Goal: Task Accomplishment & Management: Manage account settings

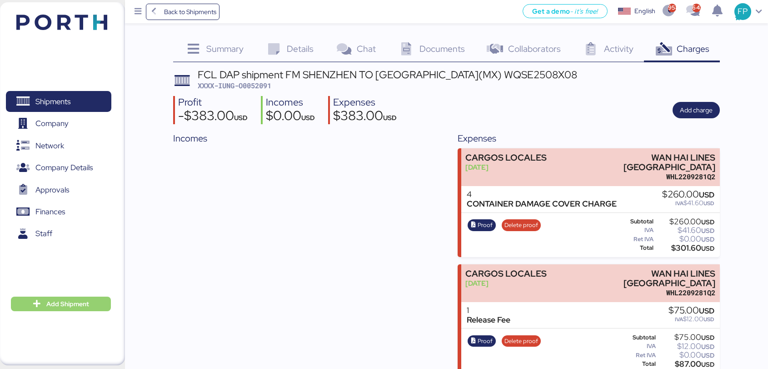
scroll to position [99, 0]
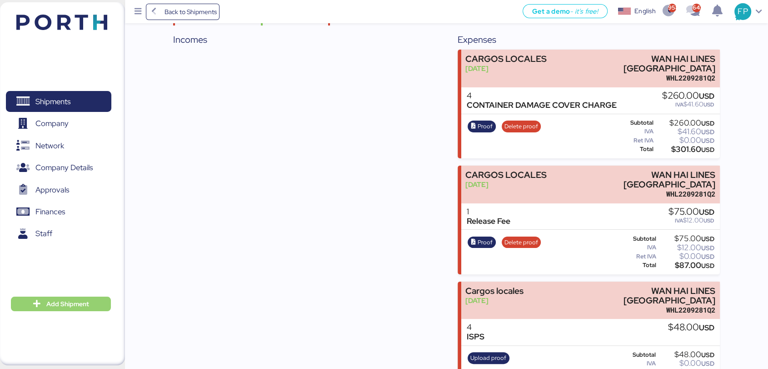
click at [74, 307] on span "Add Shipment" at bounding box center [67, 303] width 43 height 11
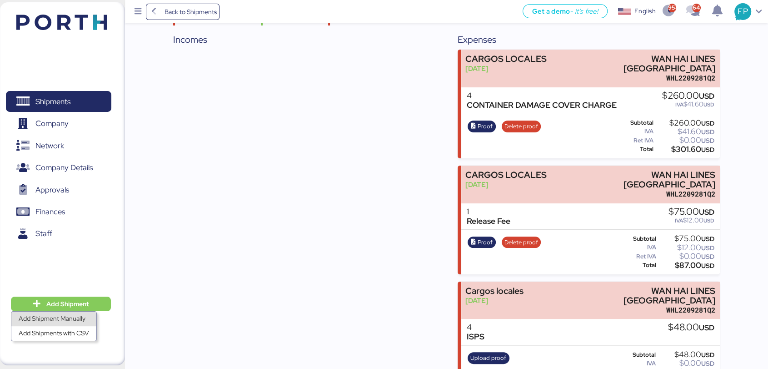
click at [77, 316] on div "Add Shipment Manually" at bounding box center [54, 318] width 70 height 13
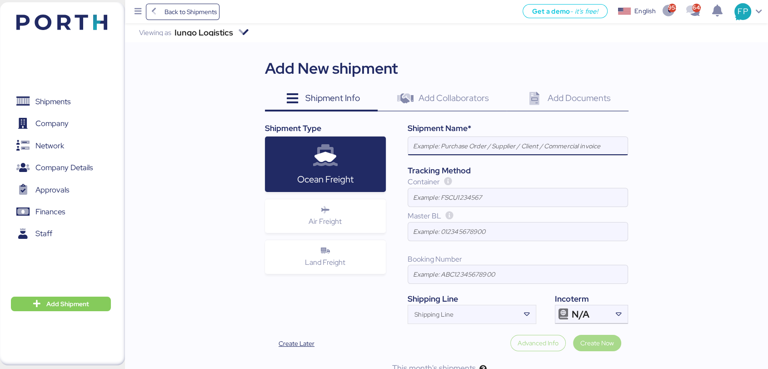
paste input "FCL DAP shipment FM SHENZHEN TO [GEOGRAPHIC_DATA](MX) WQSE2508X53"
type input "FCL DAP shipment FM SHENZHEN TO [GEOGRAPHIC_DATA](MX) WQSE2508X53"
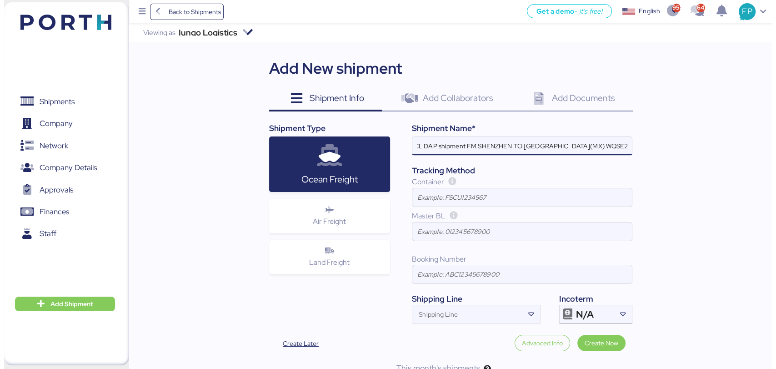
scroll to position [0, 0]
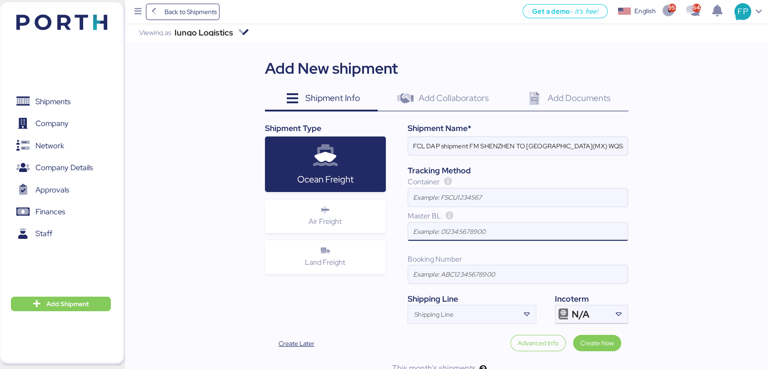
click at [435, 235] on input at bounding box center [518, 231] width 220 height 18
paste input "ZIMUSHH31878282"
type input "ZIMUSHH31878282"
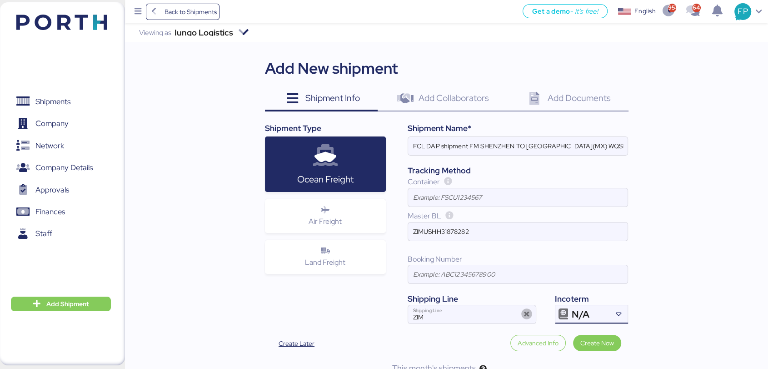
click at [564, 315] on icon at bounding box center [563, 314] width 11 height 11
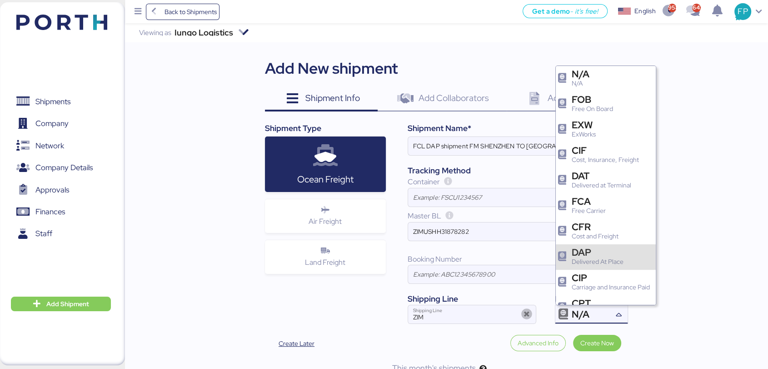
click at [599, 262] on div "Delivered At Place" at bounding box center [598, 262] width 52 height 10
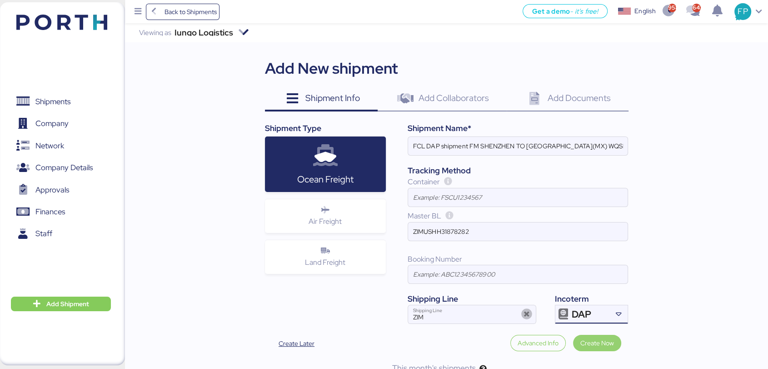
click at [596, 340] on span "Create Now" at bounding box center [597, 342] width 34 height 11
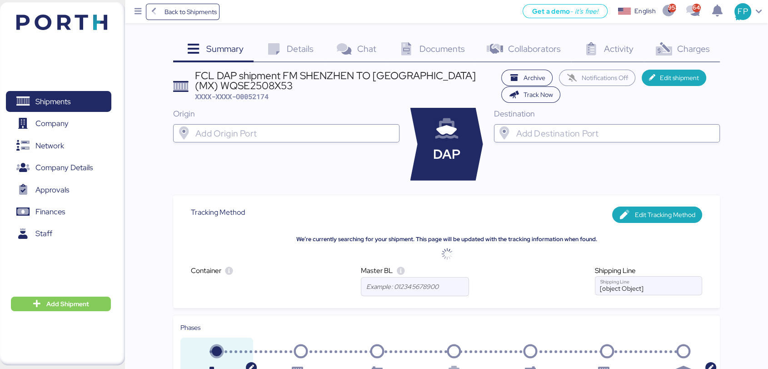
click at [271, 128] on input "search" at bounding box center [294, 133] width 201 height 11
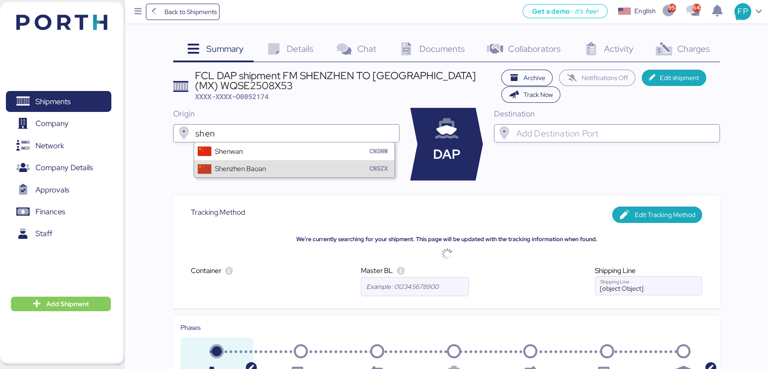
type input "shen"
click at [277, 161] on div "Shenzhen Baoan CNSZX" at bounding box center [294, 168] width 201 height 17
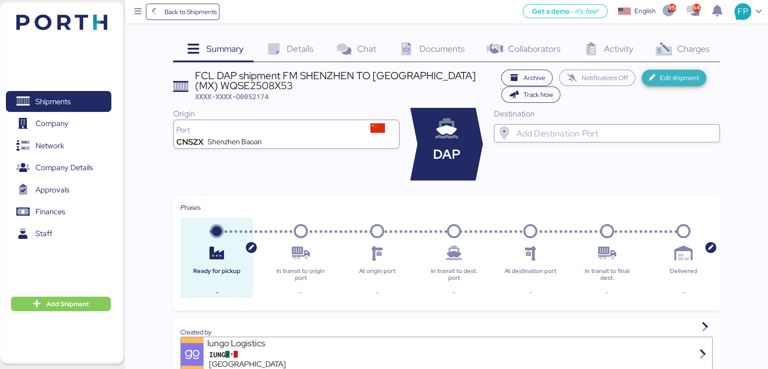
click at [649, 81] on span "Edit shipment" at bounding box center [674, 77] width 50 height 13
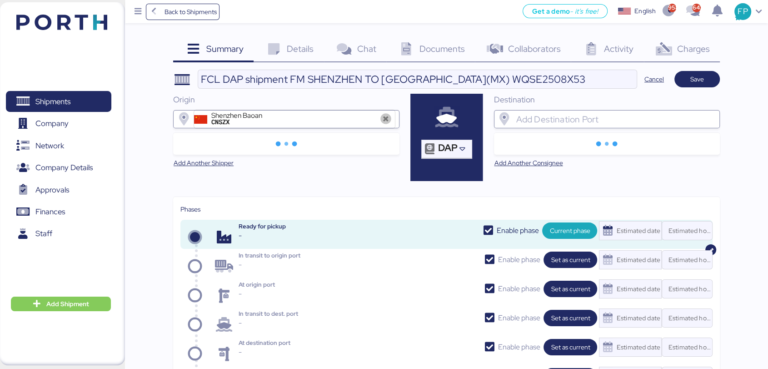
click at [564, 116] on input "search" at bounding box center [614, 119] width 201 height 11
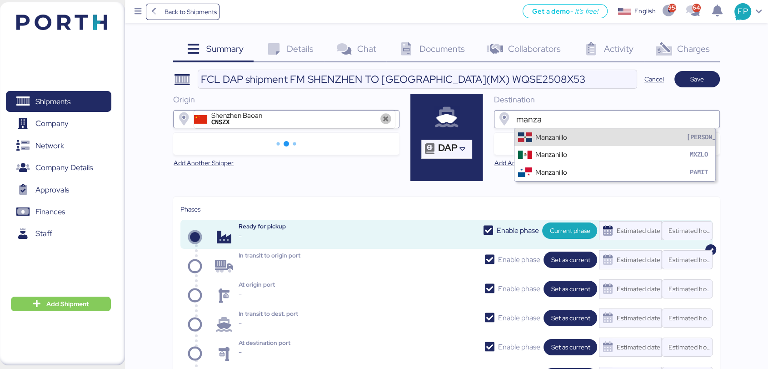
type input "manza"
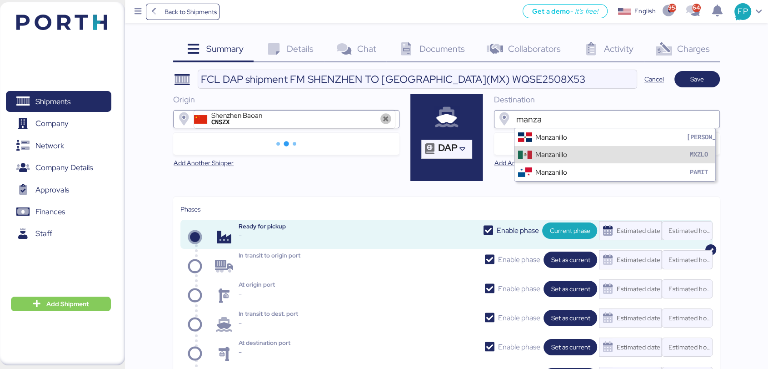
click at [562, 148] on div "Manzanillo MXZLO" at bounding box center [614, 154] width 201 height 17
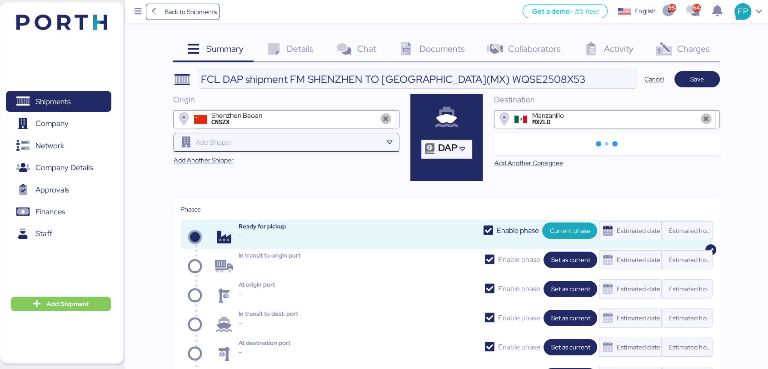
click at [345, 145] on input "search" at bounding box center [288, 142] width 188 height 11
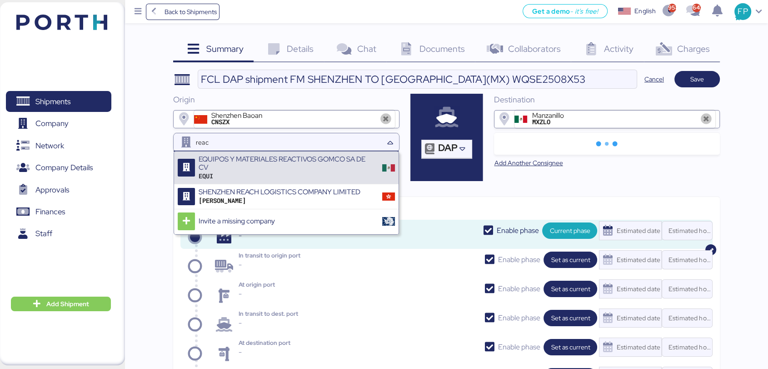
type input "reac"
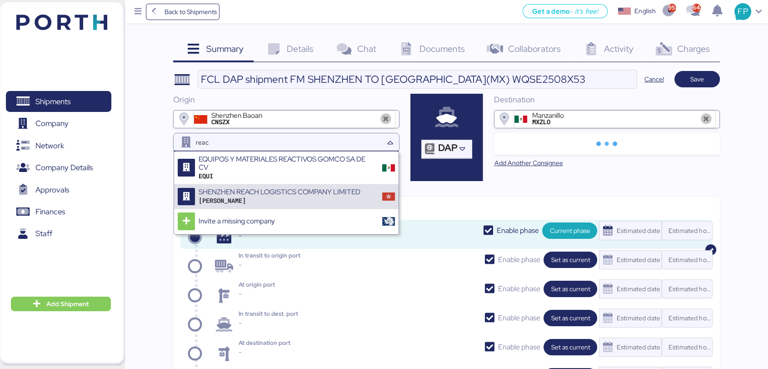
click at [308, 186] on div "SHENZHEN REACH LOGISTICS COMPANY LIMITED SHEN" at bounding box center [286, 196] width 225 height 25
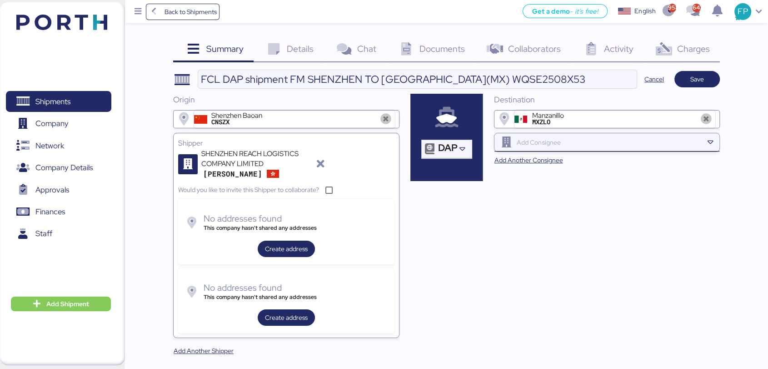
click at [536, 149] on div at bounding box center [609, 142] width 188 height 18
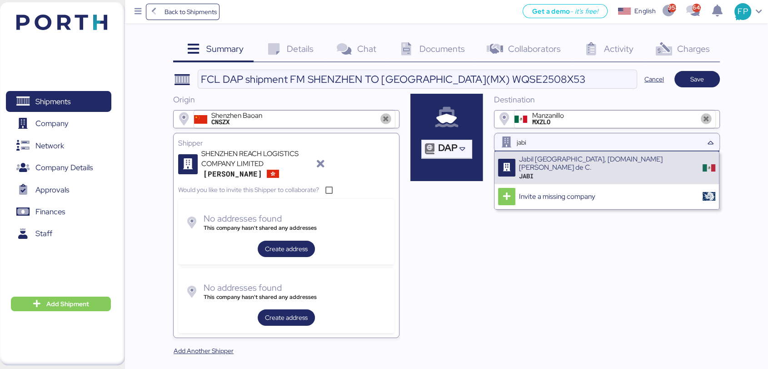
type input "jabi"
click at [549, 172] on div "JABI" at bounding box center [607, 176] width 177 height 8
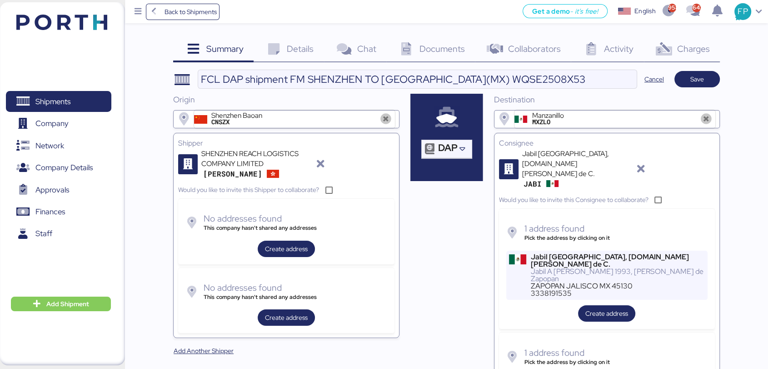
click at [560, 268] on div "Jabil A [PERSON_NAME] 1993, [PERSON_NAME] de Zapopan" at bounding box center [618, 275] width 174 height 15
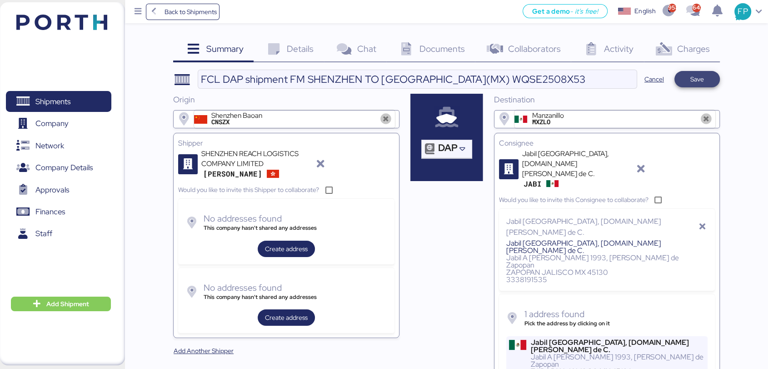
click at [698, 80] on span "Save" at bounding box center [697, 79] width 14 height 11
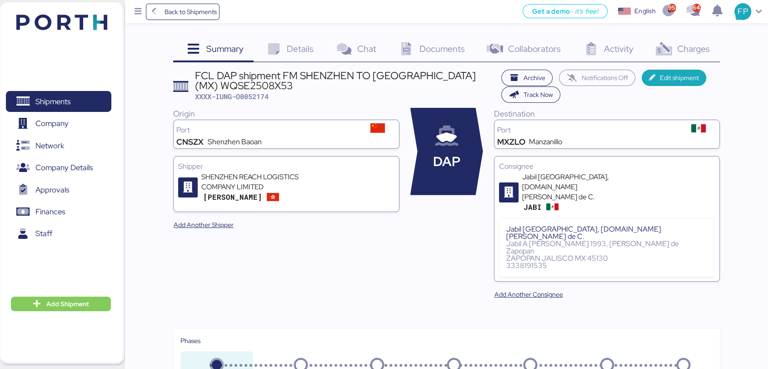
click at [441, 43] on span "Documents" at bounding box center [441, 49] width 45 height 12
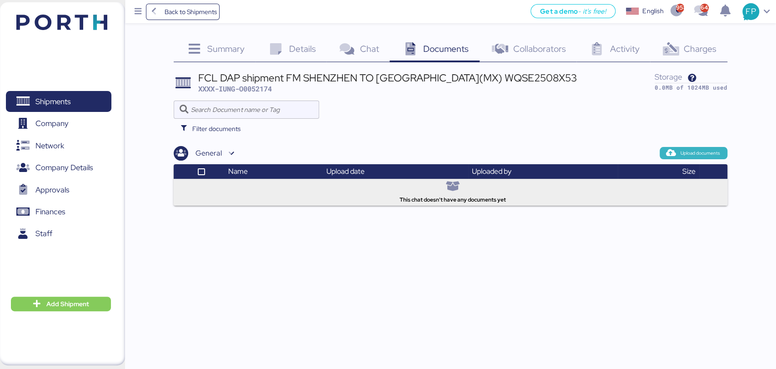
click at [665, 156] on span "Upload documents" at bounding box center [693, 153] width 68 height 12
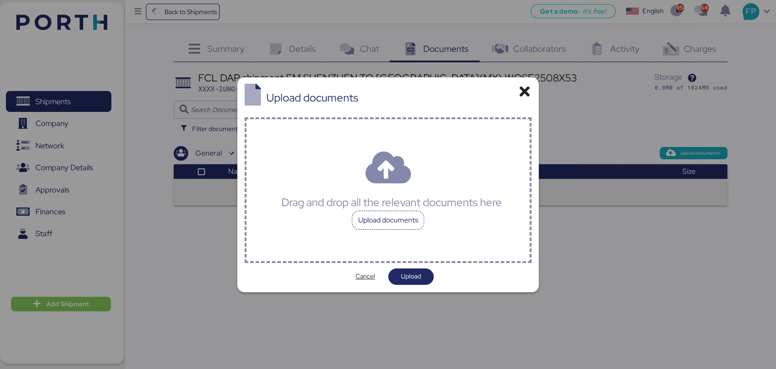
click at [362, 219] on div "Upload documents" at bounding box center [388, 219] width 73 height 19
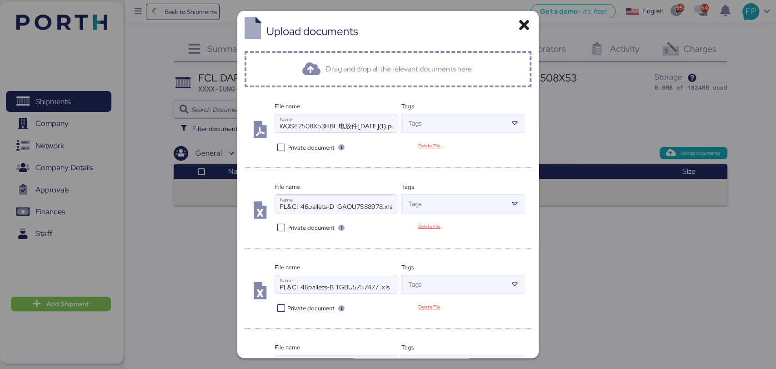
click at [282, 145] on icon at bounding box center [280, 147] width 13 height 9
click at [279, 225] on icon at bounding box center [280, 227] width 13 height 9
click at [276, 305] on icon at bounding box center [280, 308] width 13 height 9
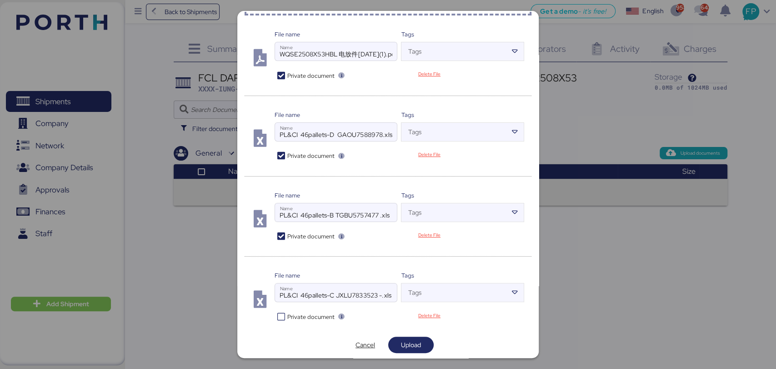
click at [278, 314] on icon at bounding box center [280, 316] width 13 height 9
click at [407, 344] on span "Upload" at bounding box center [411, 344] width 20 height 11
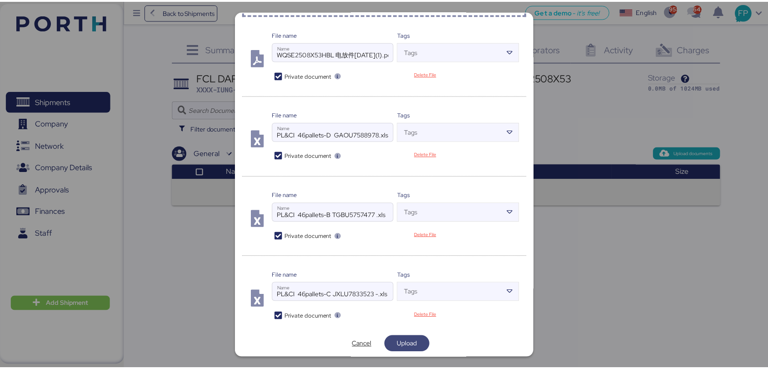
scroll to position [0, 0]
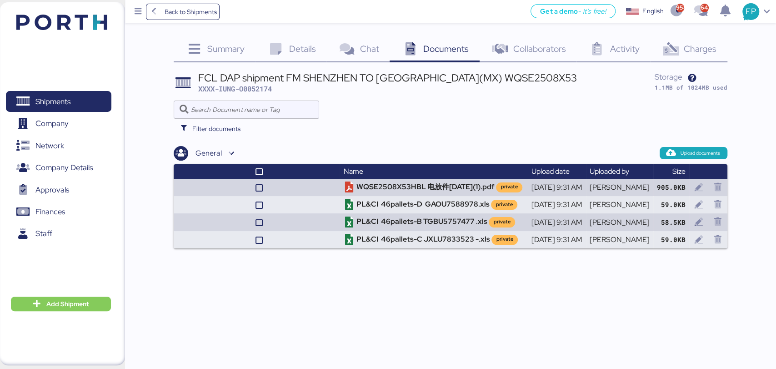
click at [667, 56] on icon at bounding box center [671, 49] width 20 height 13
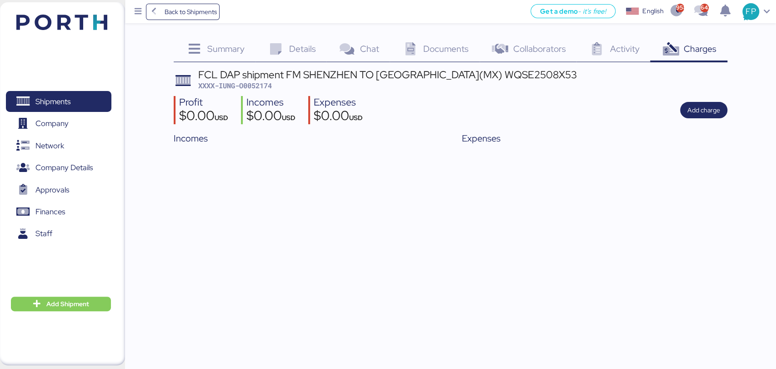
click at [229, 56] on div "Summary 0" at bounding box center [214, 50] width 81 height 25
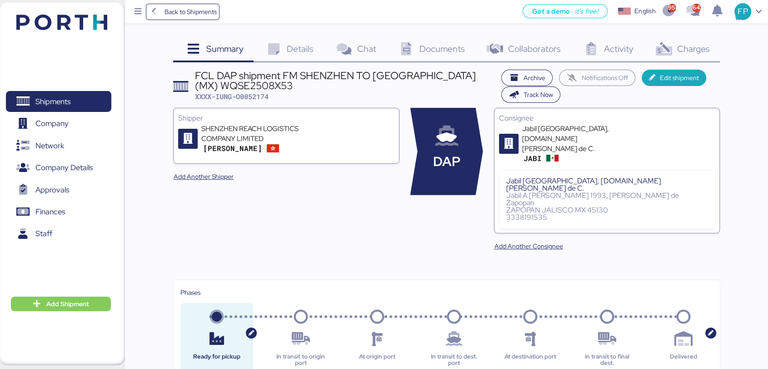
click at [299, 50] on span "Details" at bounding box center [300, 49] width 27 height 12
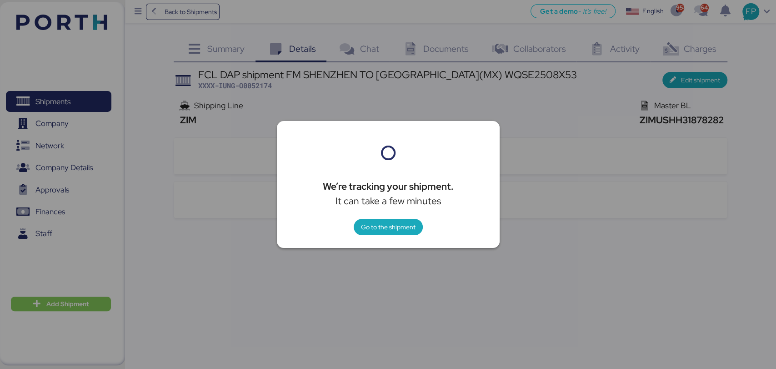
click at [450, 105] on div at bounding box center [388, 184] width 776 height 369
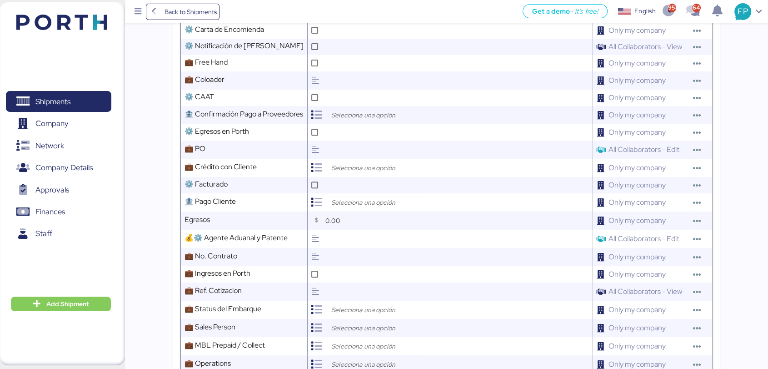
scroll to position [324, 0]
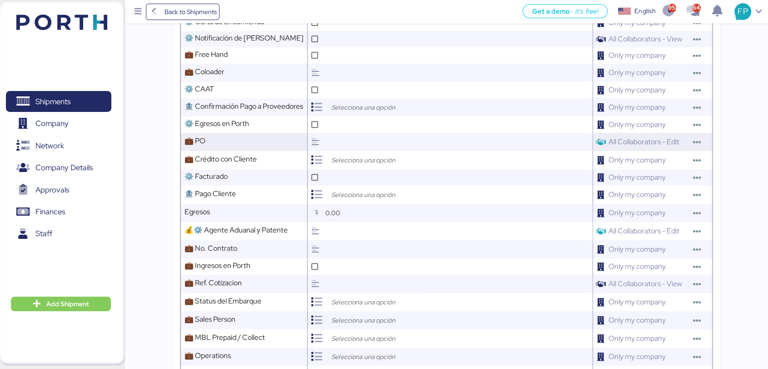
click at [379, 151] on input "text" at bounding box center [457, 142] width 269 height 18
click at [378, 165] on input "search" at bounding box center [376, 160] width 95 height 11
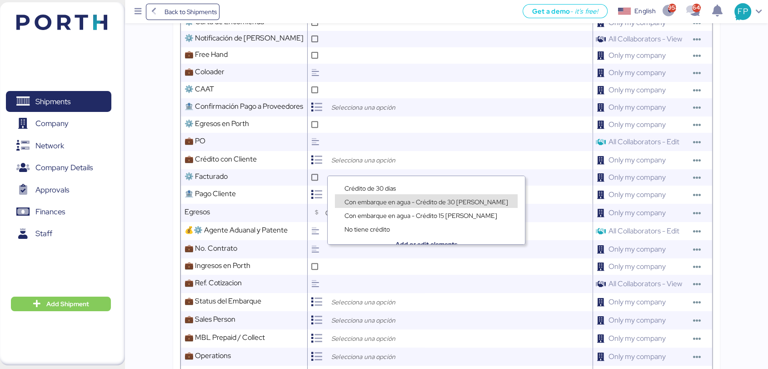
click at [373, 199] on span "Con embarque en agua - Crédito de 30 [PERSON_NAME]" at bounding box center [426, 202] width 164 height 8
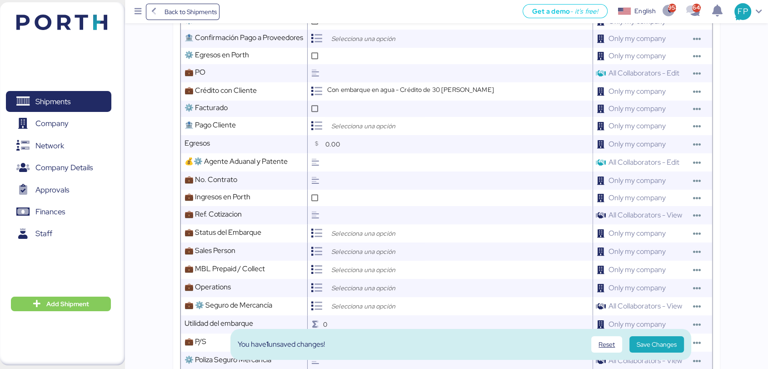
scroll to position [396, 0]
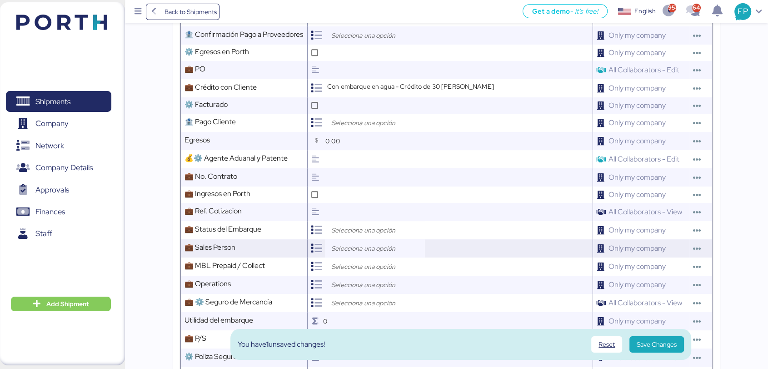
click at [359, 247] on div at bounding box center [375, 248] width 100 height 18
click at [321, 246] on div at bounding box center [318, 248] width 14 height 18
click at [341, 235] on input "search" at bounding box center [376, 230] width 95 height 11
click at [356, 252] on div "Open" at bounding box center [377, 258] width 85 height 14
click at [359, 252] on input "search" at bounding box center [376, 248] width 95 height 11
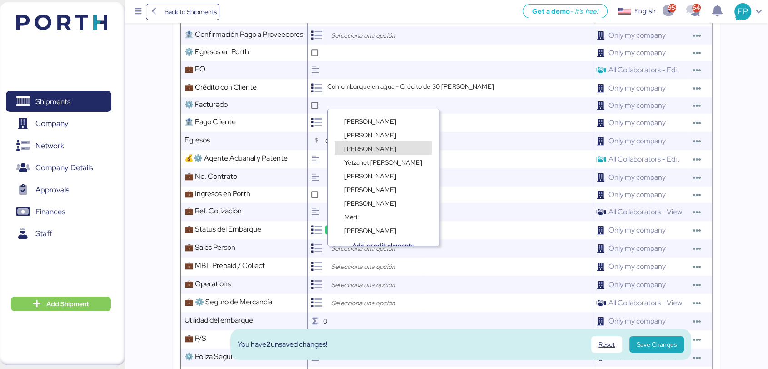
click at [363, 150] on div "Yetzanet [PERSON_NAME]" at bounding box center [383, 157] width 111 height 14
click at [360, 146] on span "[PERSON_NAME]" at bounding box center [370, 149] width 52 height 8
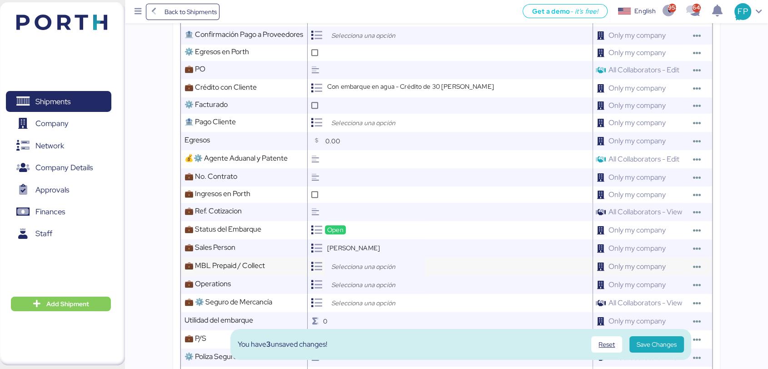
click at [353, 272] on input "search" at bounding box center [376, 266] width 95 height 11
click at [370, 290] on div "Prepaid" at bounding box center [377, 294] width 85 height 14
click at [359, 290] on input "search" at bounding box center [376, 284] width 95 height 11
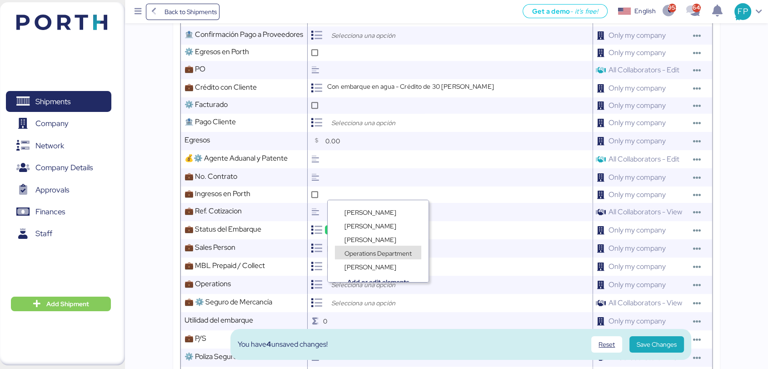
click at [367, 241] on div "Operations Department" at bounding box center [378, 248] width 101 height 14
click at [360, 237] on span "[PERSON_NAME]" at bounding box center [370, 239] width 52 height 8
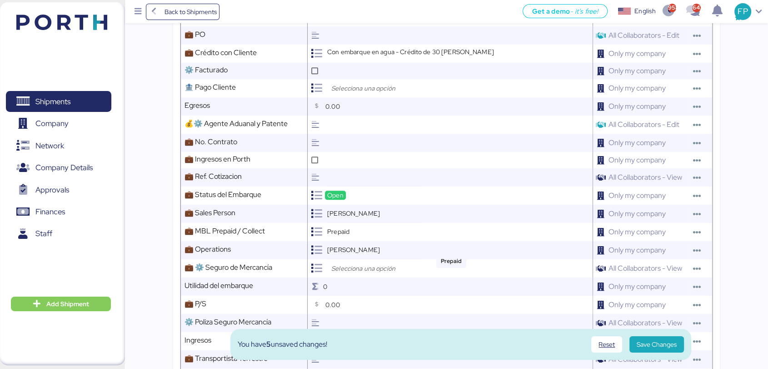
scroll to position [483, 0]
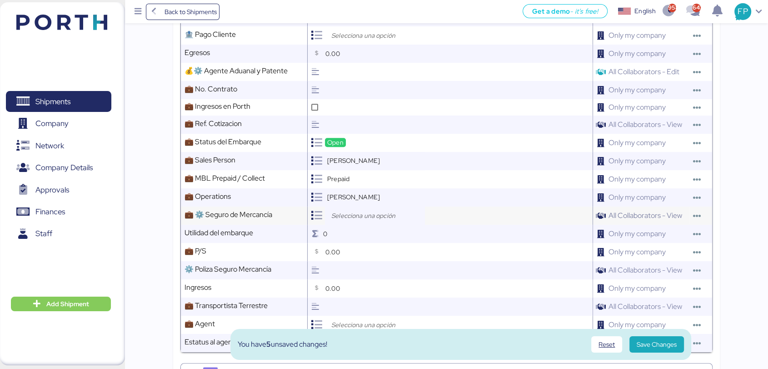
click at [360, 221] on input "search" at bounding box center [376, 215] width 95 height 11
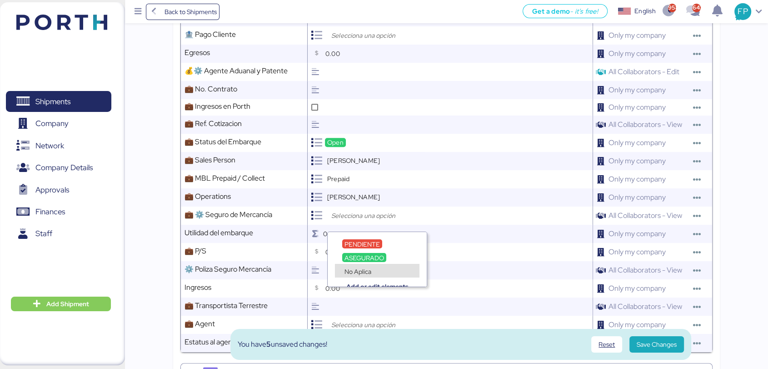
click at [359, 274] on div "Add or edit elements" at bounding box center [377, 280] width 99 height 14
click at [363, 268] on span "No Aplica" at bounding box center [357, 271] width 27 height 8
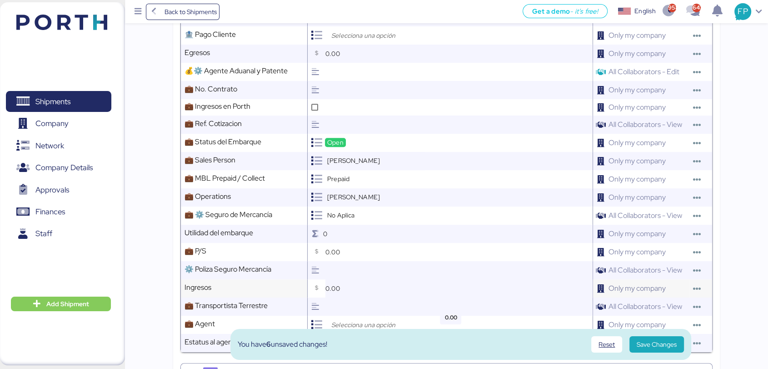
click at [362, 297] on input "0.00" at bounding box center [458, 288] width 267 height 18
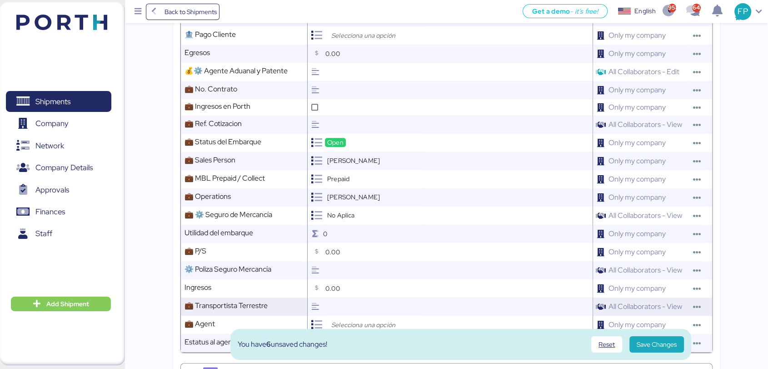
click at [359, 306] on input "text" at bounding box center [457, 306] width 269 height 18
type input "D"
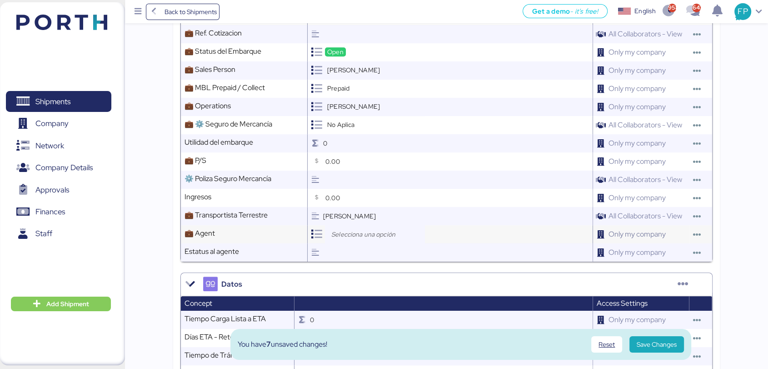
type input "[PERSON_NAME]"
click at [358, 240] on input "search" at bounding box center [376, 234] width 95 height 11
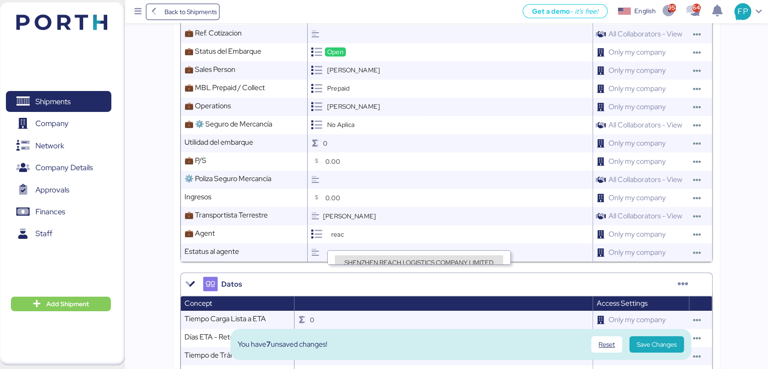
type input "reac"
click at [388, 256] on div "SHENZHEN REACH LOGISTICS COMPANY LIMITED" at bounding box center [419, 262] width 168 height 14
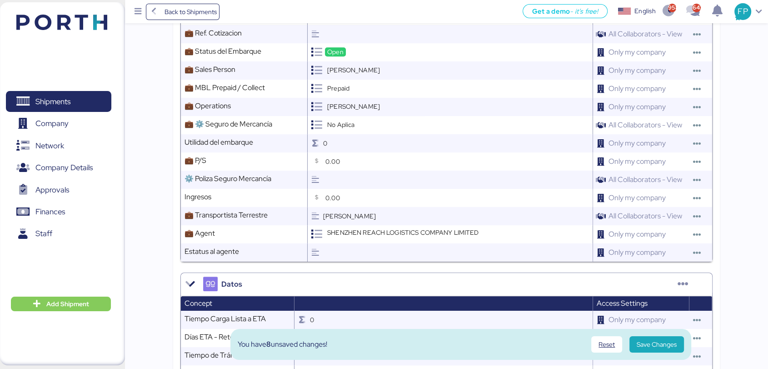
scroll to position [4, 0]
click at [645, 343] on span "Save Changes" at bounding box center [657, 344] width 40 height 11
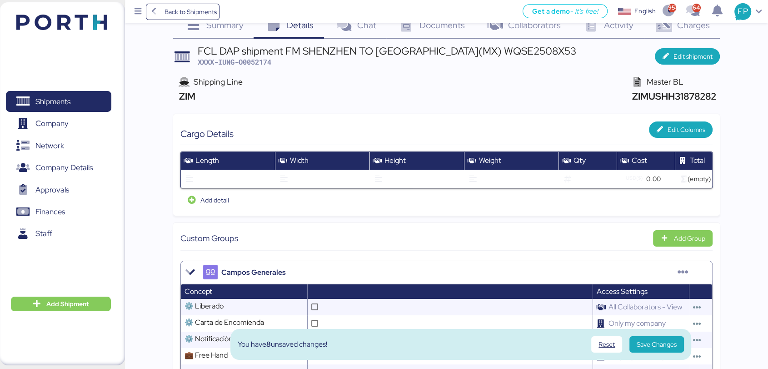
scroll to position [0, 0]
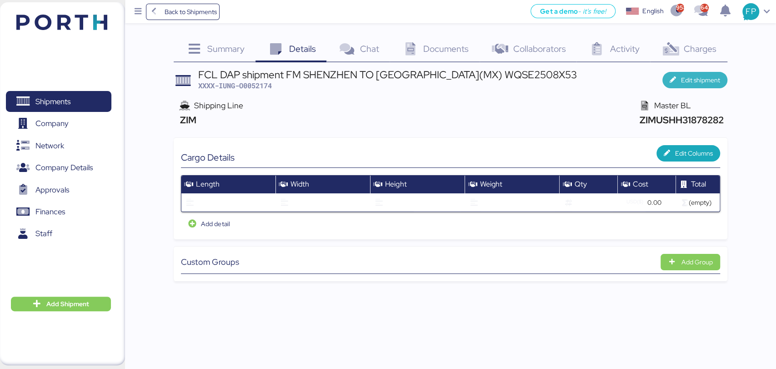
click at [673, 79] on icon "button" at bounding box center [674, 80] width 10 height 6
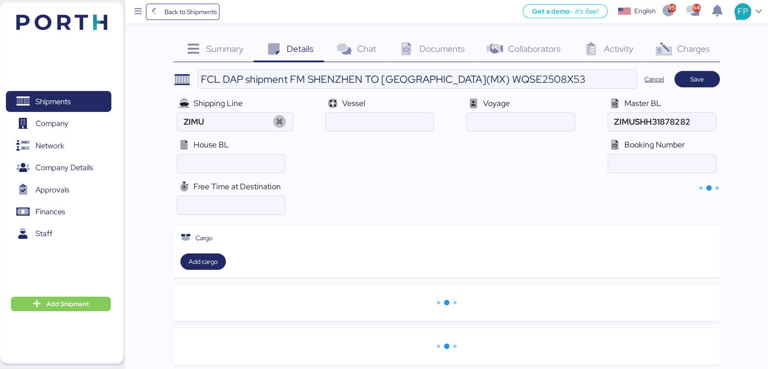
type input "ZIM"
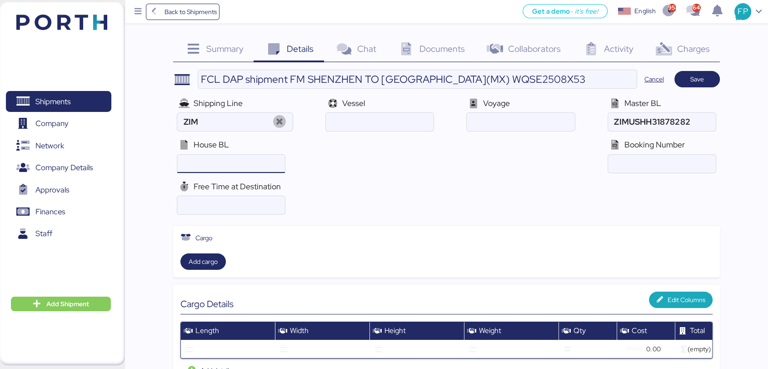
click at [254, 164] on input "ocean" at bounding box center [231, 164] width 108 height 18
paste input "WQSE2508X53"
type input "WQSE2508X53"
click at [691, 83] on span "Save" at bounding box center [697, 79] width 14 height 11
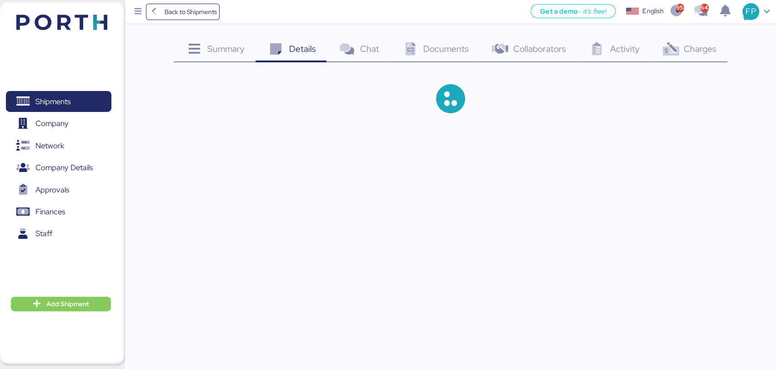
click at [705, 47] on span "Charges" at bounding box center [700, 49] width 33 height 12
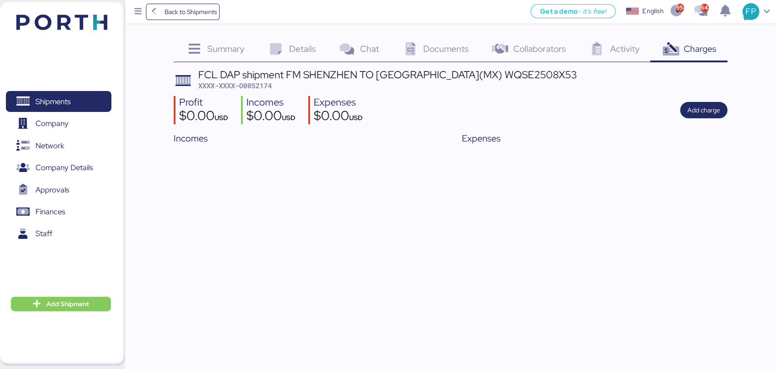
click at [268, 88] on span "XXXX-XXXX-O0052174" at bounding box center [235, 85] width 74 height 9
copy span "O0052174"
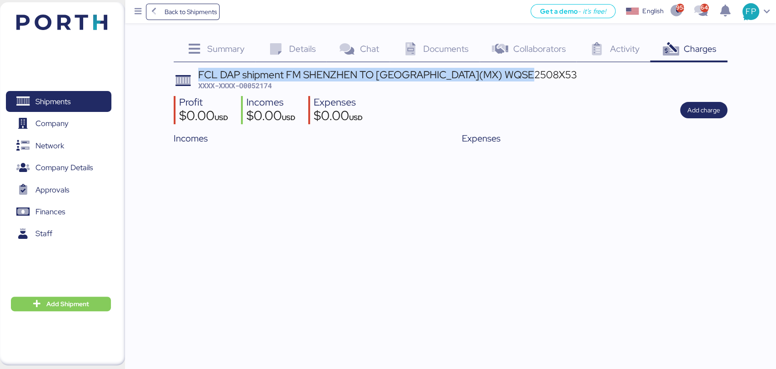
drag, startPoint x: 199, startPoint y: 74, endPoint x: 545, endPoint y: 67, distance: 346.8
click at [545, 67] on div "Summary 0 Details 0 Chat 0 Documents 0 Collaborators 0 Activity 0 Charges 0 FCL…" at bounding box center [450, 93] width 553 height 110
copy div "FCL DAP shipment FM SHENZHEN TO [GEOGRAPHIC_DATA](MX) WQSE2508X53"
click at [75, 95] on span "Shipments" at bounding box center [59, 101] width 98 height 13
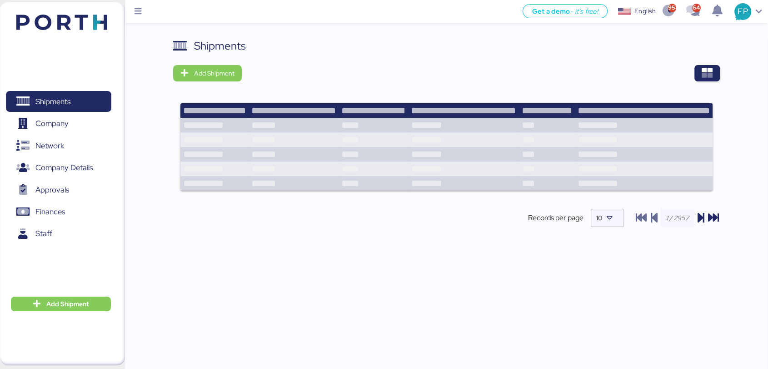
click at [719, 83] on div "Shipments Add Shipment Records per page 10" at bounding box center [446, 140] width 547 height 205
click at [705, 72] on icon "button" at bounding box center [707, 73] width 11 height 11
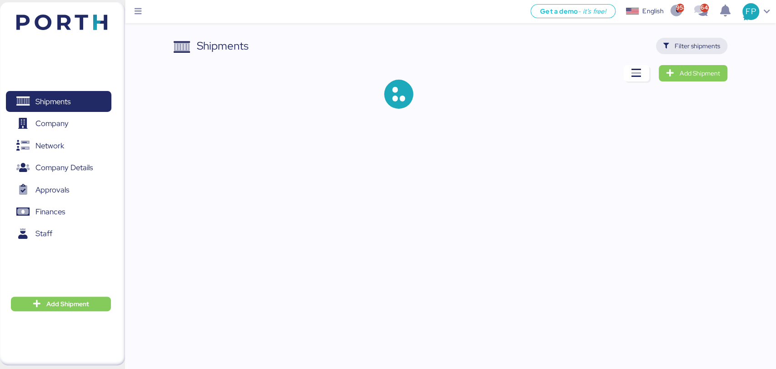
click at [680, 46] on span "Filter shipments" at bounding box center [696, 45] width 45 height 11
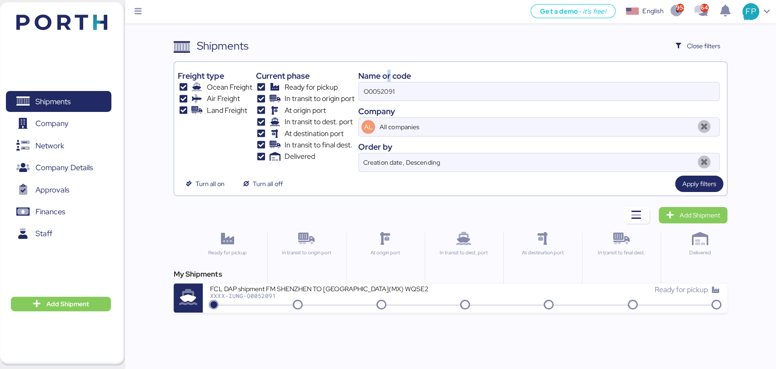
click at [389, 75] on div "Name or code" at bounding box center [538, 76] width 361 height 12
click at [385, 80] on div "Name or code" at bounding box center [538, 76] width 361 height 12
click at [381, 86] on input "O0052091" at bounding box center [539, 91] width 360 height 18
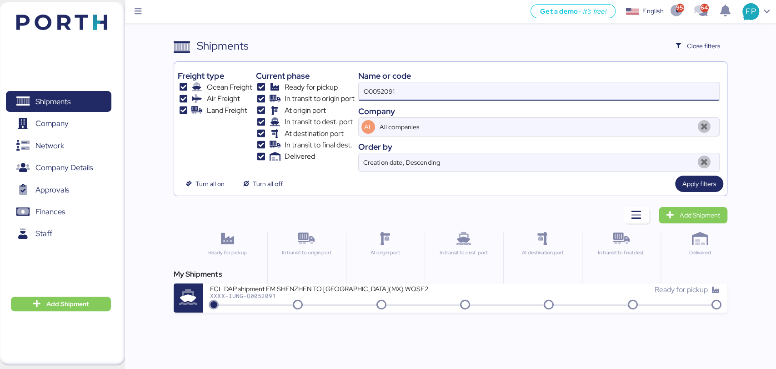
paste input "0"
type input "O0052090"
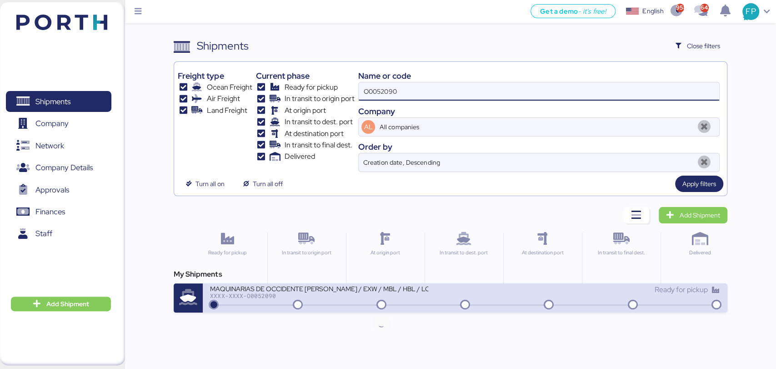
click at [339, 292] on div "XXXX-XXXX-O0052090" at bounding box center [319, 295] width 218 height 6
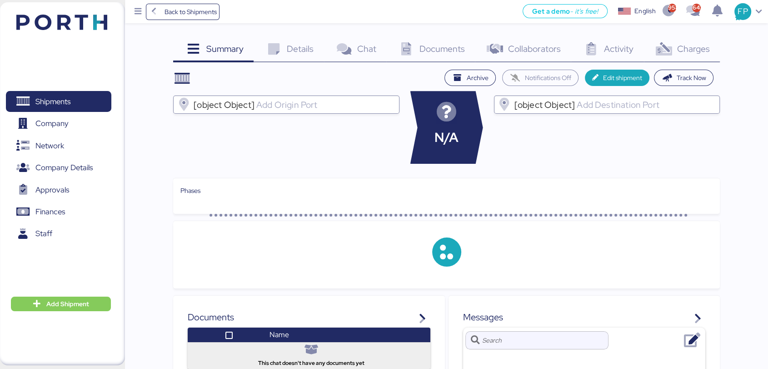
click at [692, 56] on div "Charges 0" at bounding box center [682, 50] width 76 height 25
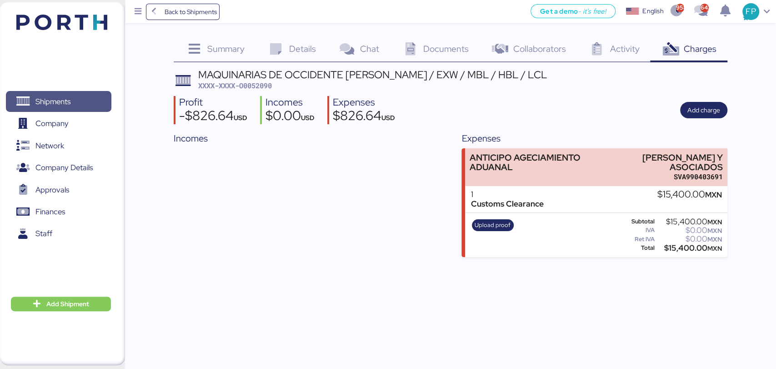
drag, startPoint x: 60, startPoint y: 106, endPoint x: 68, endPoint y: 100, distance: 11.0
click at [60, 106] on span "Shipments" at bounding box center [52, 101] width 35 height 13
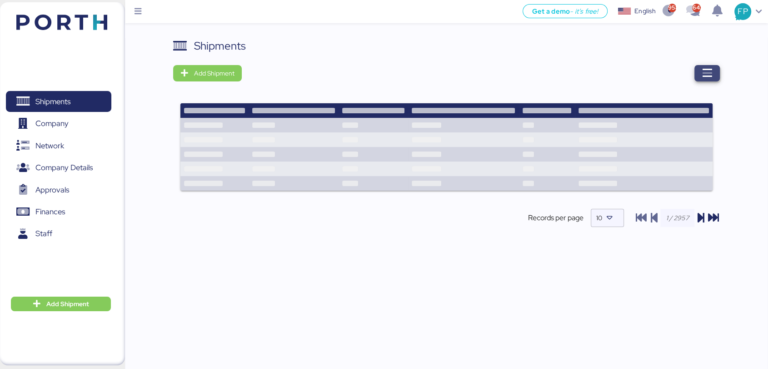
click at [703, 70] on icon "button" at bounding box center [707, 73] width 11 height 11
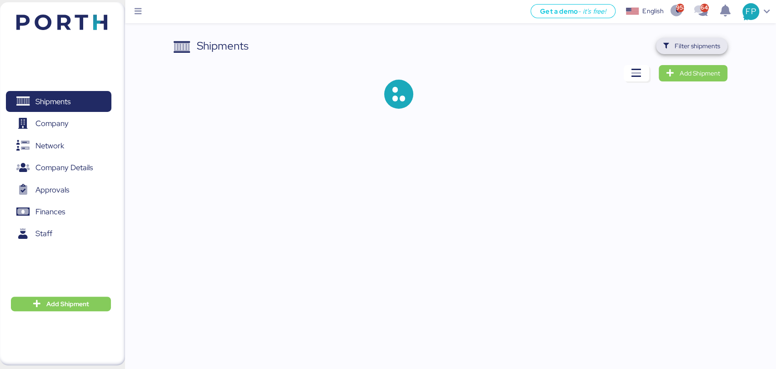
click at [697, 39] on span "Filter shipments" at bounding box center [691, 46] width 71 height 16
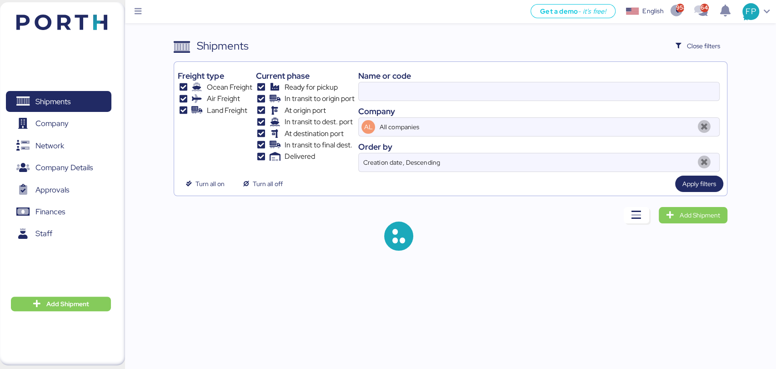
type input "O0052090"
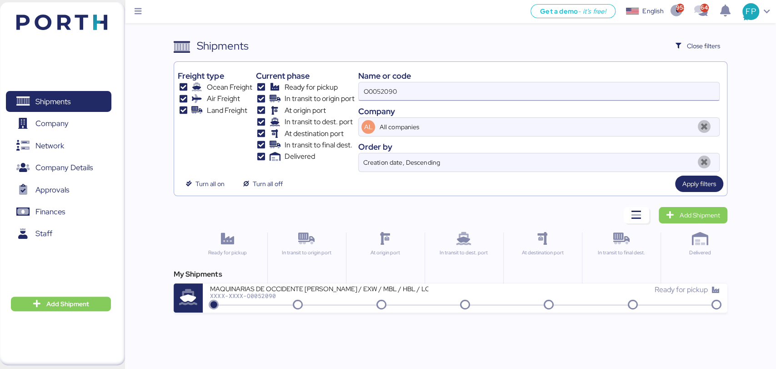
click at [379, 88] on input "O0052090" at bounding box center [539, 91] width 360 height 18
type input "52006"
click at [298, 292] on div "LOXSON - ERICSSON / [GEOGRAPHIC_DATA] - MANZANILLO / MBL: SHMZL25155750 - HBL: …" at bounding box center [319, 288] width 218 height 8
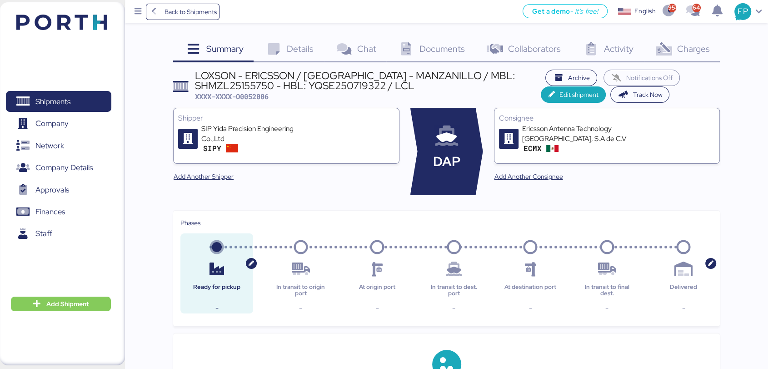
click at [689, 58] on div "Charges 0" at bounding box center [682, 50] width 76 height 25
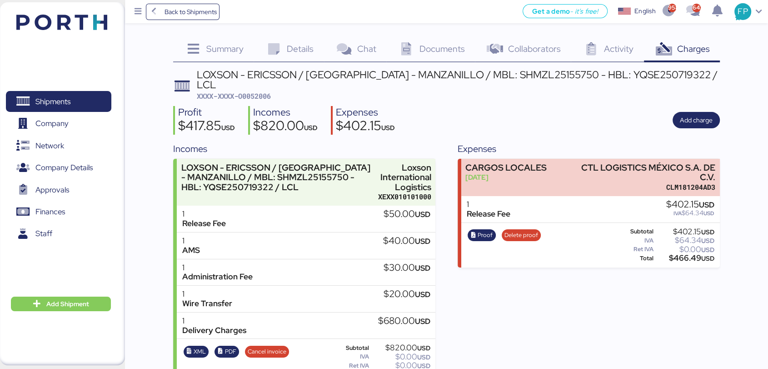
click at [255, 91] on span "XXXX-XXXX-O0052006" at bounding box center [234, 95] width 74 height 9
click at [257, 91] on span "XXXX-XXXX-O0052006" at bounding box center [234, 95] width 74 height 9
copy header "XXXX-XXXX-O0052006"
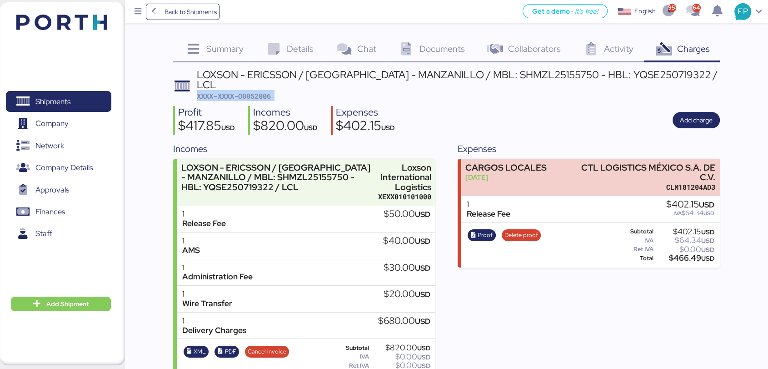
click at [269, 91] on span "XXXX-XXXX-O0052006" at bounding box center [234, 95] width 74 height 9
click at [498, 71] on div "LOXSON - ERICSSON / [GEOGRAPHIC_DATA] - MANZANILLO / MBL: SHMZL25155750 - HBL: …" at bounding box center [458, 80] width 523 height 20
copy div "SHMZL25155750"
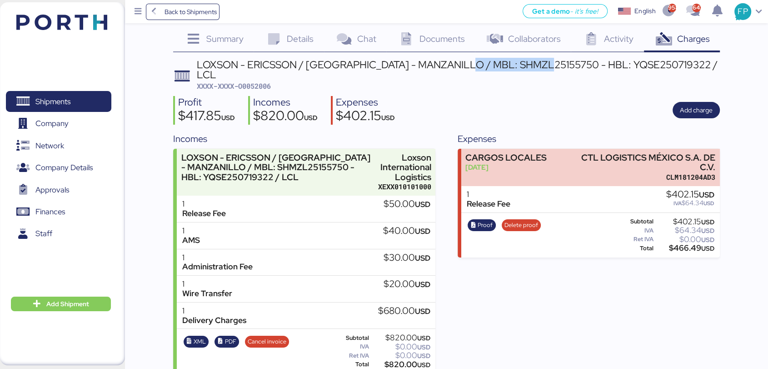
scroll to position [12, 0]
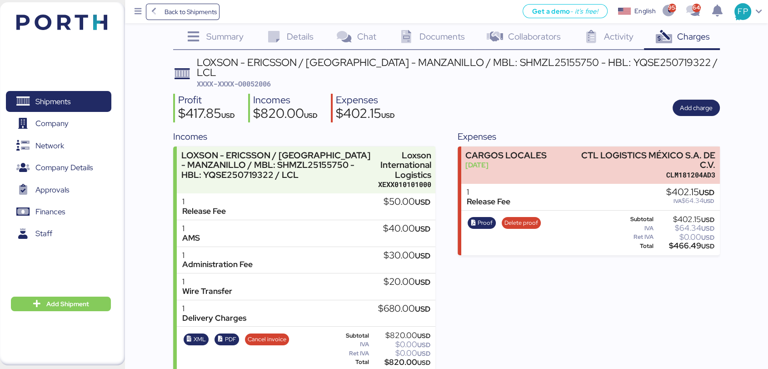
click at [399, 359] on div "$820.00 USD" at bounding box center [400, 362] width 60 height 7
copy div "820.00"
drag, startPoint x: 62, startPoint y: 100, endPoint x: 66, endPoint y: 96, distance: 5.5
click at [62, 100] on span "Shipments" at bounding box center [52, 101] width 35 height 13
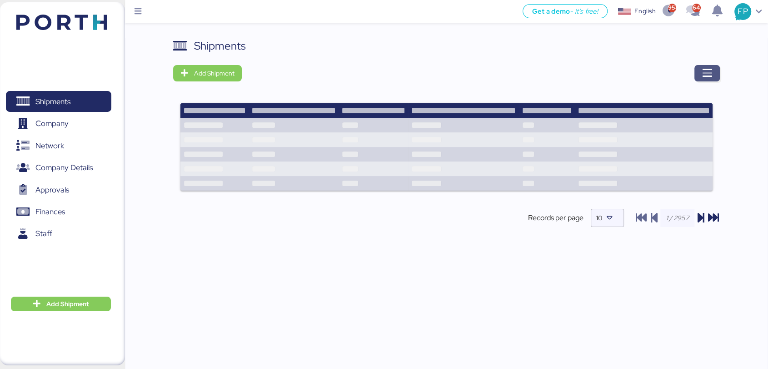
click at [708, 71] on icon "button" at bounding box center [707, 73] width 11 height 11
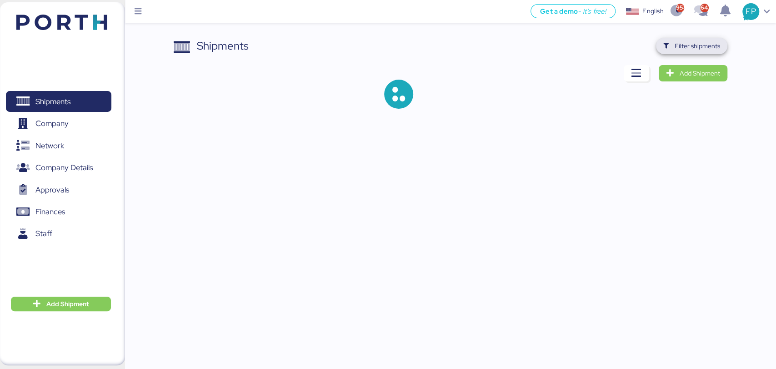
click at [695, 46] on span "Filter shipments" at bounding box center [696, 45] width 45 height 11
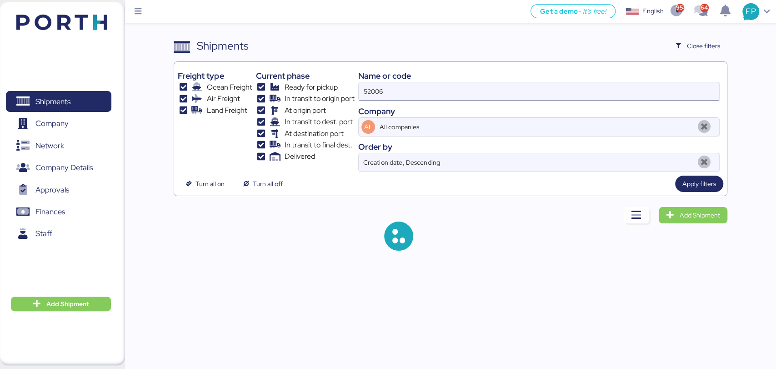
click at [375, 96] on input "52006" at bounding box center [539, 91] width 360 height 18
paste input "O0052019"
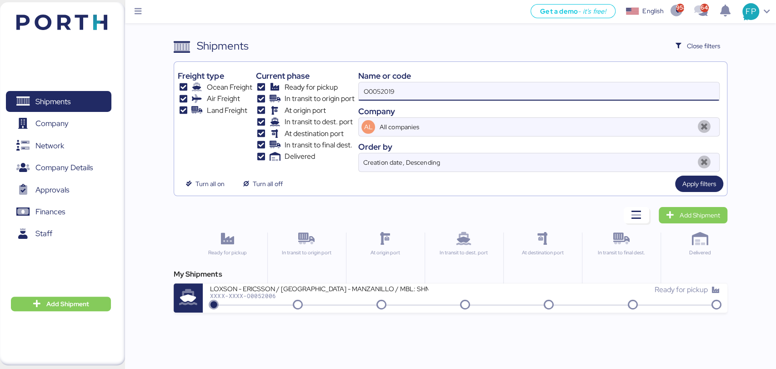
type input "O0052019"
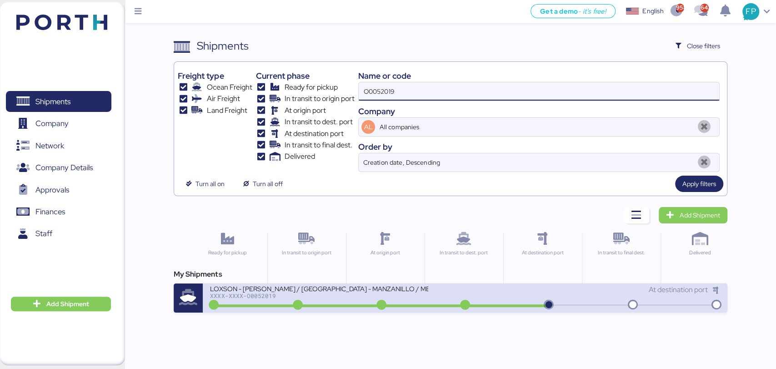
click at [369, 292] on div "XXXX-XXXX-O0052019" at bounding box center [319, 295] width 218 height 6
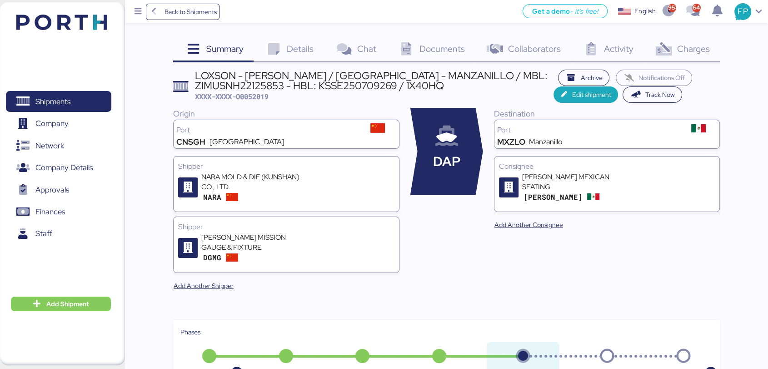
click at [690, 56] on div "Charges 0" at bounding box center [682, 50] width 76 height 25
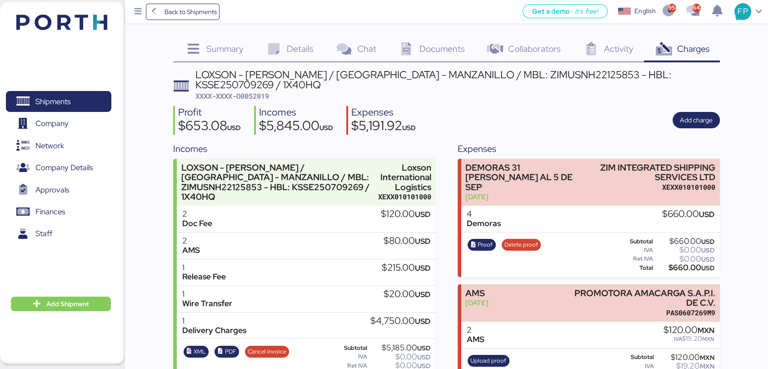
click at [255, 91] on span "XXXX-XXXX-O0052019" at bounding box center [232, 95] width 74 height 9
copy span "O0052019"
click at [469, 83] on div "LOXSON - [PERSON_NAME] / [GEOGRAPHIC_DATA] - MANZANILLO / MBL: ZIMUSNH22125853 …" at bounding box center [457, 85] width 524 height 31
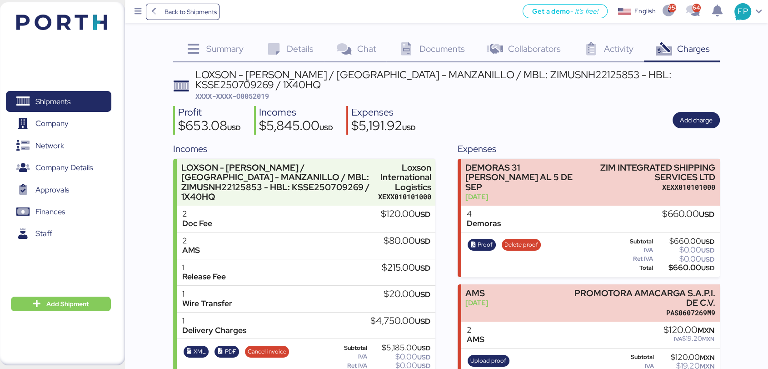
click at [469, 77] on div "LOXSON - [PERSON_NAME] / [GEOGRAPHIC_DATA] - MANZANILLO / MBL: ZIMUSNH22125853 …" at bounding box center [457, 80] width 524 height 20
copy div "ZIMUSNH22125853"
click at [250, 91] on span "XXXX-XXXX-O0052019" at bounding box center [232, 95] width 74 height 9
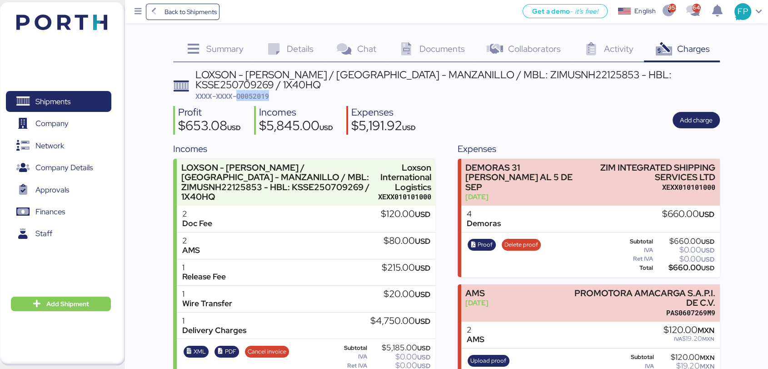
copy span "O0052019"
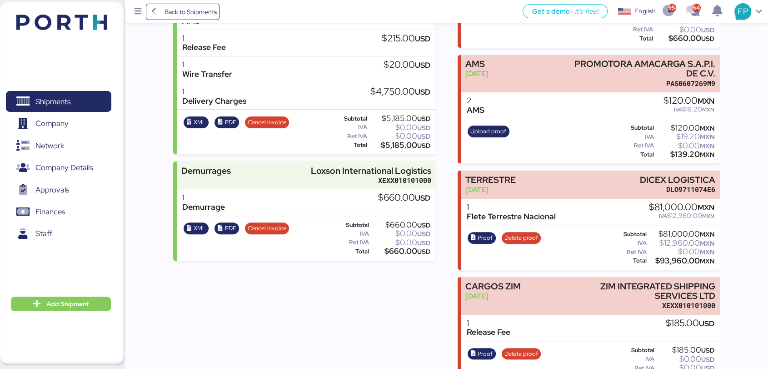
scroll to position [239, 0]
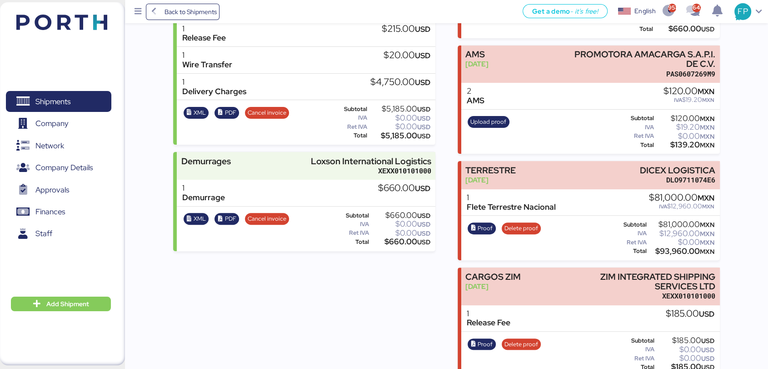
click at [389, 238] on div "$660.00 USD" at bounding box center [400, 241] width 60 height 7
copy div "660.00"
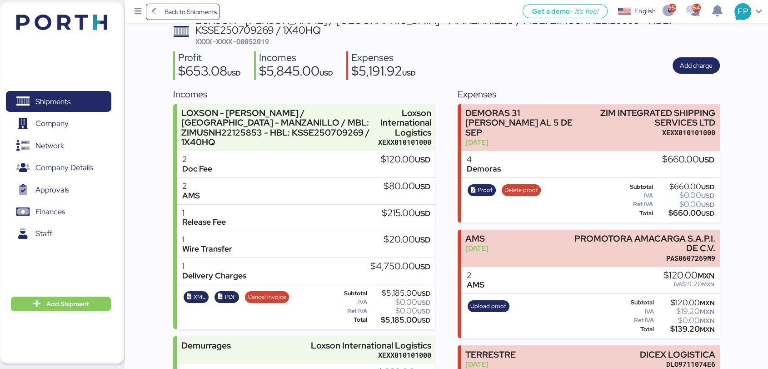
scroll to position [0, 0]
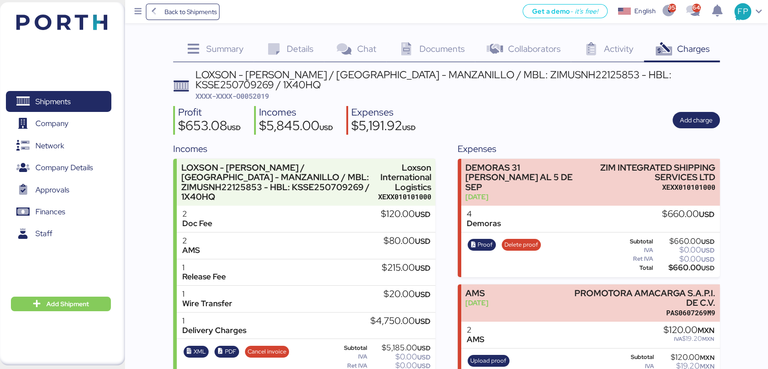
click at [259, 91] on span "XXXX-XXXX-O0052019" at bounding box center [232, 95] width 74 height 9
copy span "O0052019"
click at [91, 104] on span "Shipments" at bounding box center [59, 101] width 98 height 13
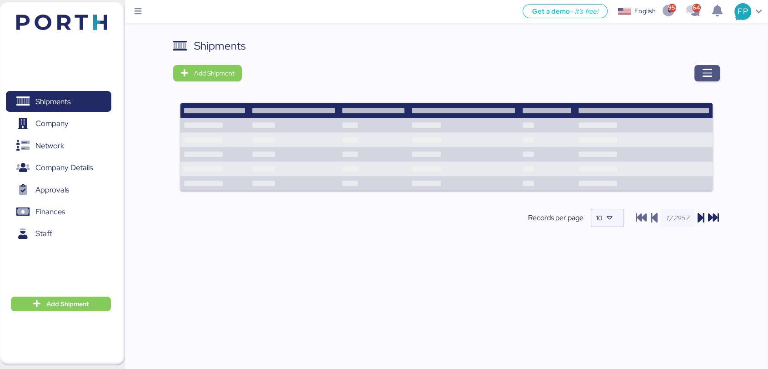
click at [717, 69] on span "button" at bounding box center [706, 73] width 25 height 16
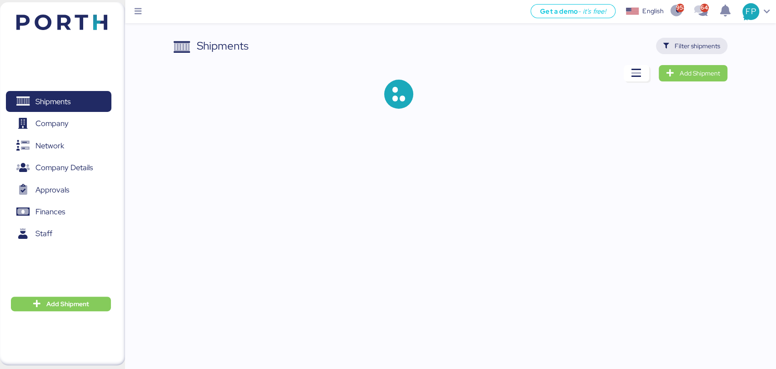
click at [676, 47] on span "Filter shipments" at bounding box center [696, 45] width 45 height 11
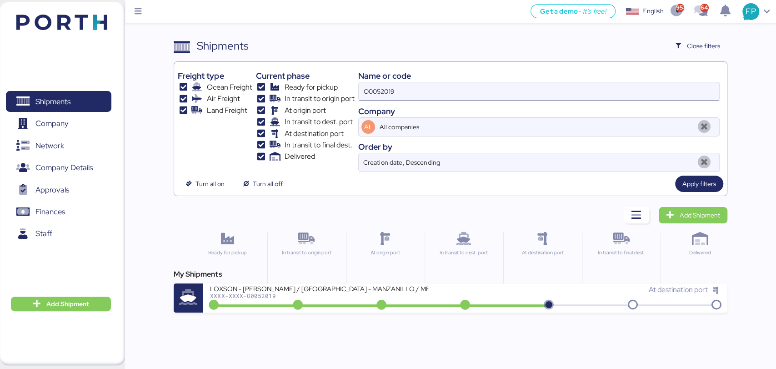
click at [377, 95] on input "O0052019" at bounding box center [539, 91] width 360 height 18
paste input "1641"
type input "O0051641"
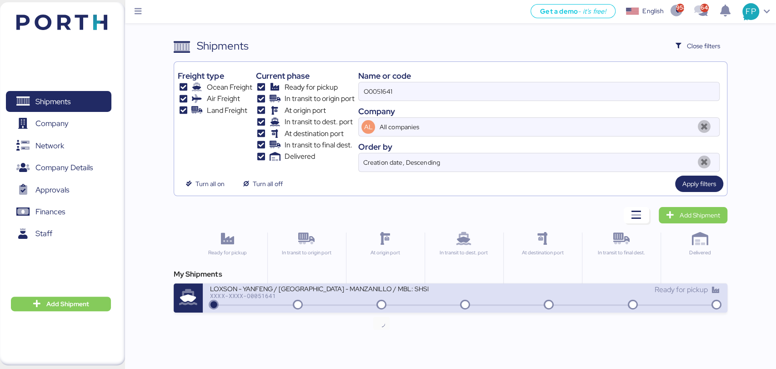
click at [390, 304] on icon at bounding box center [381, 305] width 44 height 10
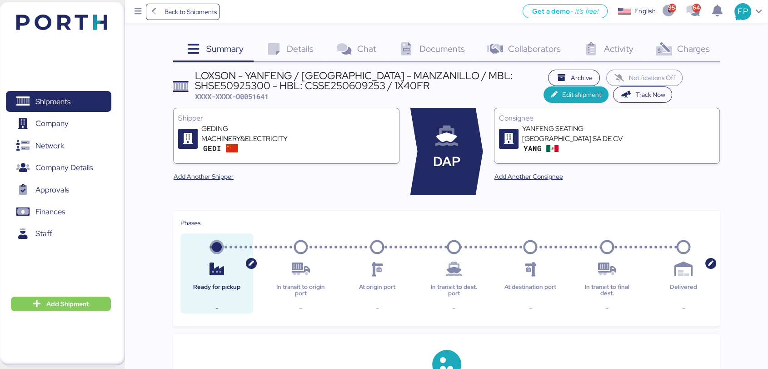
click at [669, 55] on icon at bounding box center [664, 49] width 20 height 13
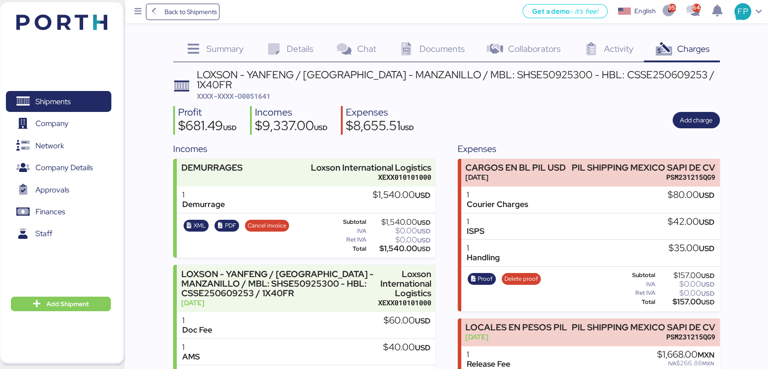
click at [262, 91] on span "XXXX-XXXX-O0051641" at bounding box center [234, 95] width 74 height 9
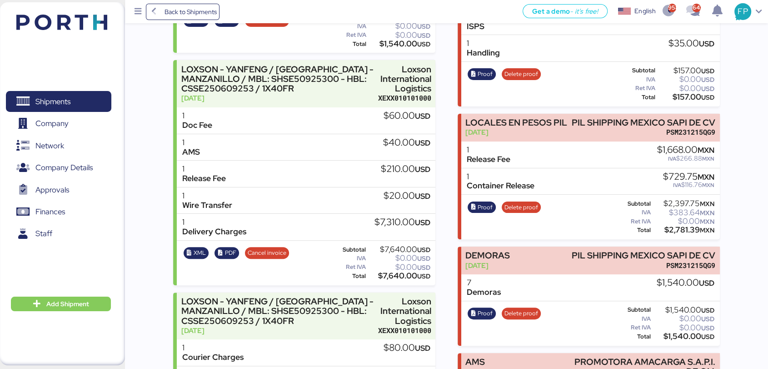
scroll to position [3, 0]
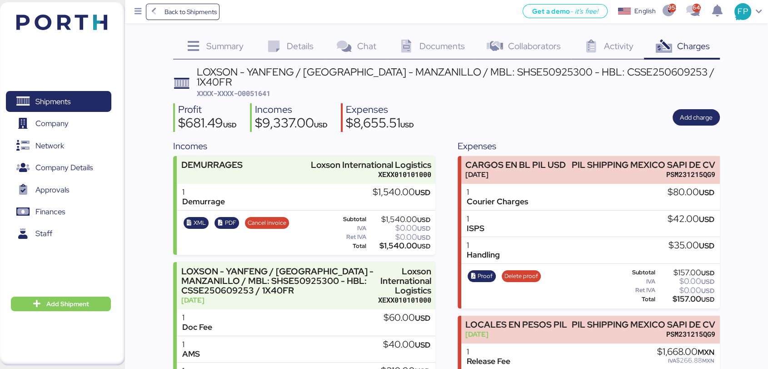
click at [481, 72] on div "LOXSON - YANFENG / [GEOGRAPHIC_DATA] - MANZANILLO / MBL: SHSE50925300 - HBL: CS…" at bounding box center [458, 77] width 523 height 20
click at [480, 72] on div "LOXSON - YANFENG / [GEOGRAPHIC_DATA] - MANZANILLO / MBL: SHSE50925300 - HBL: CS…" at bounding box center [458, 77] width 523 height 20
click at [394, 242] on div "$1,540.00 USD" at bounding box center [399, 245] width 62 height 7
click at [77, 104] on span "Shipments" at bounding box center [59, 101] width 98 height 13
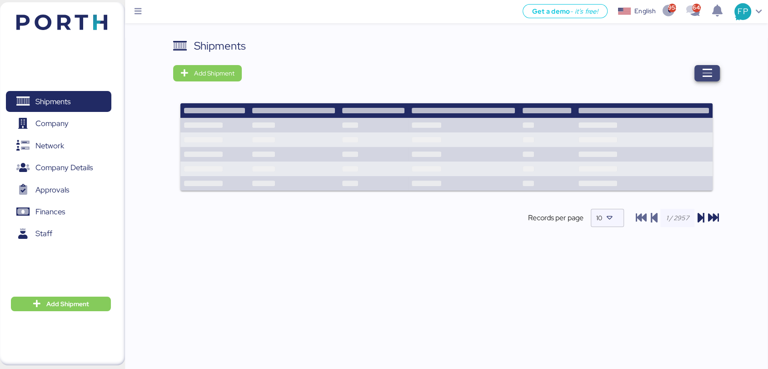
click at [702, 70] on icon "button" at bounding box center [707, 73] width 11 height 11
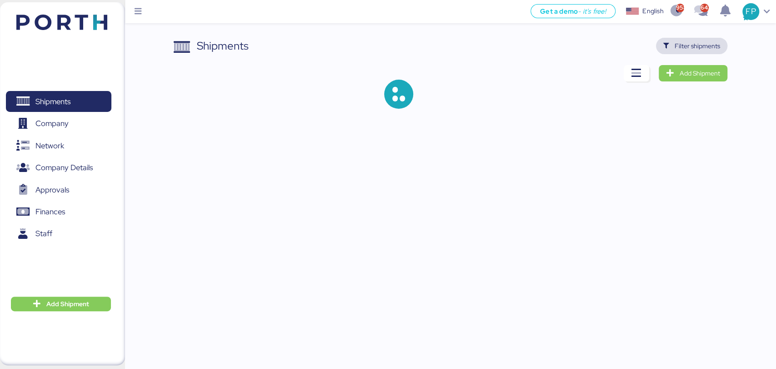
click at [692, 49] on span "Filter shipments" at bounding box center [696, 45] width 45 height 11
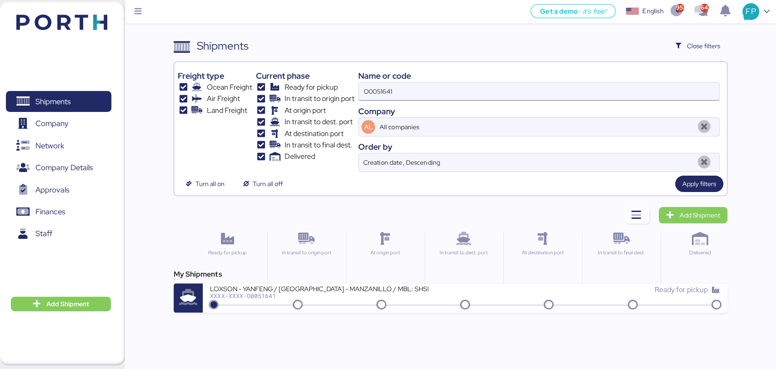
click at [376, 94] on input "O0051641" at bounding box center [539, 91] width 360 height 18
paste input "A0052100"
type input "A0052100"
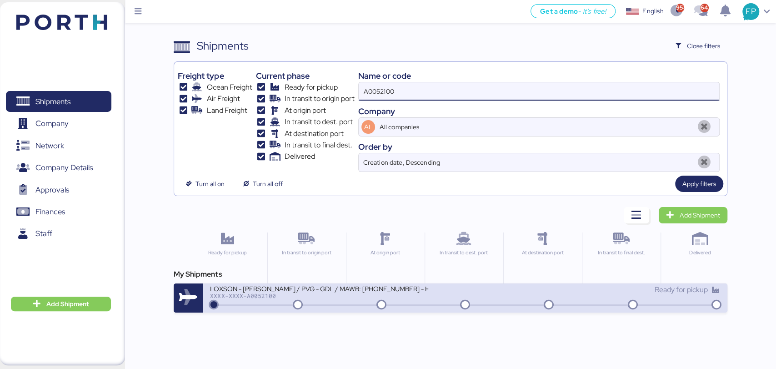
click at [326, 299] on div "LOXSON - [PERSON_NAME] / PVG - GDL / MAWB: [PHONE_NUMBER] - HAWB: LXN25080718 X…" at bounding box center [337, 294] width 255 height 20
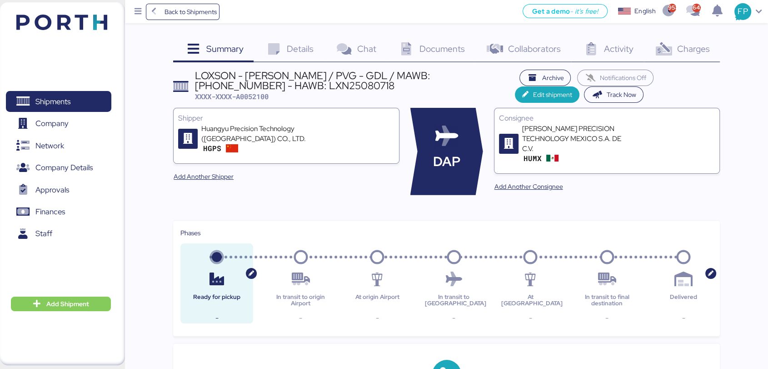
click at [692, 51] on span "Charges" at bounding box center [693, 49] width 33 height 12
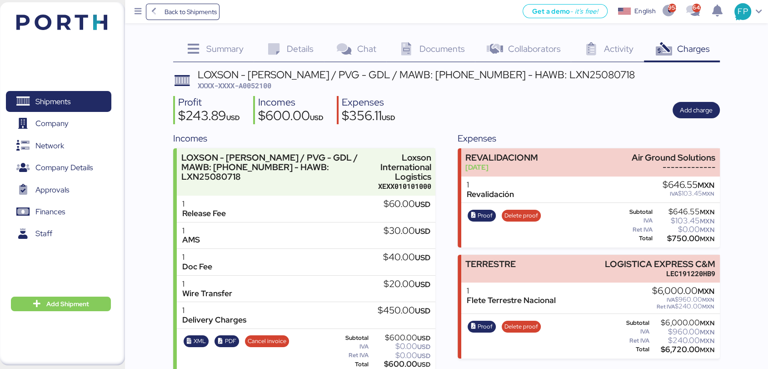
scroll to position [12, 0]
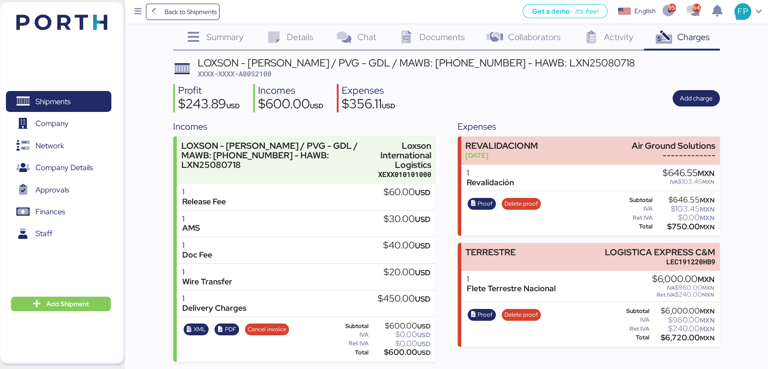
click at [264, 67] on div "LOXSON - [PERSON_NAME] / PVG - GDL / MAWB: [PHONE_NUMBER] - HAWB: LXN25080718 X…" at bounding box center [416, 68] width 437 height 21
drag, startPoint x: 409, startPoint y: 63, endPoint x: 483, endPoint y: 15, distance: 88.3
click at [473, 60] on div "LOXSON - [PERSON_NAME] / PVG - GDL / MAWB: [PHONE_NUMBER] - HAWB: LXN25080718" at bounding box center [416, 63] width 437 height 10
click at [396, 354] on div "$600.00 USD" at bounding box center [400, 352] width 60 height 7
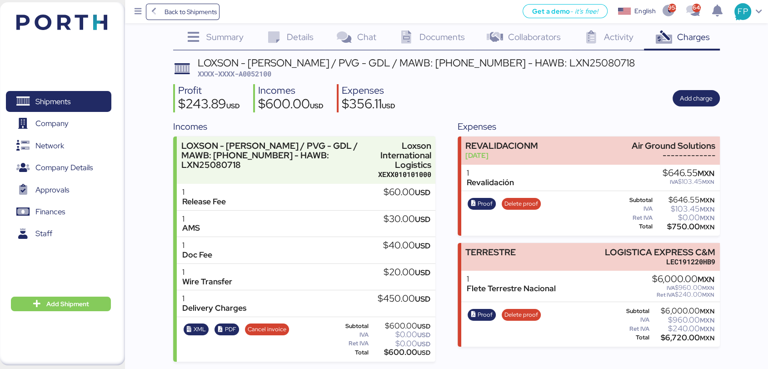
click at [395, 354] on div "$600.00 USD" at bounding box center [400, 352] width 60 height 7
click at [88, 95] on span "Shipments" at bounding box center [59, 101] width 98 height 13
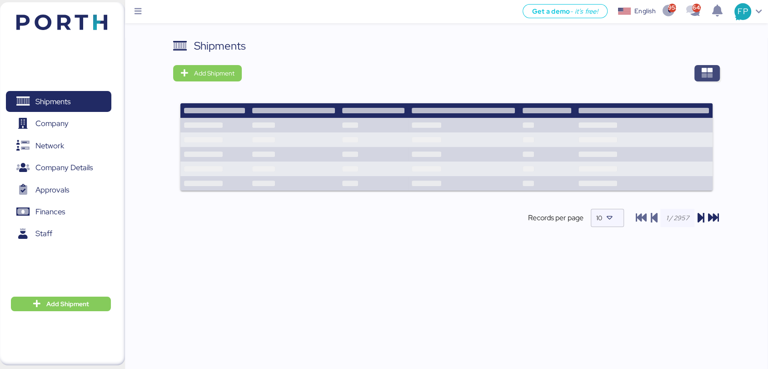
click at [703, 73] on icon "button" at bounding box center [707, 73] width 11 height 11
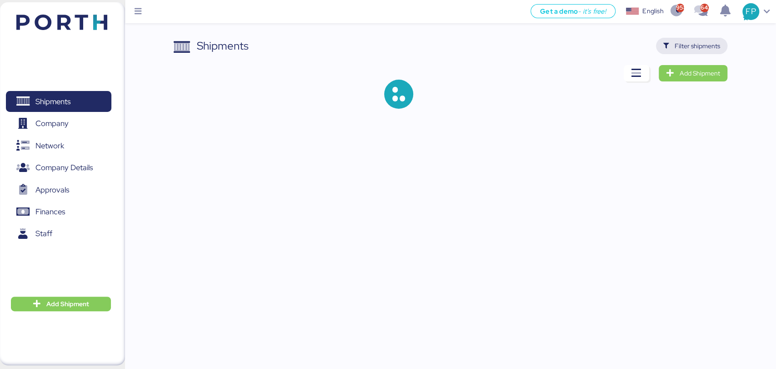
click at [687, 46] on span "Filter shipments" at bounding box center [696, 45] width 45 height 11
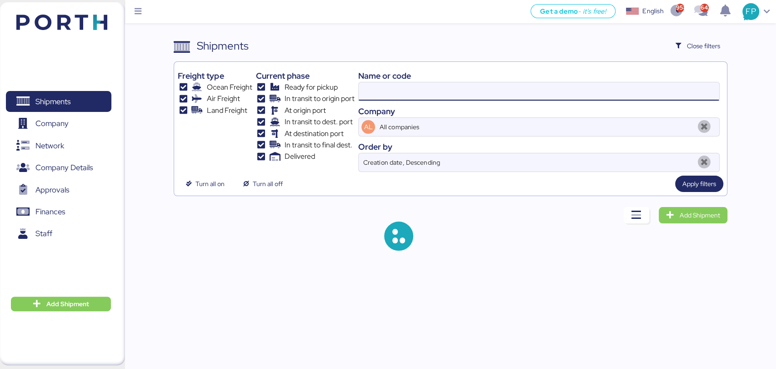
click at [384, 95] on input at bounding box center [539, 91] width 360 height 18
click at [384, 95] on input "A0052100" at bounding box center [539, 91] width 360 height 18
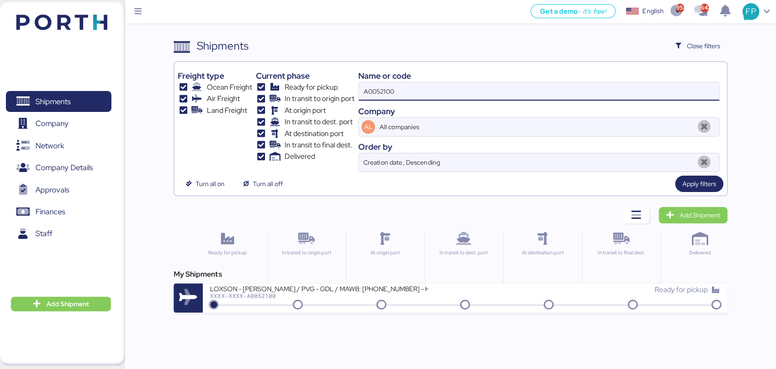
click at [384, 95] on input "A0052100" at bounding box center [539, 91] width 360 height 18
paste input "O0052086"
type input "O0052086"
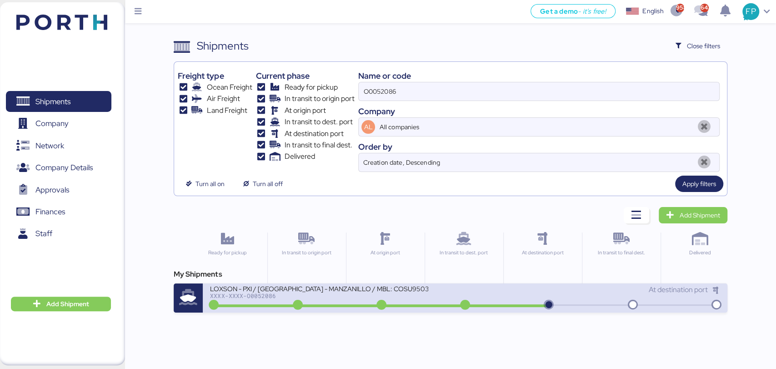
click at [377, 299] on div "LOXSON - PXI / [GEOGRAPHIC_DATA] - MANZANILLO / MBL: COSU9503330580 - HBL: CSSE…" at bounding box center [337, 294] width 255 height 20
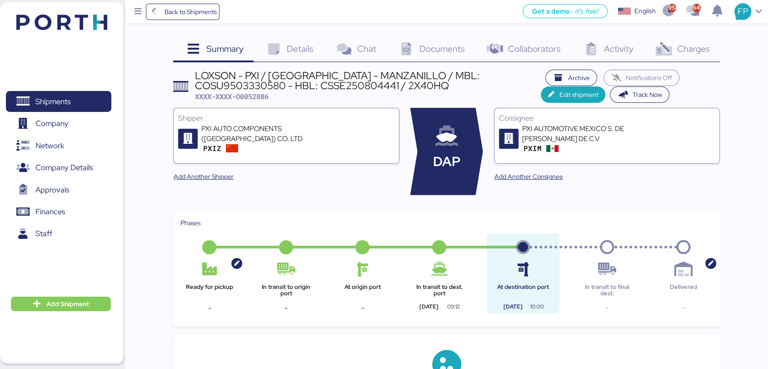
click at [688, 52] on span "Charges" at bounding box center [693, 49] width 33 height 12
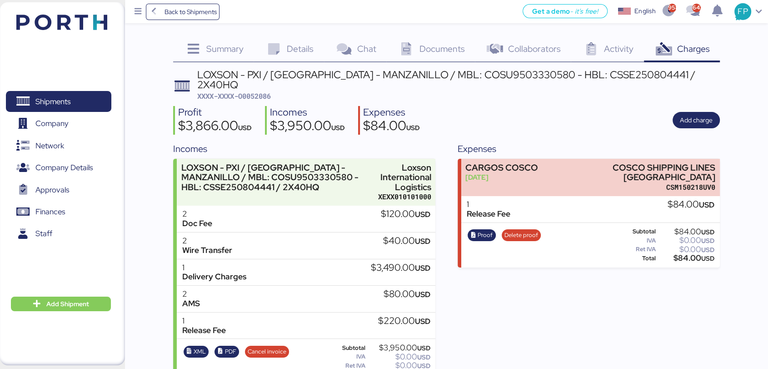
click at [260, 91] on span "XXXX-XXXX-O0052086" at bounding box center [234, 95] width 74 height 9
click at [472, 72] on div "LOXSON - PXI / [GEOGRAPHIC_DATA] - MANZANILLO / MBL: COSU9503330580 - HBL: CSSE…" at bounding box center [458, 80] width 523 height 20
click at [474, 72] on div "LOXSON - PXI / [GEOGRAPHIC_DATA] - MANZANILLO / MBL: COSU9503330580 - HBL: CSSE…" at bounding box center [458, 80] width 523 height 20
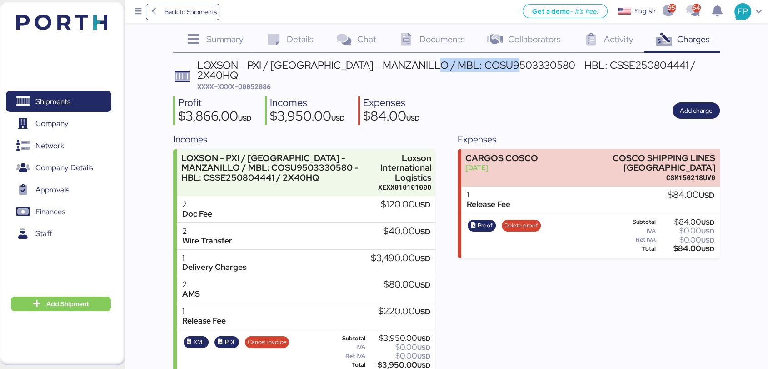
scroll to position [12, 0]
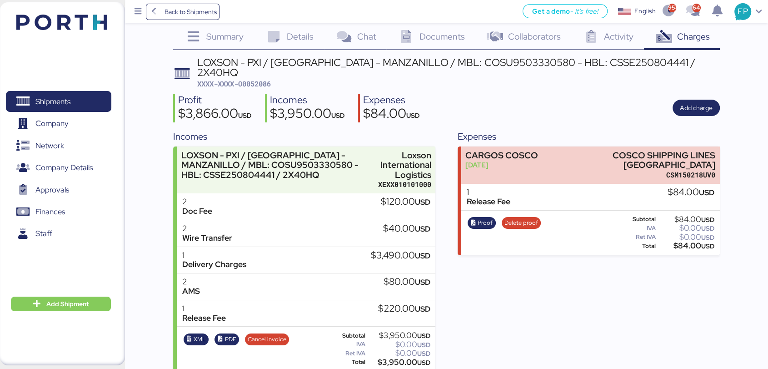
click at [393, 359] on div "$3,950.00 USD" at bounding box center [398, 362] width 63 height 7
click at [392, 359] on div "$3,950.00 USD" at bounding box center [398, 362] width 63 height 7
click at [39, 105] on span "Shipments" at bounding box center [52, 101] width 35 height 13
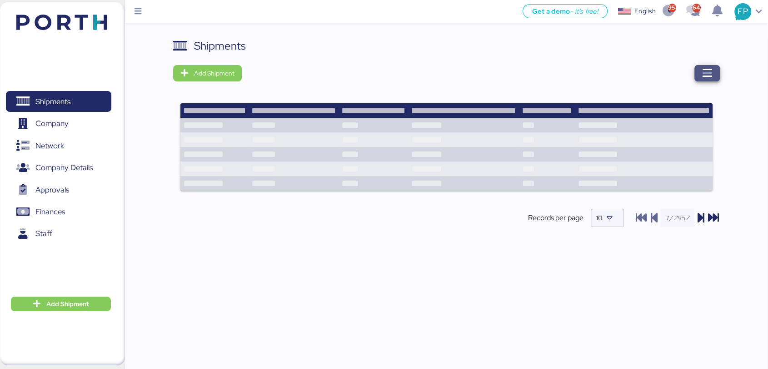
drag, startPoint x: 714, startPoint y: 69, endPoint x: 709, endPoint y: 70, distance: 5.1
click at [709, 70] on span "button" at bounding box center [706, 73] width 25 height 16
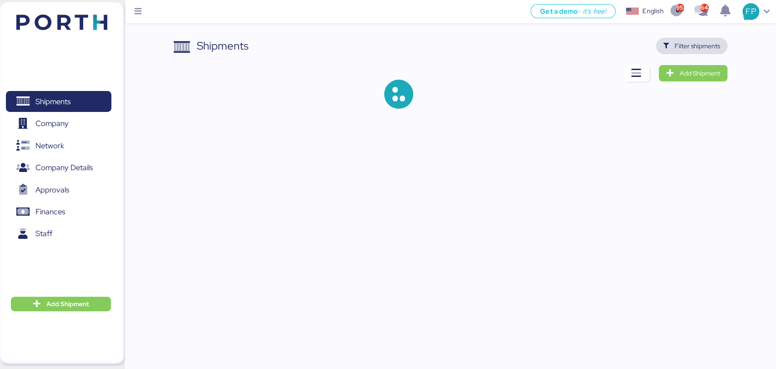
click at [693, 47] on span "Filter shipments" at bounding box center [696, 45] width 45 height 11
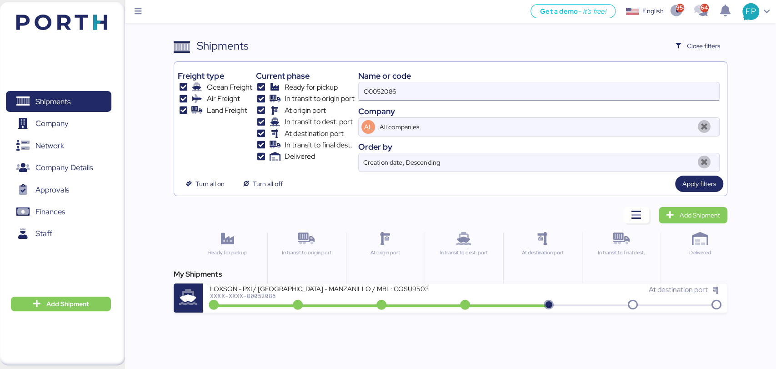
click at [388, 90] on input "O0052086" at bounding box center [539, 91] width 360 height 18
paste input "1899"
type input "O0051899"
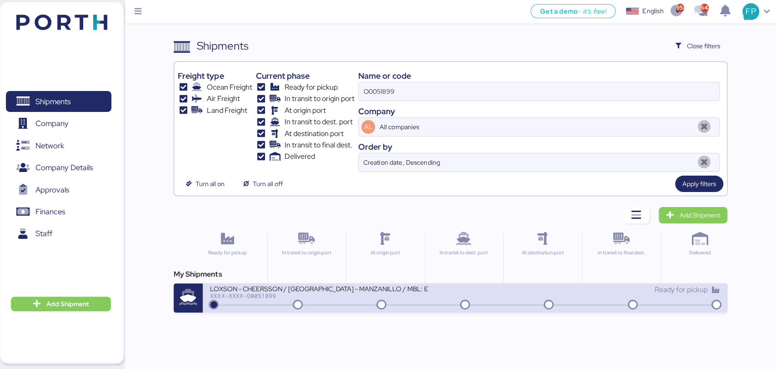
click at [342, 297] on div "XXXX-XXXX-O0051899" at bounding box center [319, 295] width 218 height 6
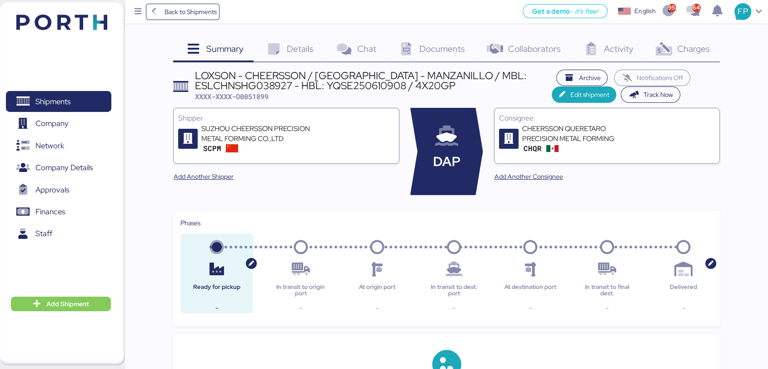
click at [671, 55] on icon at bounding box center [664, 49] width 20 height 13
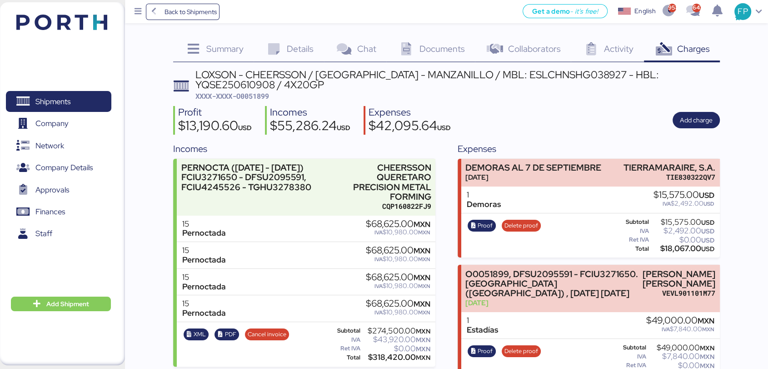
click at [256, 91] on span "XXXX-XXXX-O0051899" at bounding box center [232, 95] width 74 height 9
click at [66, 101] on span "Shipments" at bounding box center [52, 101] width 35 height 13
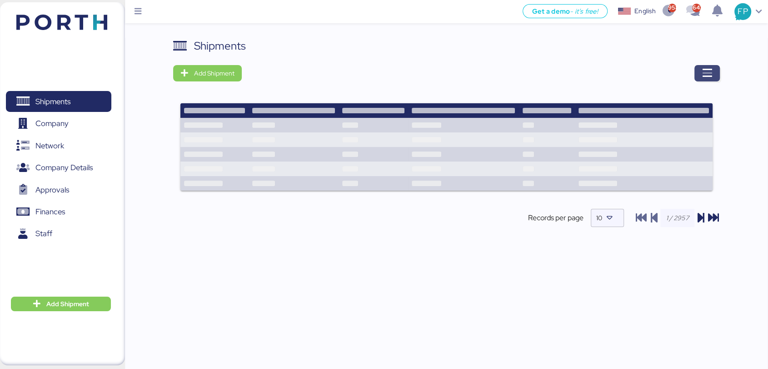
click at [713, 70] on span "button" at bounding box center [706, 73] width 25 height 16
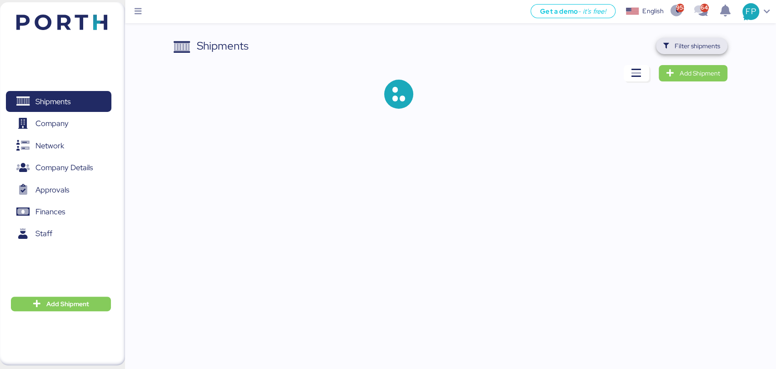
click at [681, 46] on span "Filter shipments" at bounding box center [696, 45] width 45 height 11
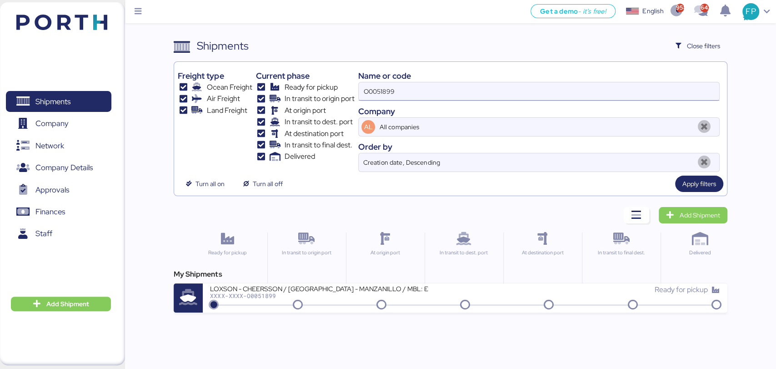
click at [382, 90] on input "O0051899" at bounding box center [539, 91] width 360 height 18
paste input "900"
type input "O0051900"
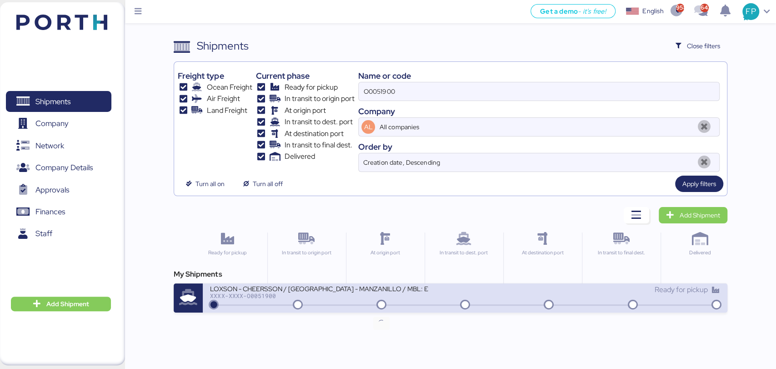
click at [364, 302] on icon at bounding box center [381, 305] width 44 height 10
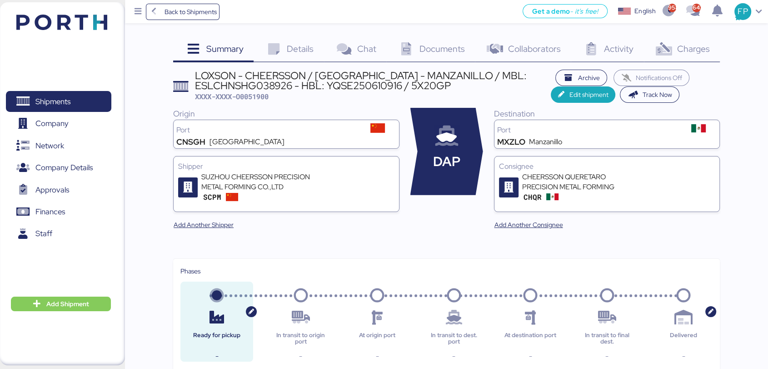
click at [676, 42] on div "Charges 0" at bounding box center [682, 50] width 76 height 25
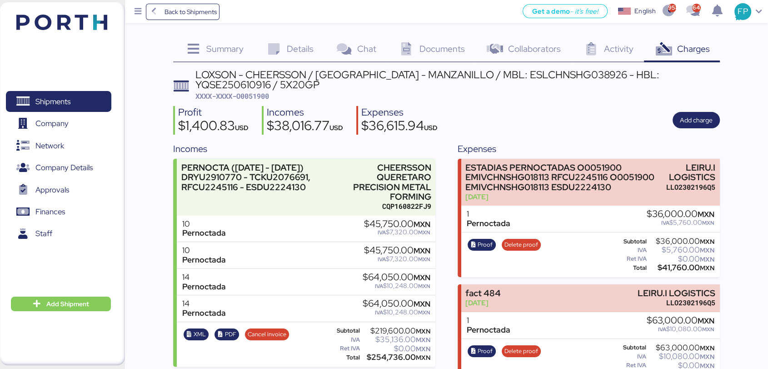
click at [254, 94] on span "XXXX-XXXX-O0051900" at bounding box center [232, 95] width 74 height 9
click at [26, 105] on icon at bounding box center [23, 101] width 14 height 11
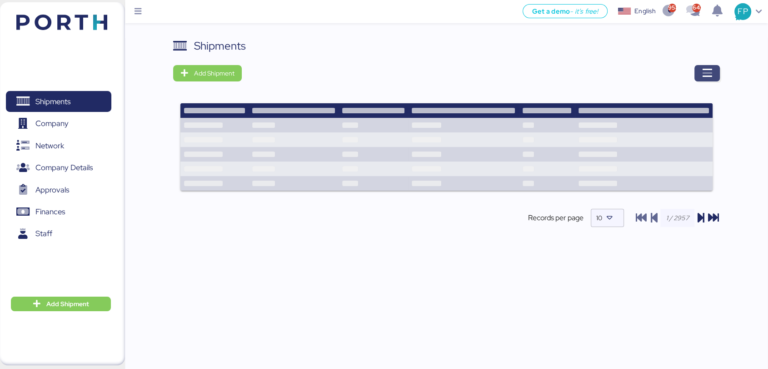
click at [706, 76] on icon "button" at bounding box center [707, 73] width 11 height 11
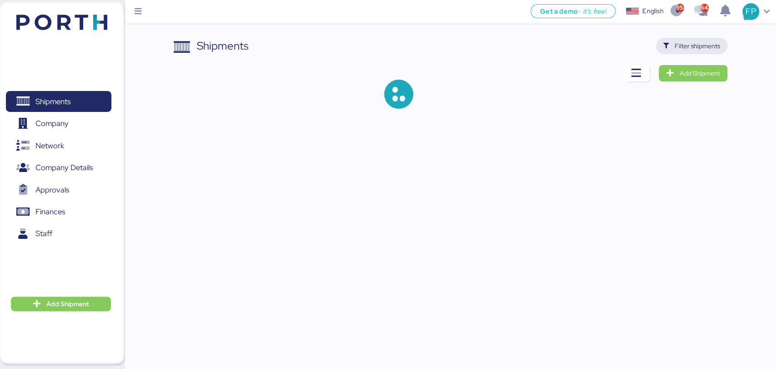
click at [689, 47] on span "Filter shipments" at bounding box center [696, 45] width 45 height 11
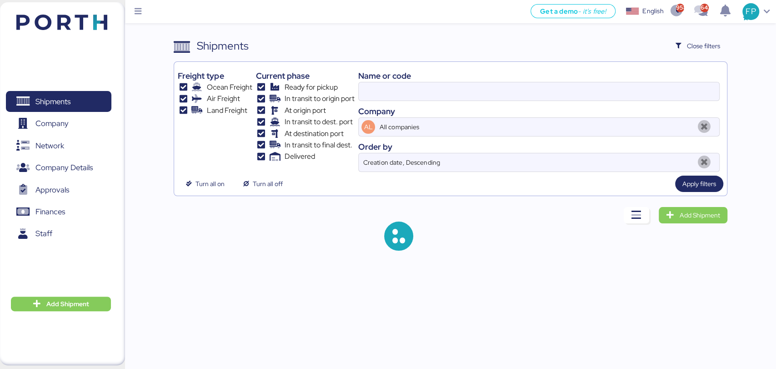
click at [393, 101] on div "Name or code Company AL All companies Order by Creation date, Descending" at bounding box center [538, 118] width 361 height 106
click at [385, 95] on input at bounding box center [539, 91] width 360 height 18
click at [385, 95] on input "O0051900" at bounding box center [539, 91] width 360 height 18
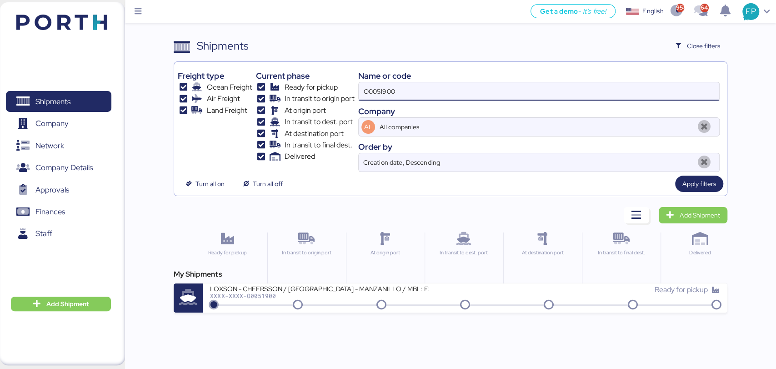
click at [385, 95] on input "O0051900" at bounding box center [539, 91] width 360 height 18
paste input "A0052131"
type input "A0052131"
click at [340, 302] on div "LOXSON - [PERSON_NAME] / PVG - GDL / MAWB: [PHONE_NUMBER] - HAWB: LXN25090164 X…" at bounding box center [337, 294] width 255 height 20
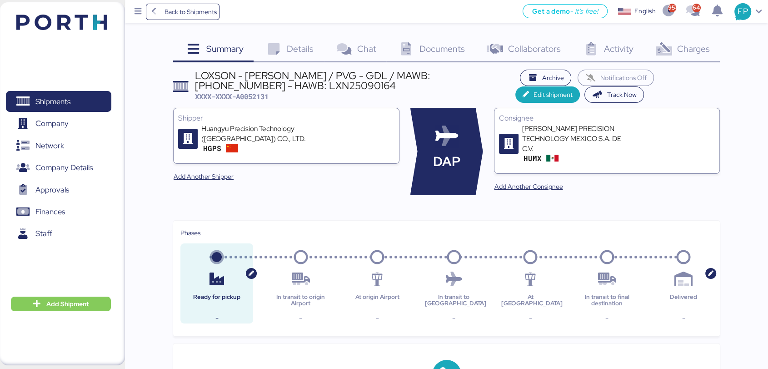
click at [694, 50] on span "Charges" at bounding box center [693, 49] width 33 height 12
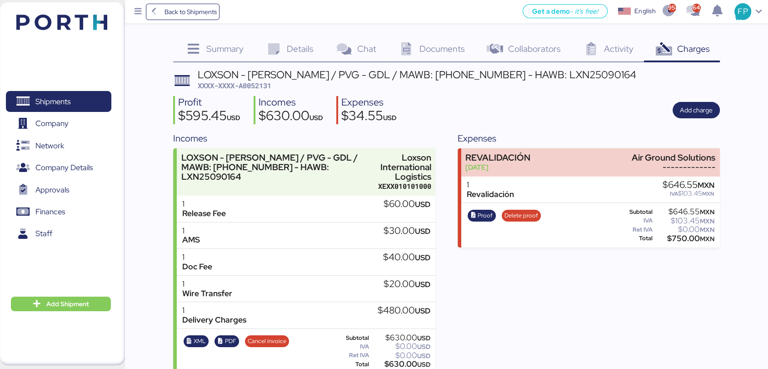
click at [262, 87] on span "XXXX-XXXX-A0052131" at bounding box center [235, 85] width 74 height 9
click at [262, 86] on span "XXXX-XXXX-A0052131" at bounding box center [235, 85] width 74 height 9
drag, startPoint x: 404, startPoint y: 75, endPoint x: 473, endPoint y: 77, distance: 69.1
click at [473, 77] on div "LOXSON - [PERSON_NAME] / PVG - GDL / MAWB: [PHONE_NUMBER] - HAWB: LXN25090164" at bounding box center [417, 75] width 439 height 10
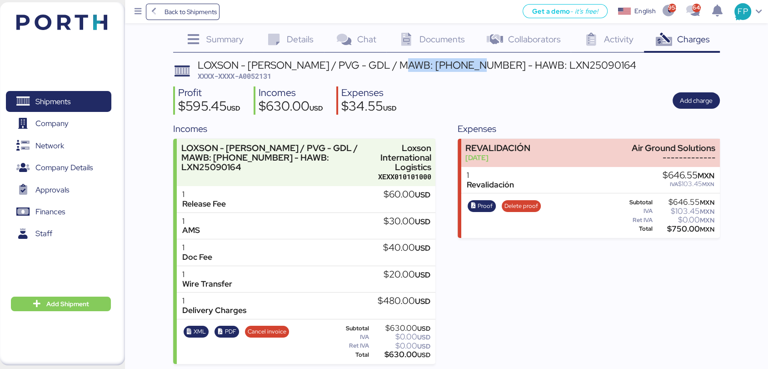
scroll to position [12, 0]
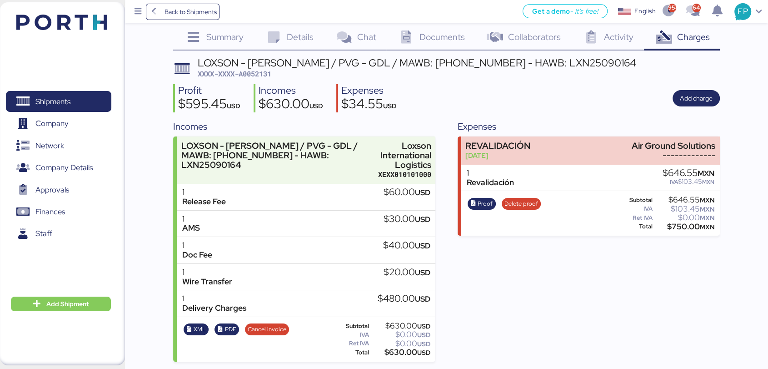
click at [395, 355] on div "$630.00 USD" at bounding box center [400, 352] width 60 height 7
click at [62, 104] on span "Shipments" at bounding box center [52, 101] width 35 height 13
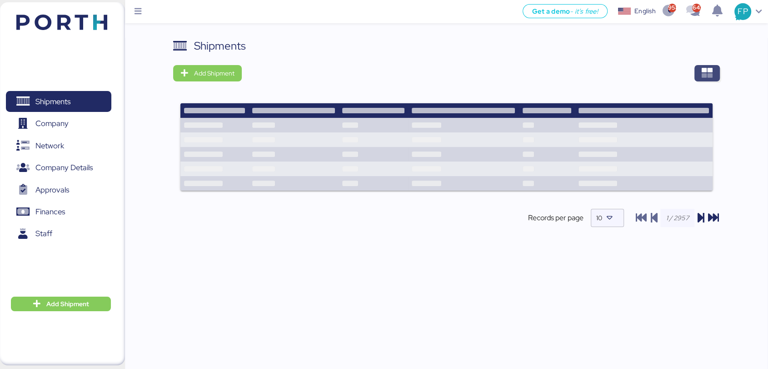
click at [696, 75] on span "button" at bounding box center [706, 73] width 25 height 16
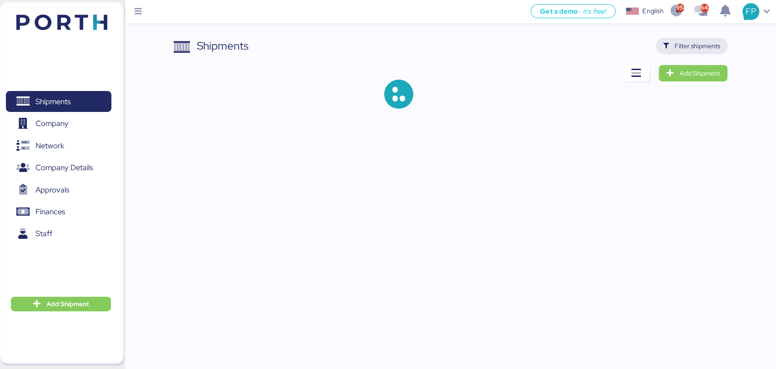
click at [674, 43] on span "Filter shipments" at bounding box center [691, 46] width 57 height 13
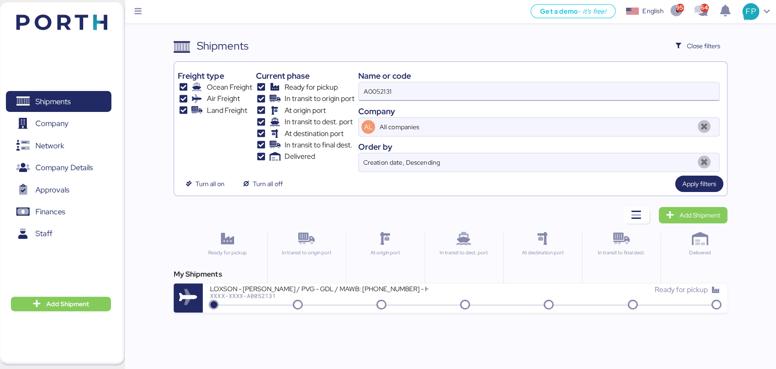
click at [381, 88] on input "A0052131" at bounding box center [539, 91] width 360 height 18
click at [382, 88] on input "A0052131" at bounding box center [539, 91] width 360 height 18
paste input "078"
type input "A0052078"
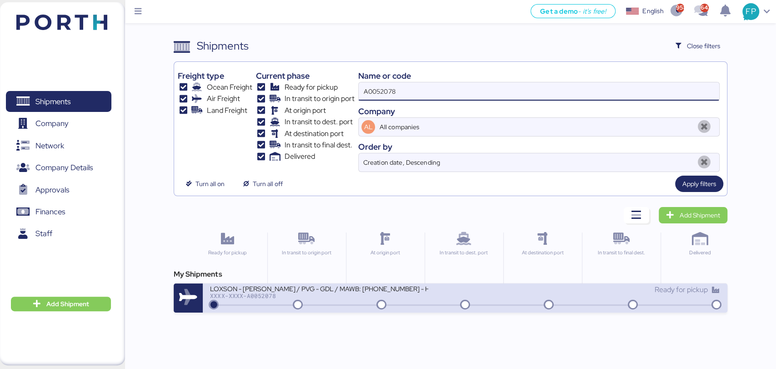
click at [419, 309] on div "LOXSON - [PERSON_NAME] / PVG - GDL / MAWB: [PHONE_NUMBER] - HAWB: LXN25080569 X…" at bounding box center [465, 297] width 524 height 29
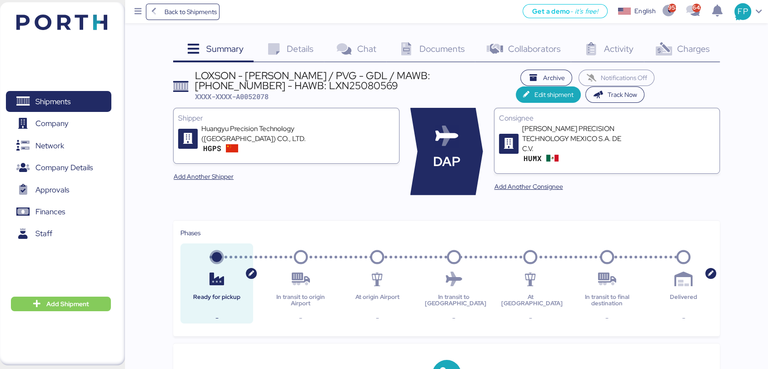
click at [689, 46] on span "Charges" at bounding box center [693, 49] width 33 height 12
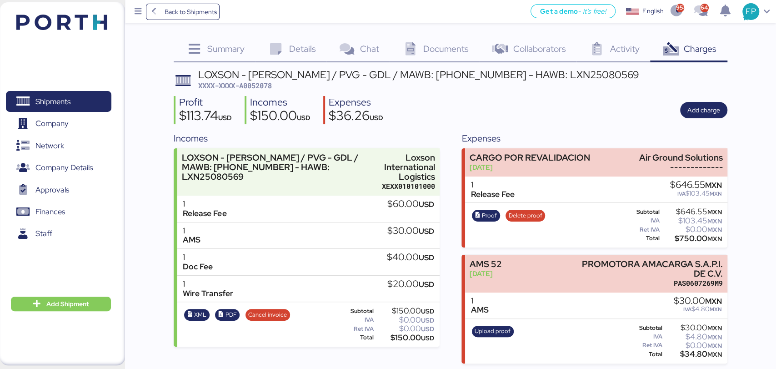
click at [401, 336] on div "$150.00 USD" at bounding box center [404, 337] width 59 height 7
click at [403, 337] on div "$150.00 USD" at bounding box center [404, 337] width 59 height 7
drag, startPoint x: 98, startPoint y: 97, endPoint x: 120, endPoint y: 90, distance: 22.7
click at [98, 97] on span "Shipments" at bounding box center [59, 101] width 98 height 13
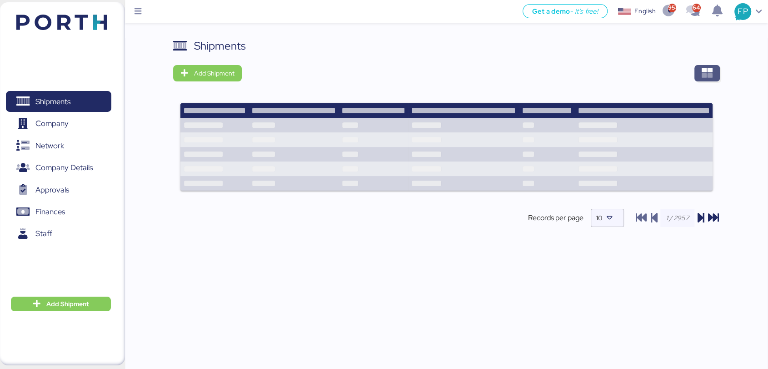
click at [702, 79] on span "button" at bounding box center [707, 73] width 11 height 13
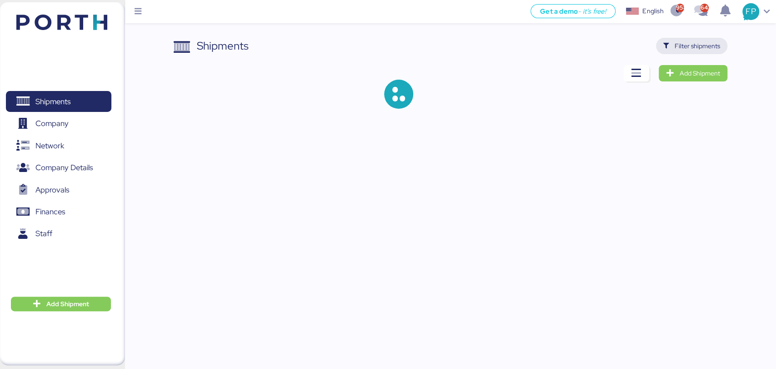
click at [675, 41] on span "Filter shipments" at bounding box center [691, 46] width 57 height 13
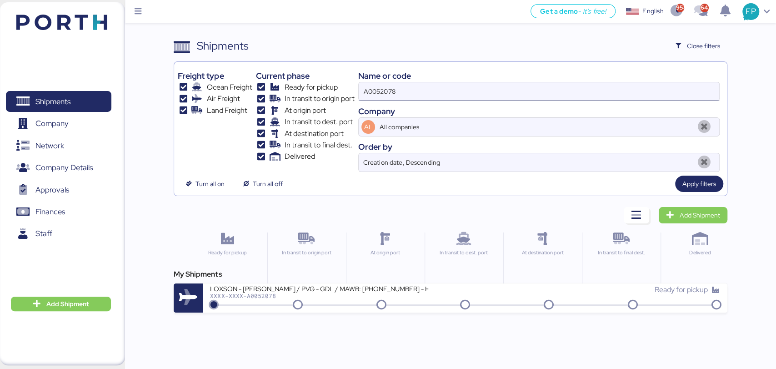
click at [385, 92] on input "A0052078" at bounding box center [539, 91] width 360 height 18
click at [387, 92] on input "A0052078" at bounding box center [539, 91] width 360 height 18
paste input "O0051956"
type input "O0051956"
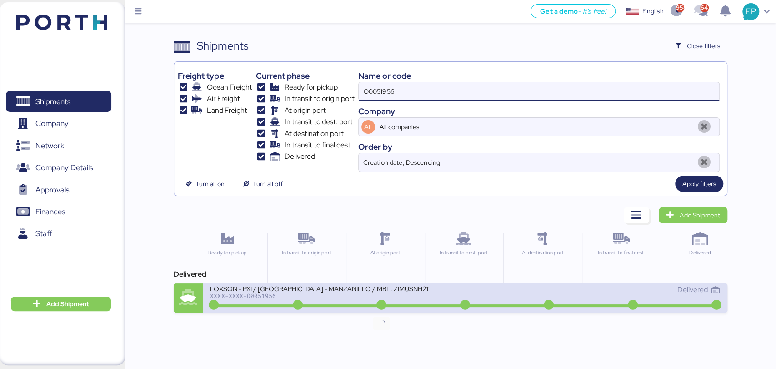
click at [364, 303] on icon at bounding box center [381, 305] width 44 height 10
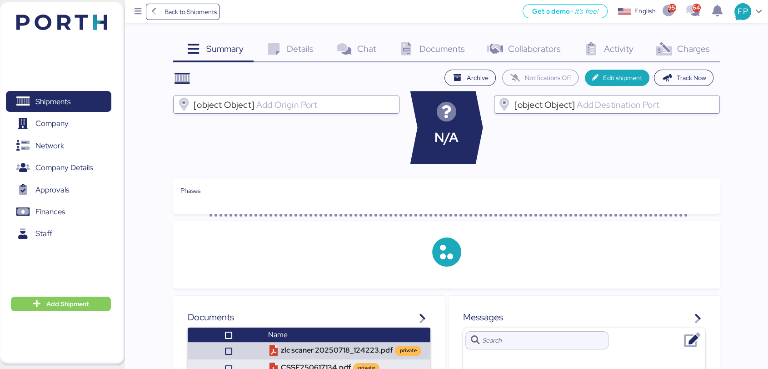
click at [679, 58] on div "Charges 0" at bounding box center [682, 50] width 76 height 25
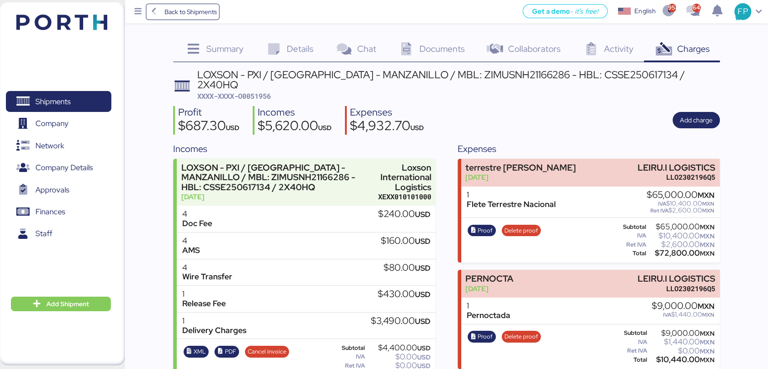
click at [252, 91] on span "XXXX-XXXX-O0051956" at bounding box center [234, 95] width 74 height 9
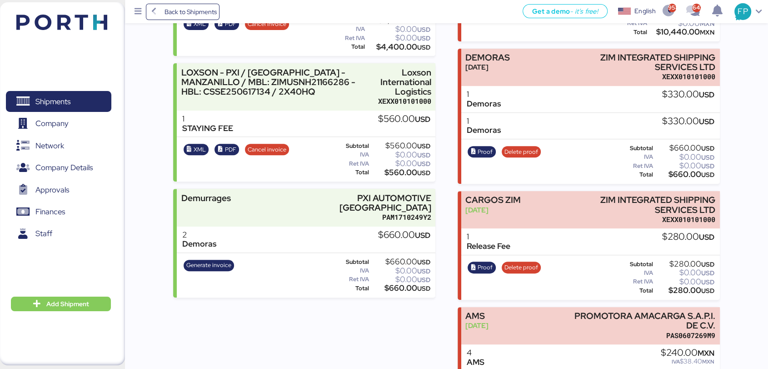
scroll to position [276, 0]
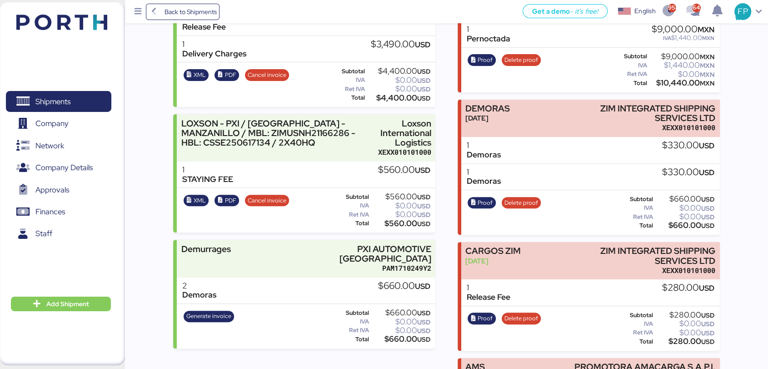
click at [399, 220] on div "$560.00 USD" at bounding box center [400, 223] width 60 height 7
click at [393, 220] on div "$560.00 USD" at bounding box center [400, 223] width 60 height 7
click at [395, 220] on div "$560.00 USD" at bounding box center [400, 223] width 60 height 7
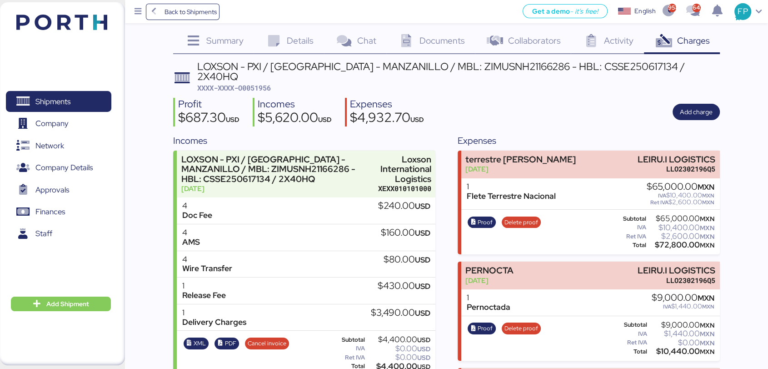
scroll to position [0, 0]
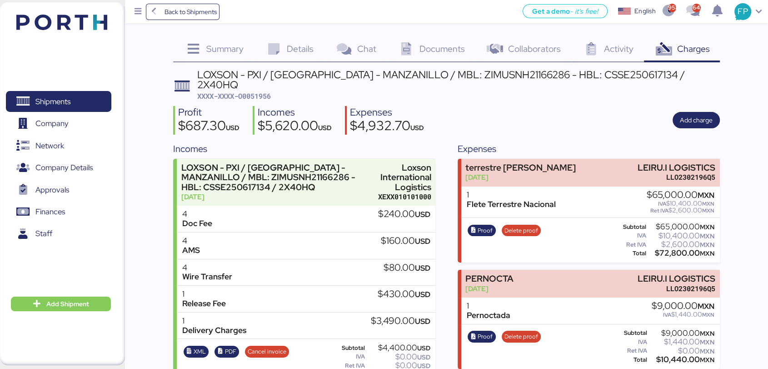
click at [498, 74] on div "LOXSON - PXI / [GEOGRAPHIC_DATA] - MANZANILLO / MBL: ZIMUSNH21166286 - HBL: CSS…" at bounding box center [458, 80] width 523 height 20
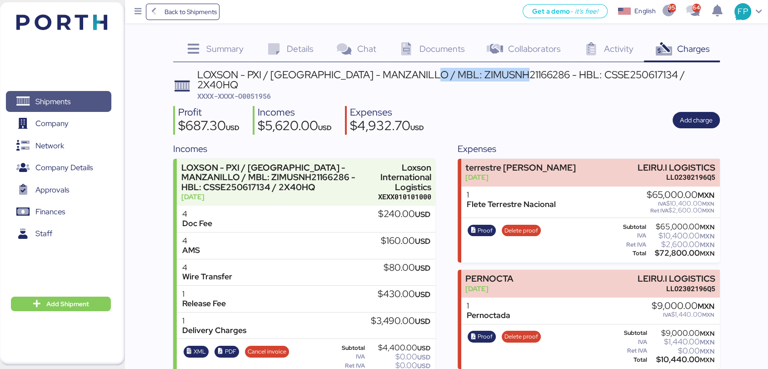
drag, startPoint x: 65, startPoint y: 103, endPoint x: 109, endPoint y: 89, distance: 46.3
click at [65, 103] on span "Shipments" at bounding box center [52, 101] width 35 height 13
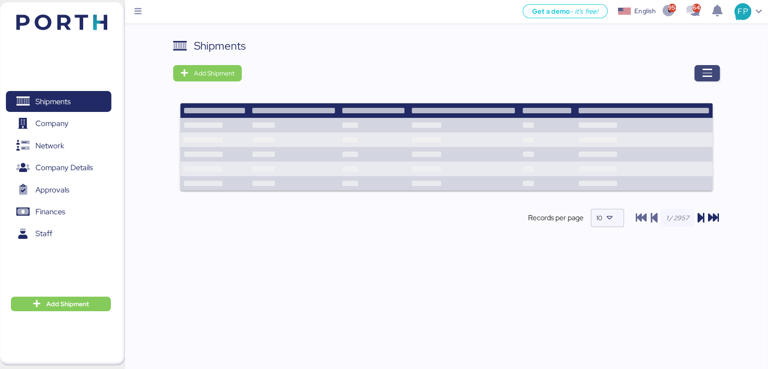
click at [698, 77] on span "button" at bounding box center [706, 73] width 25 height 16
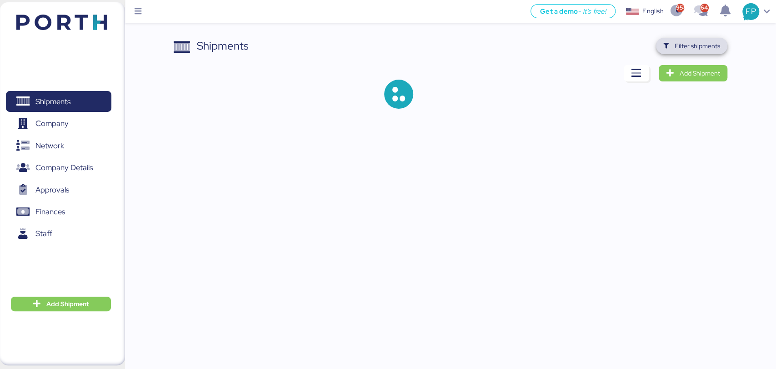
click at [691, 48] on span "Filter shipments" at bounding box center [696, 45] width 45 height 11
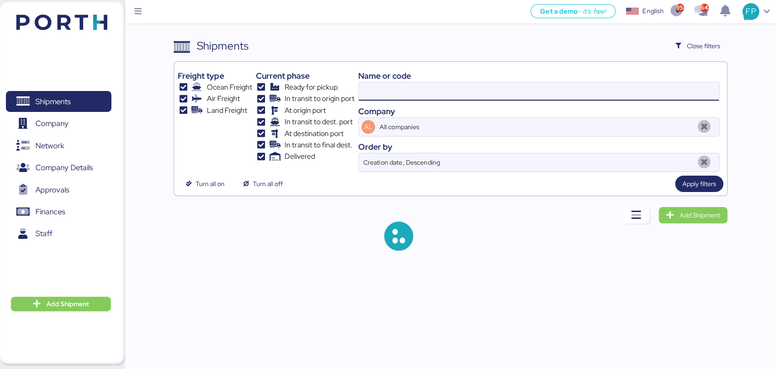
click at [387, 95] on input at bounding box center [539, 91] width 360 height 18
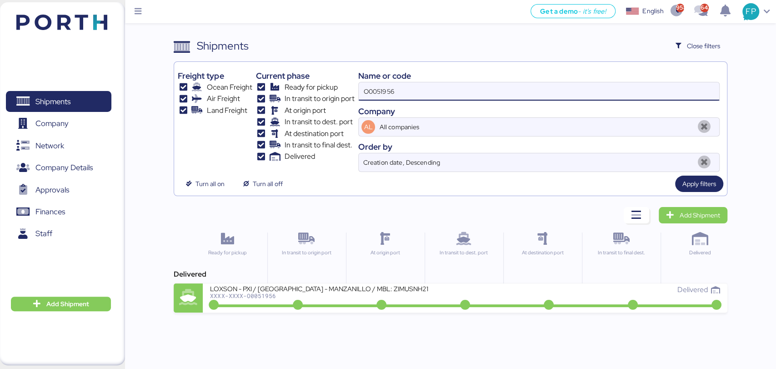
click at [384, 95] on input "O0051956" at bounding box center [539, 91] width 360 height 18
paste input "2051"
type input "O0052051"
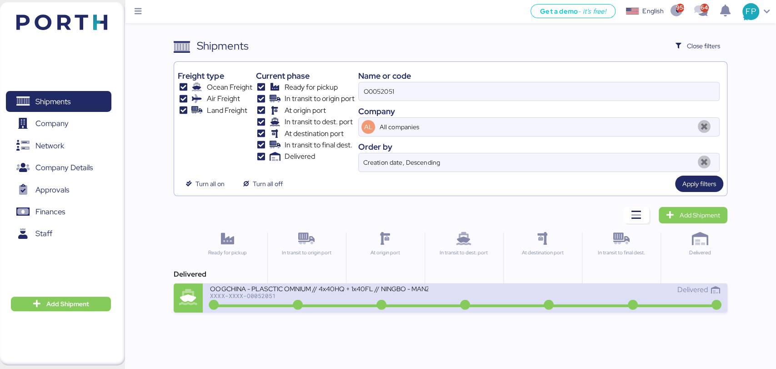
click at [363, 290] on div "OOGCHINA - PLASCTIC OMNIUM // 4x40HQ + 1x40FL // NINGBO - MANZANILLO // HBL: GY…" at bounding box center [319, 288] width 218 height 8
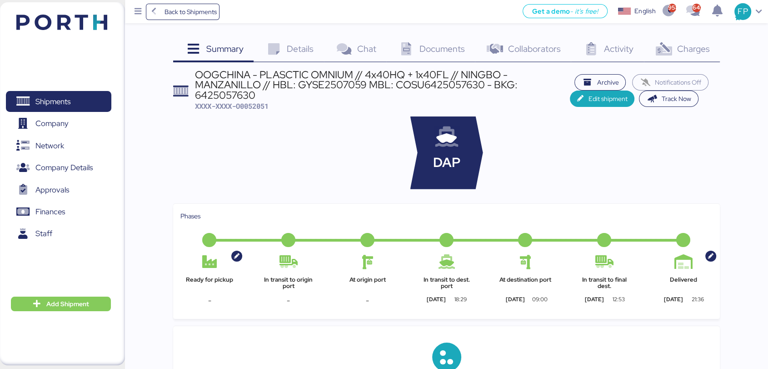
click at [694, 54] on span "Charges" at bounding box center [693, 49] width 33 height 12
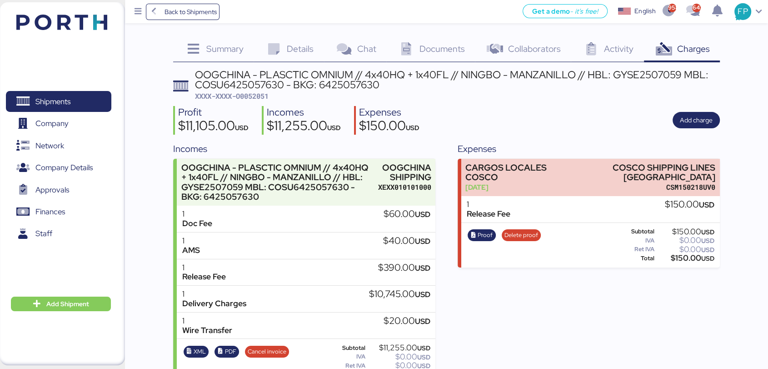
click at [259, 99] on span "XXXX-XXXX-O0052051" at bounding box center [232, 95] width 74 height 9
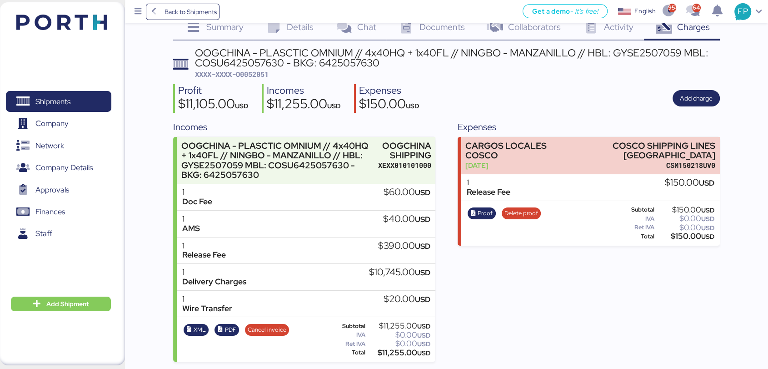
click at [393, 354] on div "$11,255.00 USD" at bounding box center [398, 352] width 63 height 7
click at [636, 48] on div "OOGCHINA - PLASCTIC OMNIUM // 4x40HQ + 1x40FL // NINGBO - MANZANILLO // HBL: GY…" at bounding box center [457, 58] width 525 height 20
click at [276, 59] on div "OOGCHINA - PLASCTIC OMNIUM // 4x40HQ + 1x40FL // NINGBO - MANZANILLO // HBL: GY…" at bounding box center [457, 58] width 525 height 20
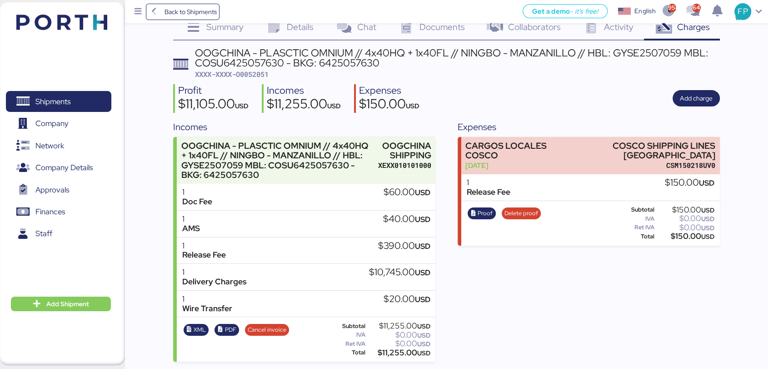
click at [269, 61] on div "OOGCHINA - PLASCTIC OMNIUM // 4x40HQ + 1x40FL // NINGBO - MANZANILLO // HBL: GY…" at bounding box center [457, 58] width 525 height 20
click at [231, 60] on div "OOGCHINA - PLASCTIC OMNIUM // 4x40HQ + 1x40FL // NINGBO - MANZANILLO // HBL: GY…" at bounding box center [457, 58] width 525 height 20
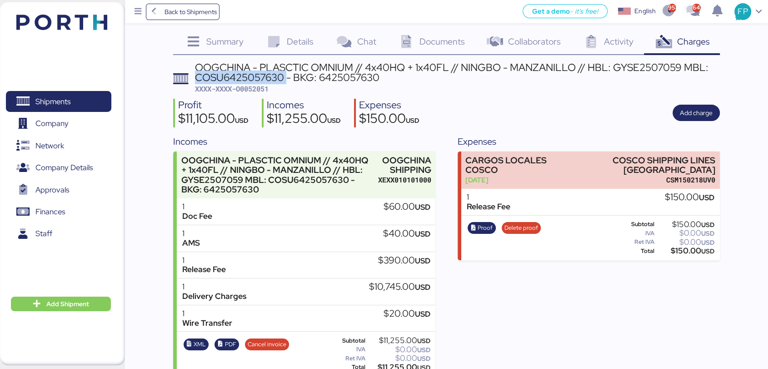
scroll to position [0, 0]
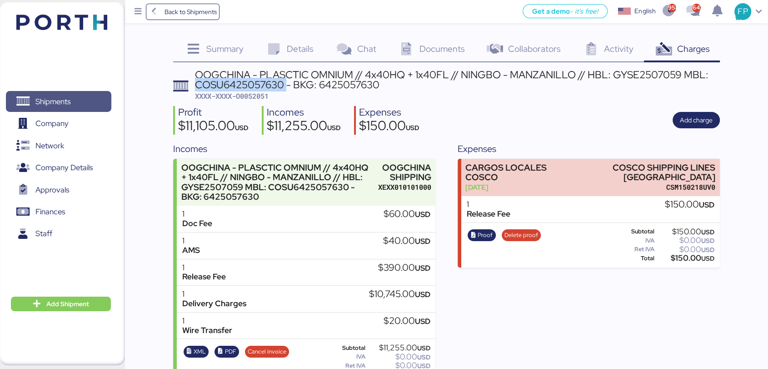
drag, startPoint x: 69, startPoint y: 100, endPoint x: 88, endPoint y: 98, distance: 19.1
click at [69, 99] on span "Shipments" at bounding box center [52, 101] width 35 height 13
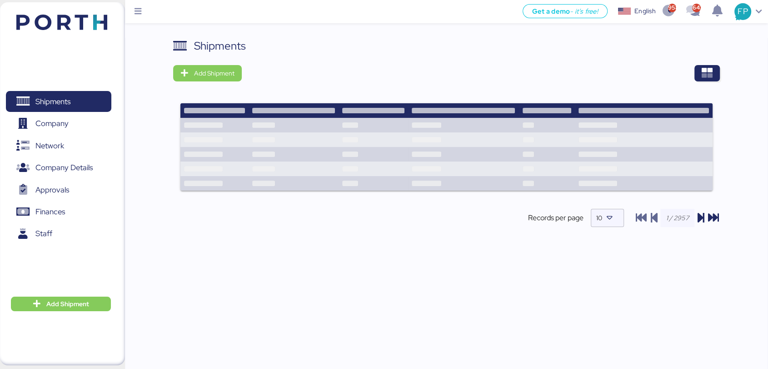
drag, startPoint x: 707, startPoint y: 60, endPoint x: 709, endPoint y: 71, distance: 10.6
click at [708, 61] on div "Shipments Add Shipment Records per page 10" at bounding box center [446, 140] width 547 height 205
click at [710, 72] on icon "button" at bounding box center [707, 73] width 11 height 11
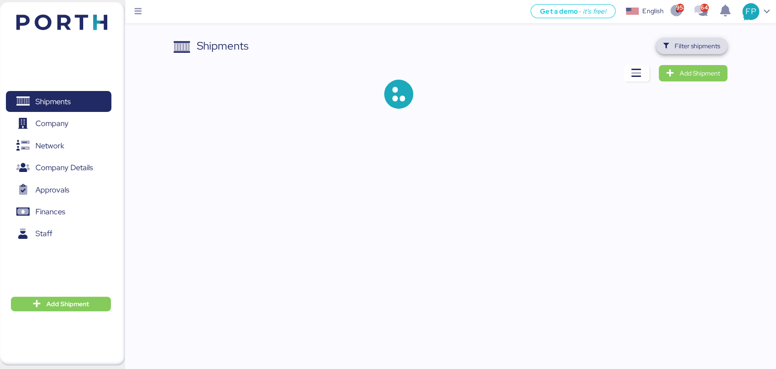
click at [679, 45] on span "Filter shipments" at bounding box center [696, 45] width 45 height 11
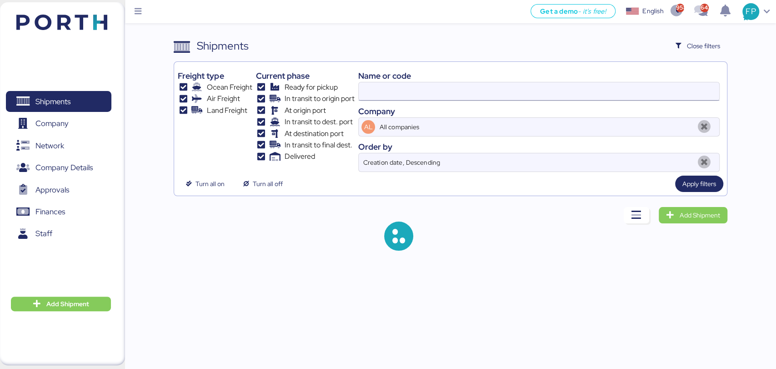
click at [391, 88] on input at bounding box center [539, 91] width 360 height 18
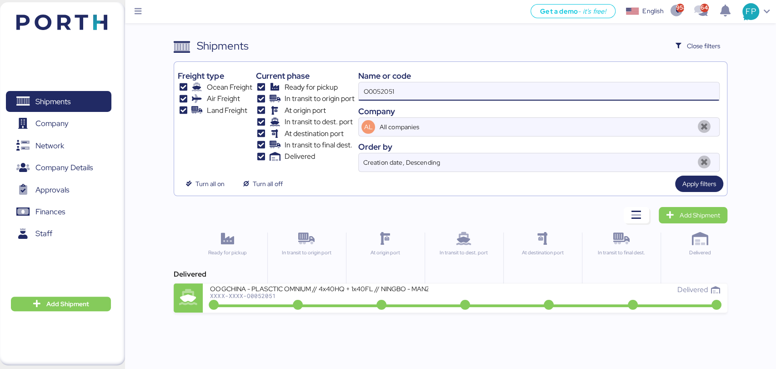
click at [372, 94] on input "O0052051" at bounding box center [539, 91] width 360 height 18
click at [371, 93] on input "O0052051" at bounding box center [539, 91] width 360 height 18
paste input "87"
type input "O0052087"
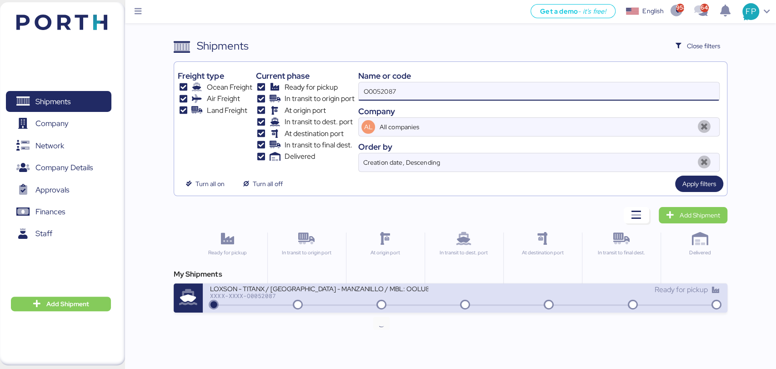
click at [368, 304] on icon at bounding box center [381, 305] width 44 height 10
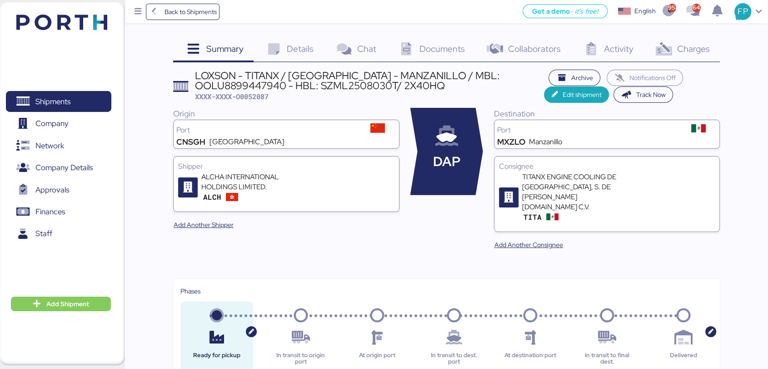
click at [665, 45] on icon at bounding box center [664, 49] width 20 height 13
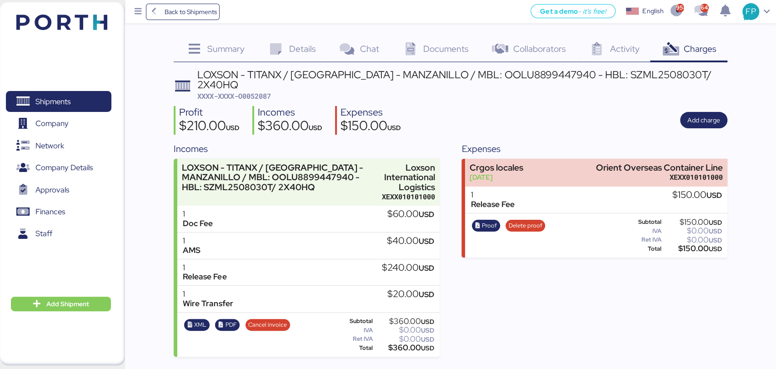
click at [249, 91] on span "XXXX-XXXX-O0052087" at bounding box center [234, 95] width 74 height 9
click at [498, 80] on div "LOXSON - TITANX / [GEOGRAPHIC_DATA] - MANZANILLO / MBL: OOLU8899447940 - HBL: S…" at bounding box center [461, 80] width 529 height 20
click at [496, 77] on div "LOXSON - TITANX / [GEOGRAPHIC_DATA] - MANZANILLO / MBL: OOLU8899447940 - HBL: S…" at bounding box center [461, 80] width 529 height 20
click at [496, 74] on div "LOXSON - TITANX / [GEOGRAPHIC_DATA] - MANZANILLO / MBL: OOLU8899447940 - HBL: S…" at bounding box center [461, 80] width 529 height 20
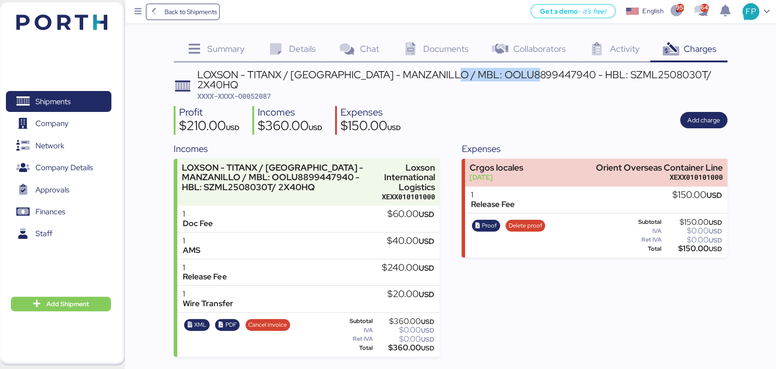
click at [496, 73] on div "LOXSON - TITANX / [GEOGRAPHIC_DATA] - MANZANILLO / MBL: OOLU8899447940 - HBL: S…" at bounding box center [461, 80] width 529 height 20
click at [407, 344] on div "$360.00 USD" at bounding box center [404, 347] width 60 height 7
drag, startPoint x: 407, startPoint y: 339, endPoint x: 408, endPoint y: 327, distance: 11.9
click at [407, 344] on div "$360.00 USD" at bounding box center [404, 347] width 60 height 7
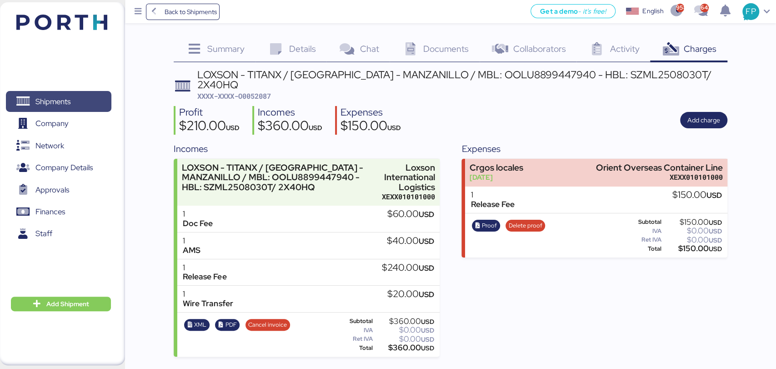
click at [74, 101] on span "Shipments" at bounding box center [59, 101] width 98 height 13
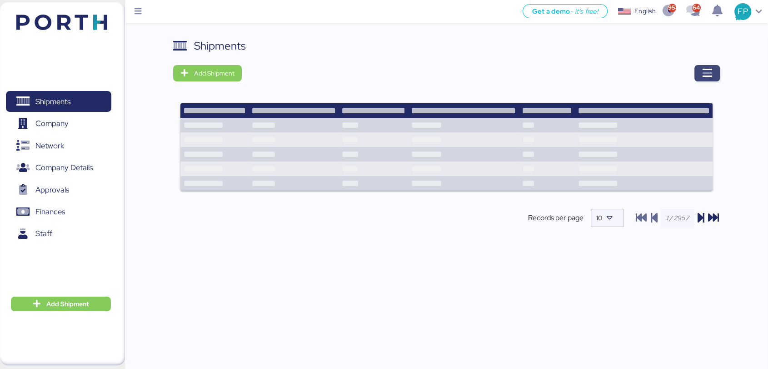
click at [699, 77] on span "button" at bounding box center [706, 73] width 25 height 16
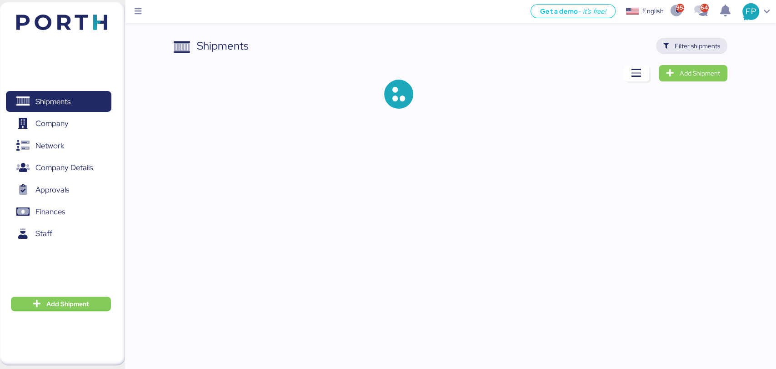
click at [685, 51] on span "Filter shipments" at bounding box center [691, 46] width 57 height 13
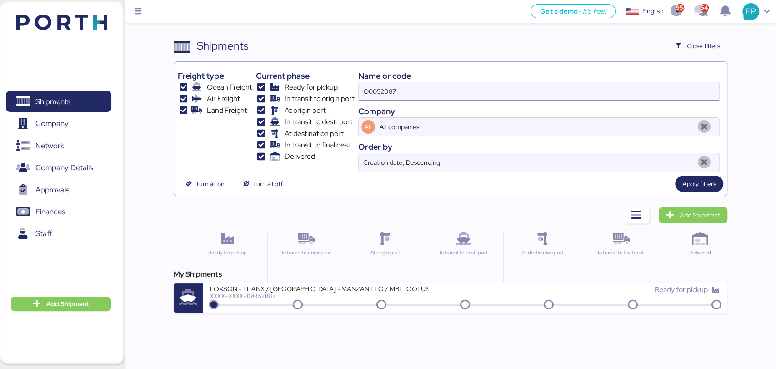
click at [362, 87] on input "O0052087" at bounding box center [539, 91] width 360 height 18
paste input "1966"
type input "O0051966"
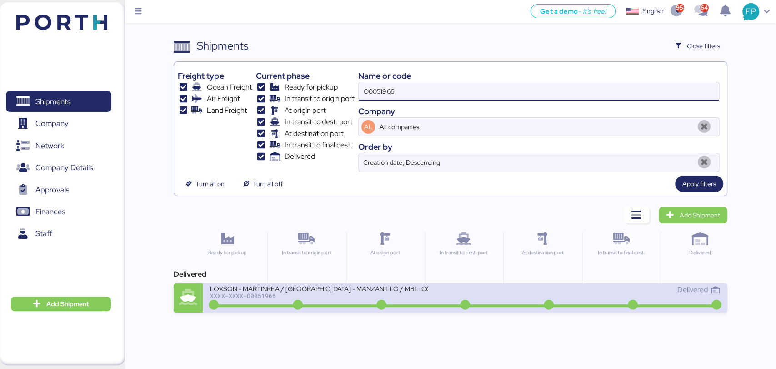
click at [353, 299] on div "LOXSON - MARTINREA / [GEOGRAPHIC_DATA] - MANZANILLO / MBL: COSU6423724460 - HBL…" at bounding box center [337, 294] width 255 height 20
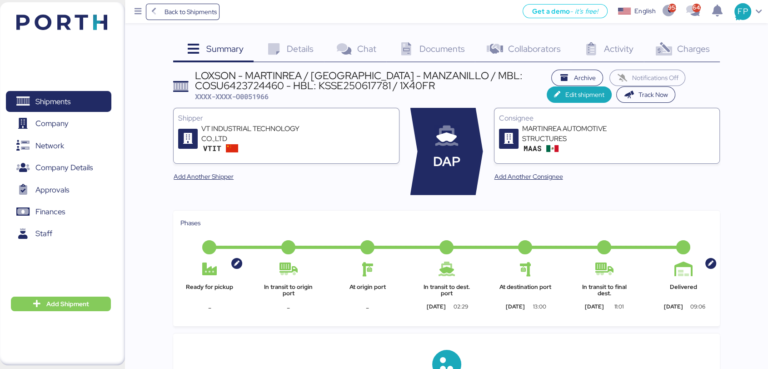
click at [691, 55] on div "Charges 0" at bounding box center [682, 50] width 76 height 25
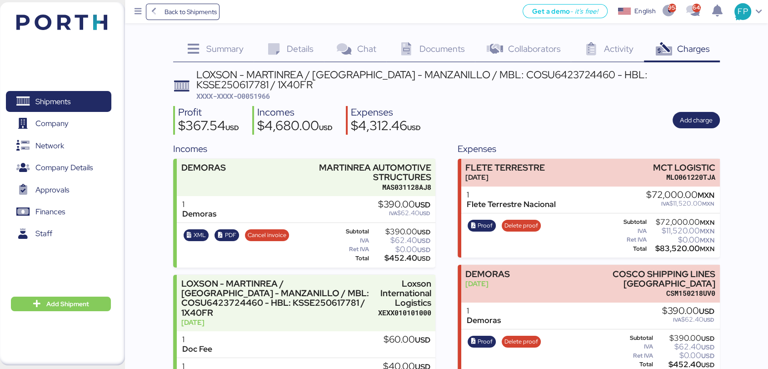
click at [264, 91] on span "XXXX-XXXX-O0051966" at bounding box center [233, 95] width 74 height 9
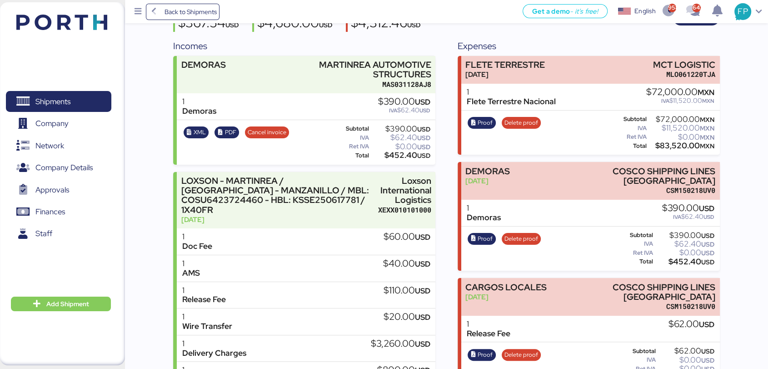
scroll to position [17, 0]
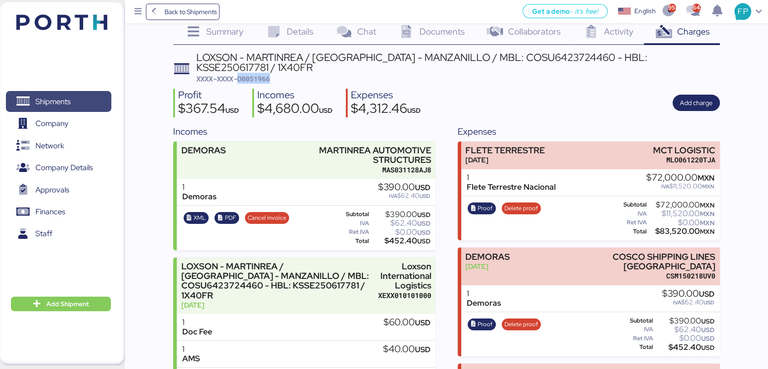
click at [53, 96] on span "Shipments" at bounding box center [52, 101] width 35 height 13
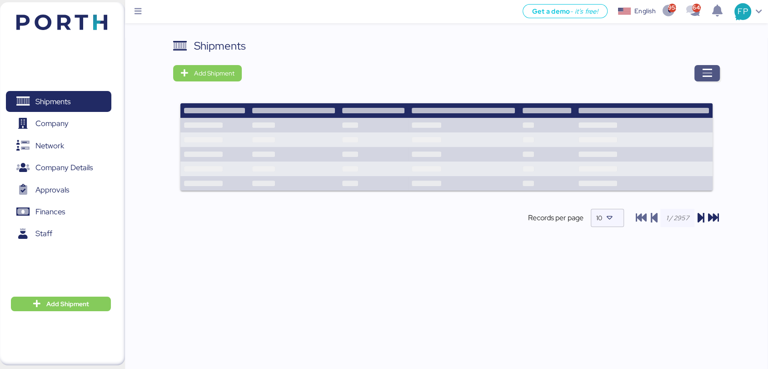
click at [713, 71] on span "button" at bounding box center [706, 73] width 25 height 16
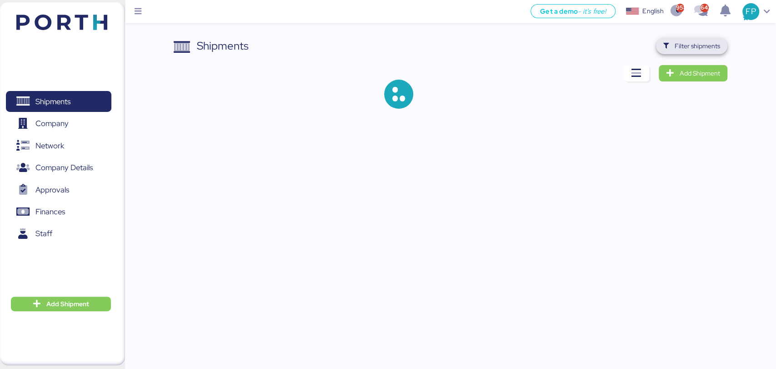
click at [692, 46] on span "Filter shipments" at bounding box center [696, 45] width 45 height 11
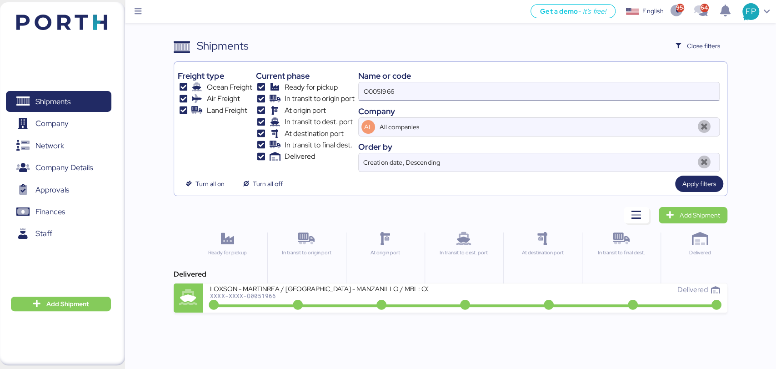
click at [385, 95] on input "O0051966" at bounding box center [539, 91] width 360 height 18
paste input "5"
type input "O0051965"
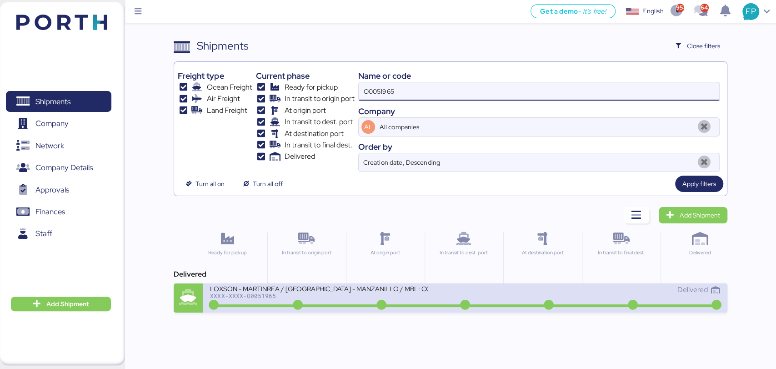
click at [329, 295] on div "XXXX-XXXX-O0051965" at bounding box center [319, 295] width 218 height 6
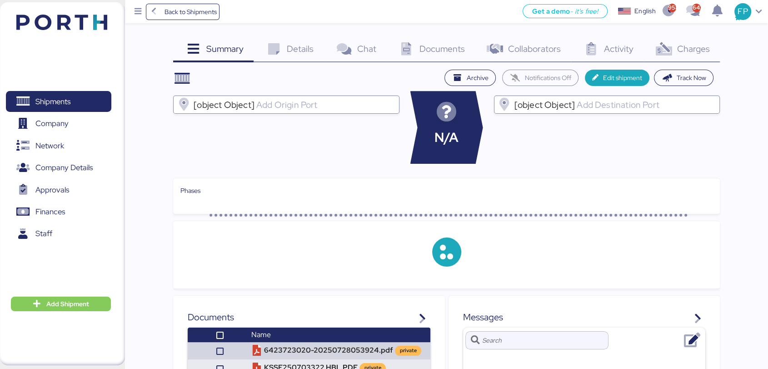
click at [682, 55] on div "Charges 0" at bounding box center [682, 50] width 76 height 25
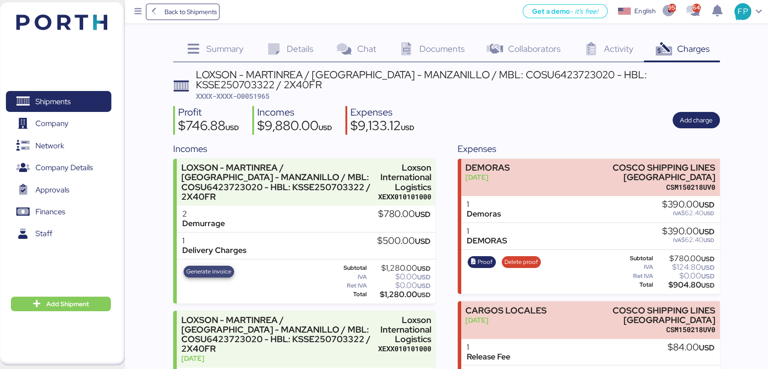
click at [222, 274] on span "Generate invoice" at bounding box center [208, 271] width 45 height 10
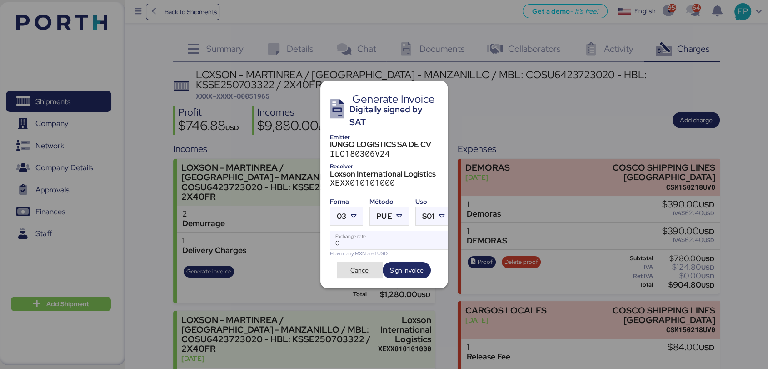
click at [369, 266] on span "Cancel" at bounding box center [360, 269] width 20 height 11
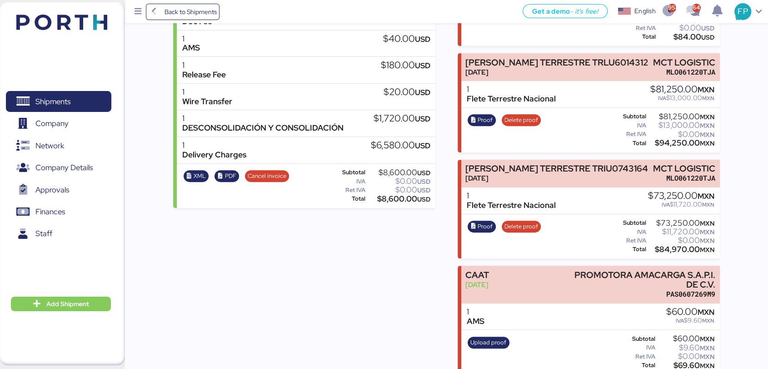
scroll to position [10, 0]
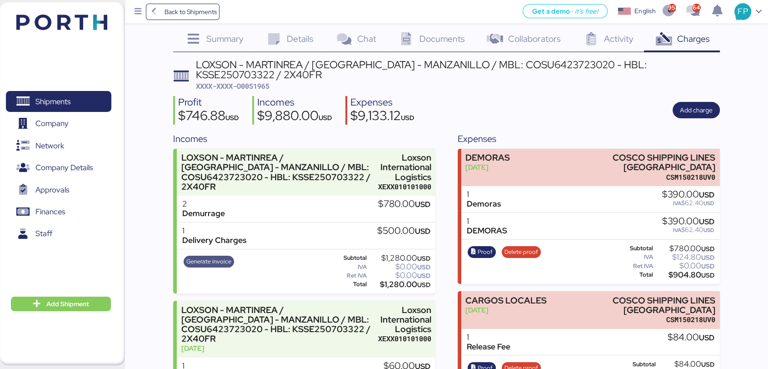
click at [230, 263] on span "Generate invoice" at bounding box center [209, 261] width 51 height 12
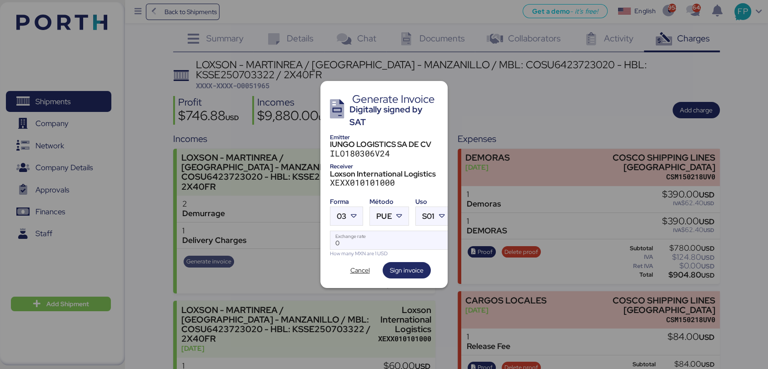
scroll to position [0, 0]
click at [333, 210] on div "03" at bounding box center [338, 216] width 16 height 18
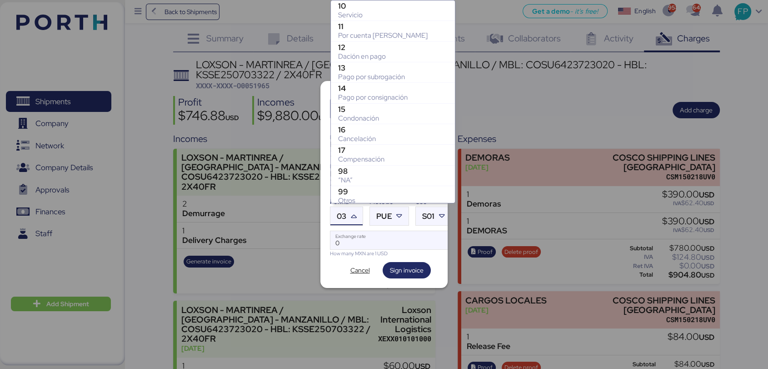
scroll to position [188, 0]
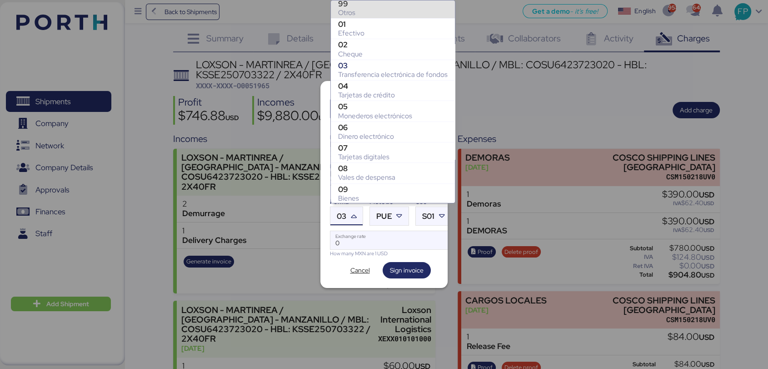
drag, startPoint x: 358, startPoint y: 9, endPoint x: 361, endPoint y: 15, distance: 6.9
click at [359, 11] on div "Otros" at bounding box center [393, 12] width 110 height 9
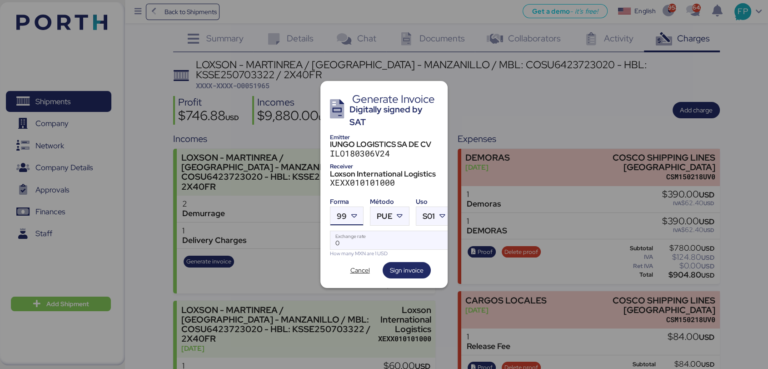
scroll to position [185, 0]
click at [396, 213] on icon at bounding box center [399, 215] width 9 height 9
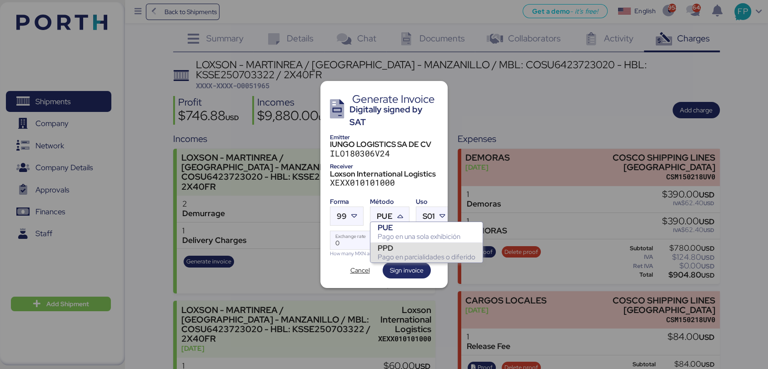
click at [400, 250] on div "PPD" at bounding box center [427, 247] width 98 height 9
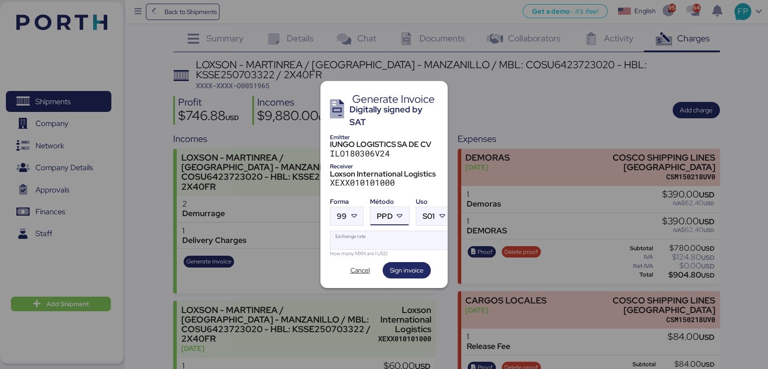
click at [389, 231] on input "Exchange rate" at bounding box center [390, 240] width 121 height 18
type input "0"
click at [359, 266] on span "Cancel" at bounding box center [360, 269] width 20 height 11
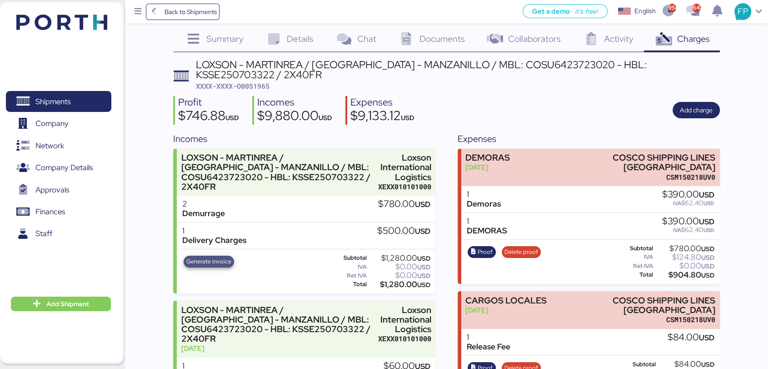
click at [211, 263] on span "Generate invoice" at bounding box center [208, 261] width 45 height 10
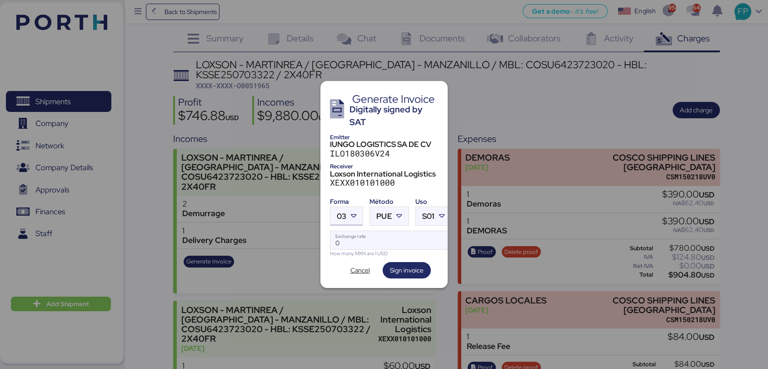
click at [355, 211] on icon at bounding box center [353, 215] width 9 height 9
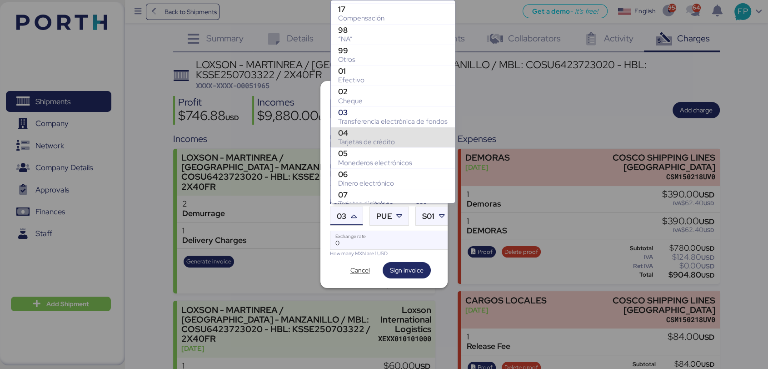
scroll to position [87, 0]
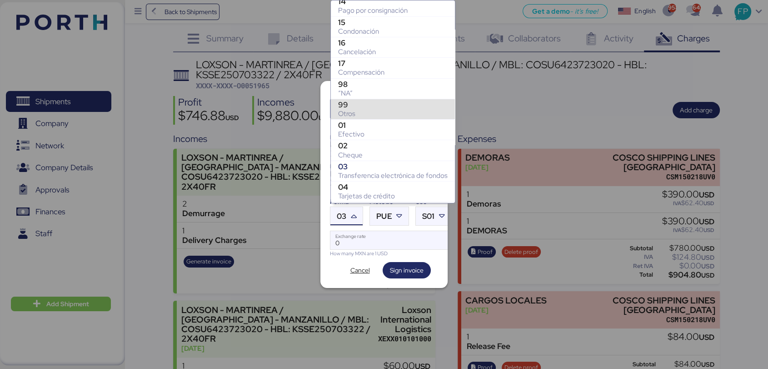
click at [366, 110] on div "Otros" at bounding box center [393, 113] width 110 height 9
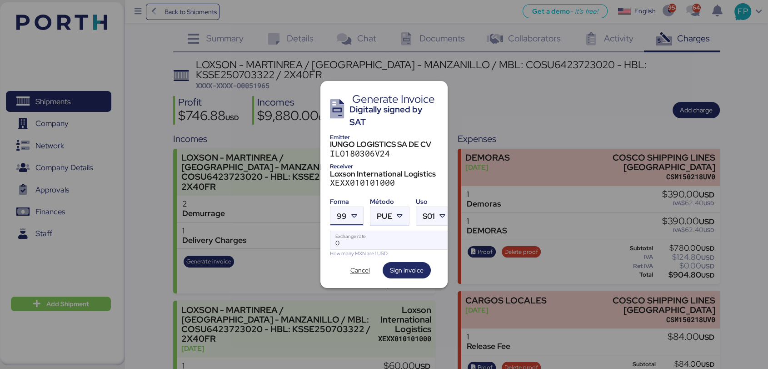
click at [383, 212] on span "PUE" at bounding box center [384, 216] width 15 height 8
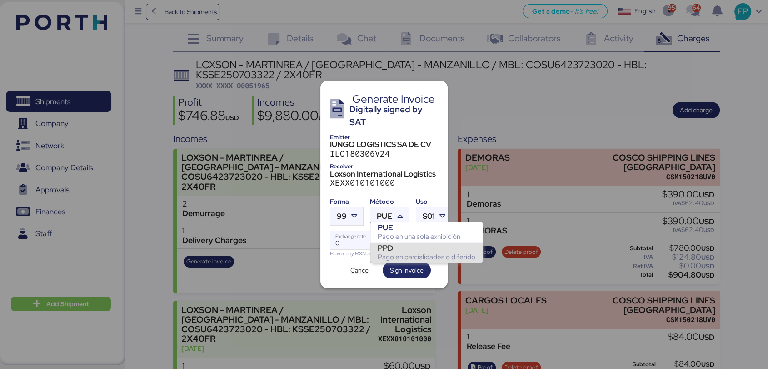
click at [395, 251] on div "PPD" at bounding box center [427, 247] width 98 height 9
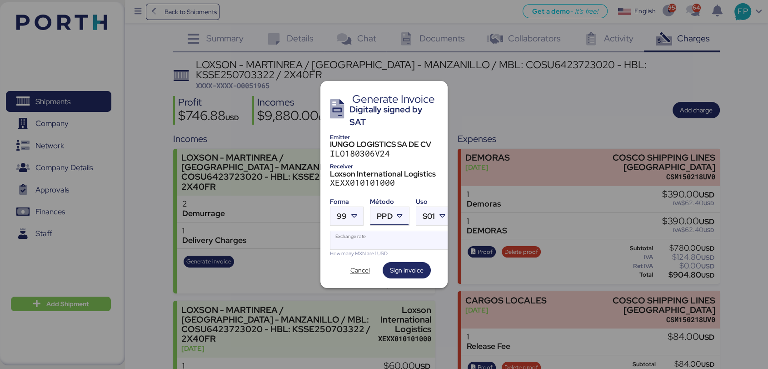
click at [371, 232] on input "Exchange rate" at bounding box center [390, 240] width 121 height 18
type input "0"
paste input "18.6297"
type input "18.6297"
click at [383, 263] on span "Sign invoice" at bounding box center [407, 270] width 48 height 16
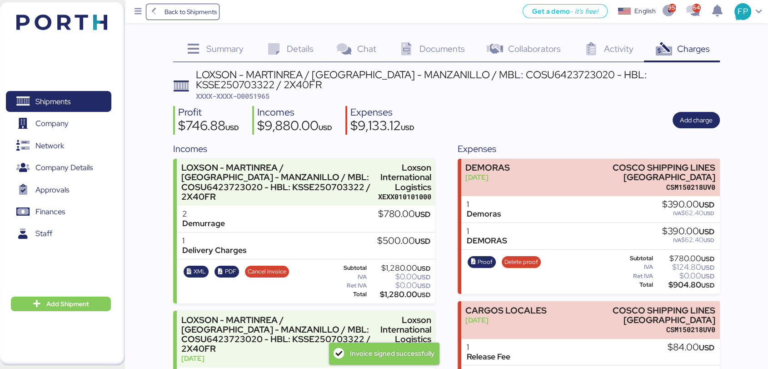
click at [264, 93] on span "XXXX-XXXX-O0051965" at bounding box center [233, 95] width 74 height 9
click at [263, 93] on span "XXXX-XXXX-O0051965" at bounding box center [233, 95] width 74 height 9
click at [520, 81] on div "LOXSON - MARTINREA / [GEOGRAPHIC_DATA] - MANZANILLO / MBL: COSU6423723020 - HBL…" at bounding box center [458, 80] width 524 height 20
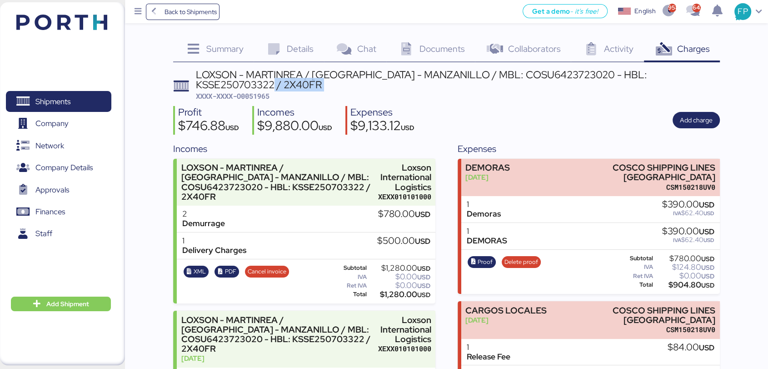
click at [520, 81] on div "LOXSON - MARTINREA / [GEOGRAPHIC_DATA] - MANZANILLO / MBL: COSU6423723020 - HBL…" at bounding box center [458, 80] width 524 height 20
click at [519, 74] on div "LOXSON - MARTINREA / [GEOGRAPHIC_DATA] - MANZANILLO / MBL: COSU6423723020 - HBL…" at bounding box center [458, 80] width 524 height 20
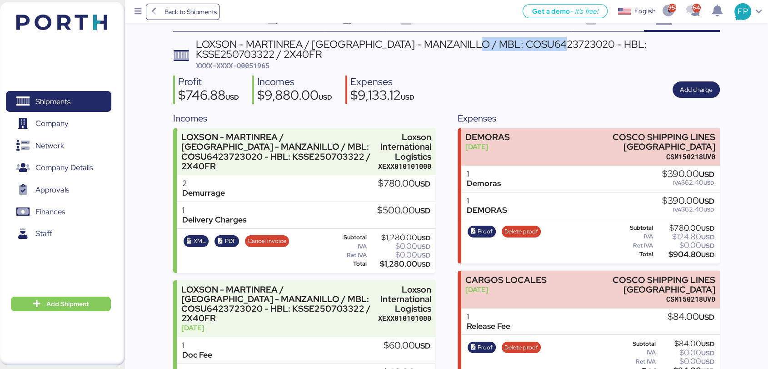
scroll to position [0, 0]
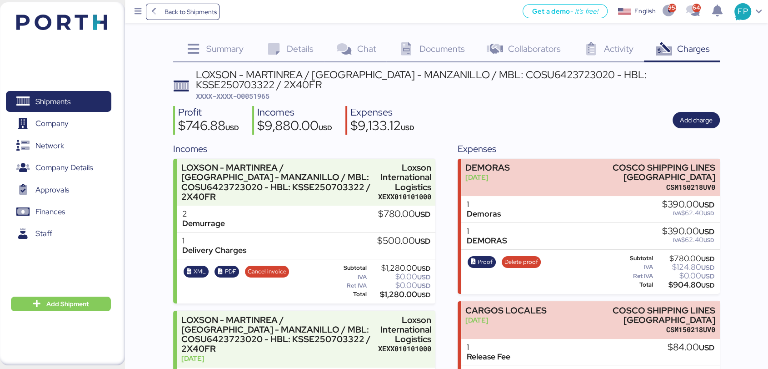
click at [389, 291] on div "$1,280.00 USD" at bounding box center [399, 294] width 62 height 7
click at [82, 106] on span "Shipments" at bounding box center [59, 101] width 98 height 13
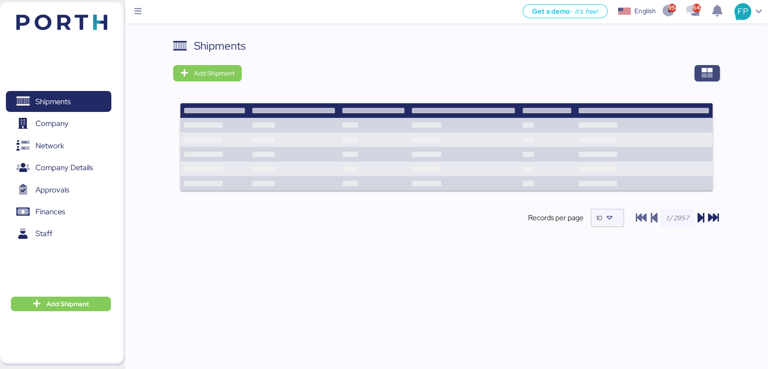
click at [694, 76] on span "button" at bounding box center [706, 73] width 25 height 16
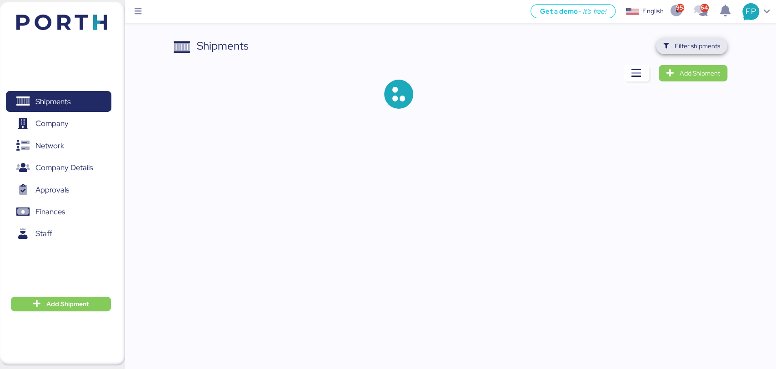
click at [686, 38] on span "Filter shipments" at bounding box center [691, 46] width 71 height 16
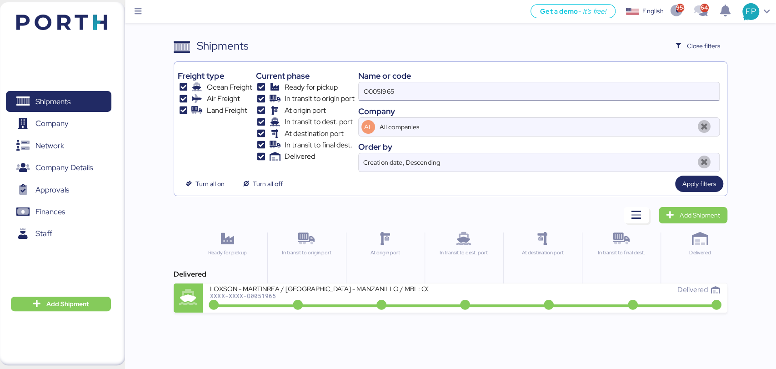
click at [384, 100] on input "O0051965" at bounding box center [539, 91] width 360 height 18
click at [379, 94] on input "O0051965" at bounding box center [539, 91] width 360 height 18
paste input "12"
type input "O0051912"
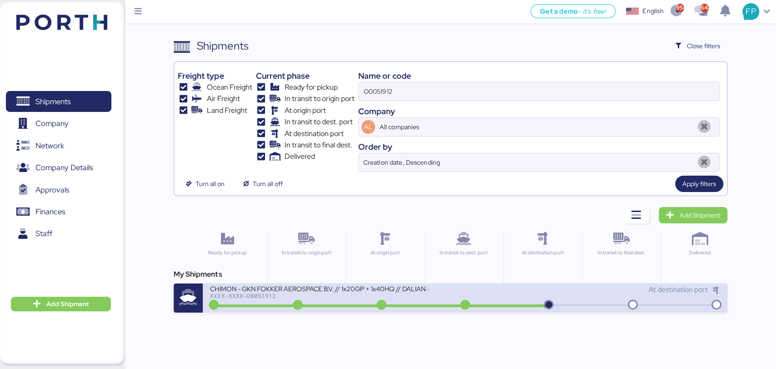
click at [318, 297] on div "XXXX-XXXX-O0051912" at bounding box center [319, 295] width 218 height 6
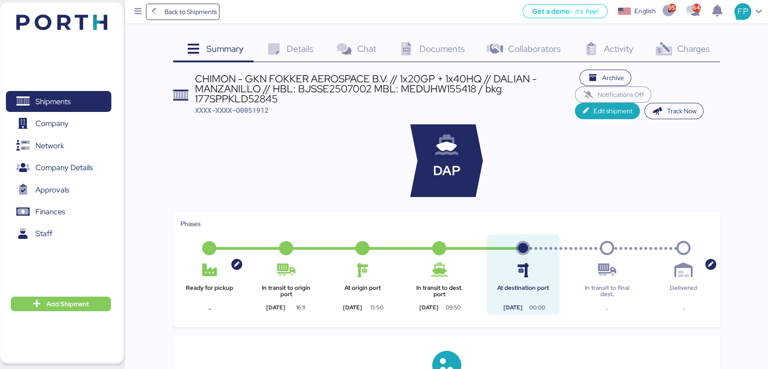
click at [709, 45] on div "Charges 0" at bounding box center [682, 50] width 76 height 25
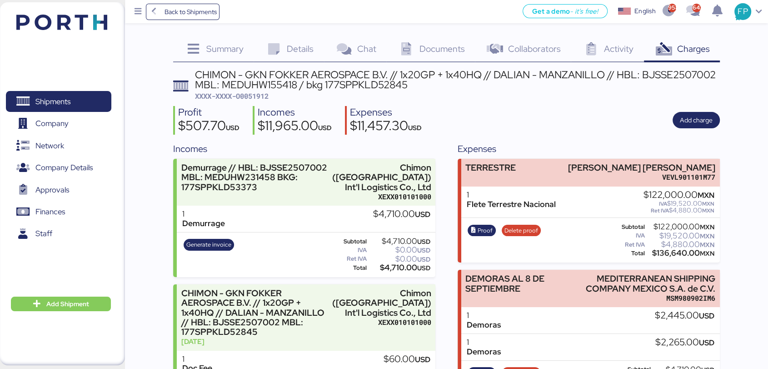
click at [242, 98] on span "XXXX-XXXX-O0051912" at bounding box center [232, 95] width 74 height 9
click at [481, 235] on span "Proof" at bounding box center [482, 231] width 28 height 12
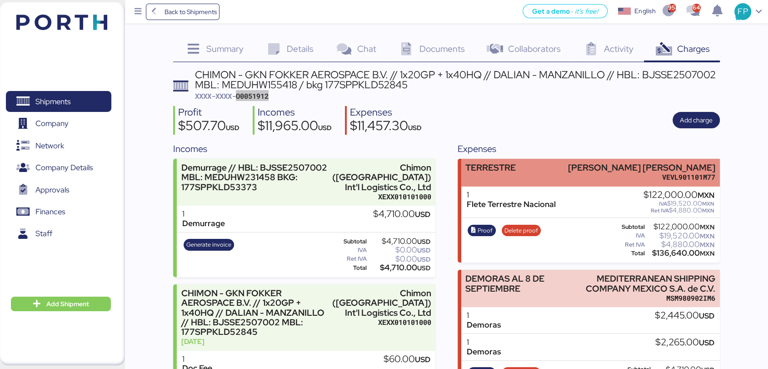
scroll to position [243, 0]
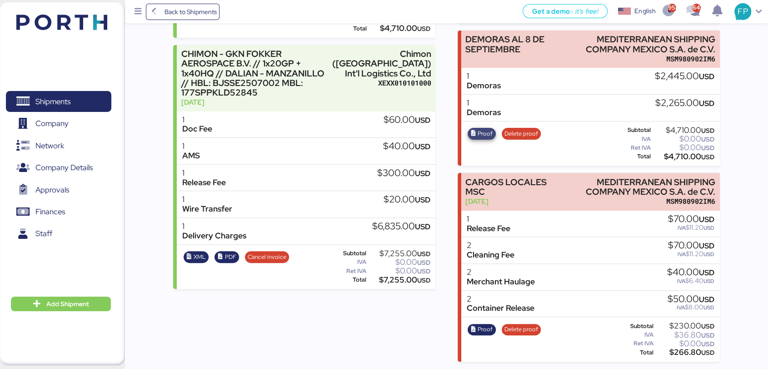
click at [487, 132] on span "Proof" at bounding box center [485, 134] width 15 height 10
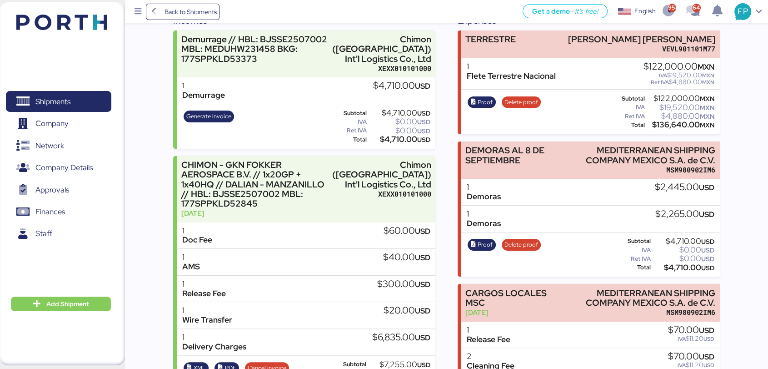
scroll to position [0, 0]
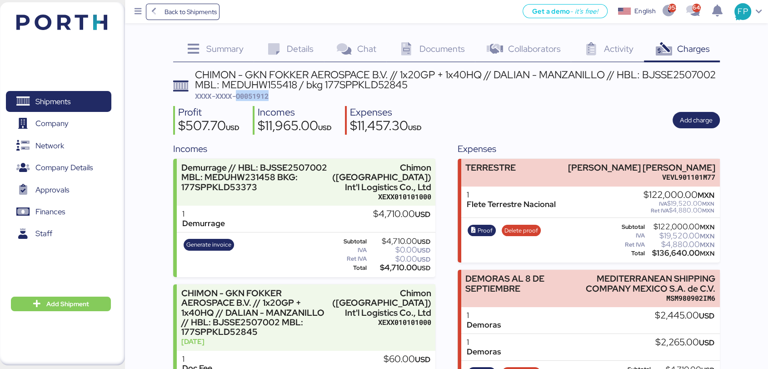
click at [89, 100] on span "Shipments" at bounding box center [59, 101] width 98 height 13
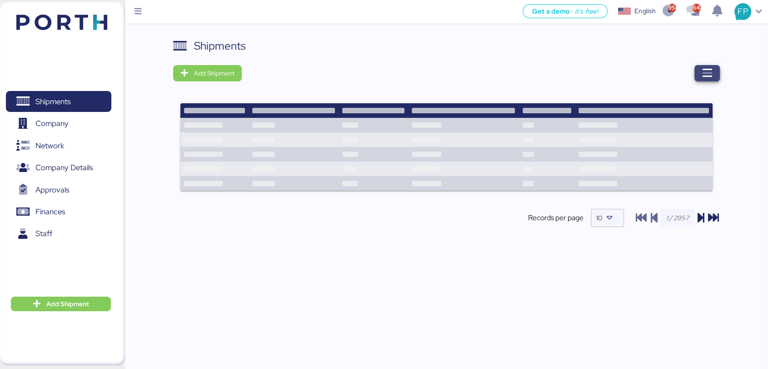
click at [714, 75] on span "button" at bounding box center [706, 73] width 25 height 16
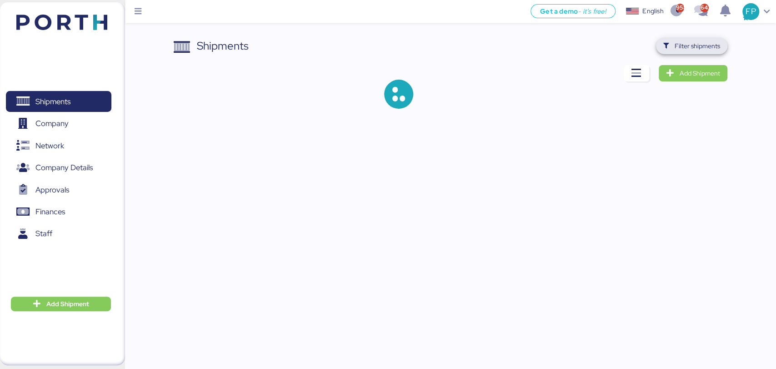
click at [703, 48] on span "Filter shipments" at bounding box center [696, 45] width 45 height 11
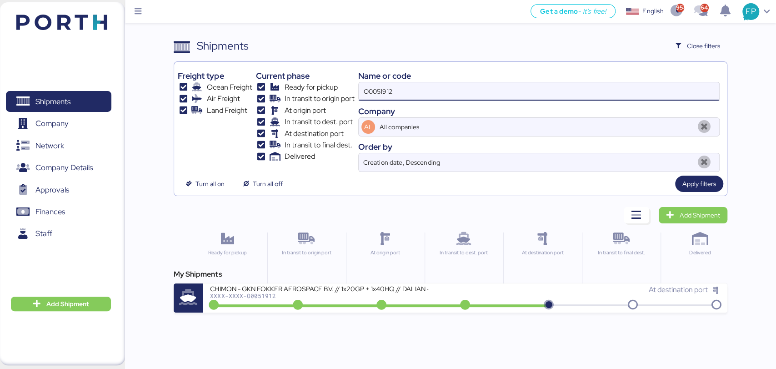
click at [388, 95] on input "O0051912" at bounding box center [539, 91] width 360 height 18
paste input "MEXA48367800"
type input "MEXA48367800"
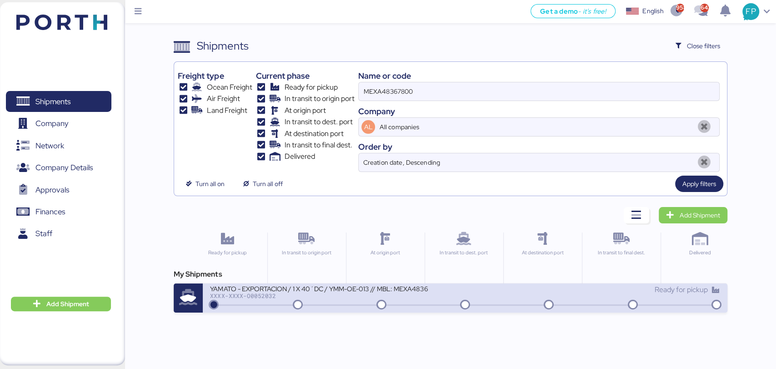
click at [327, 309] on div "YAMATO - EXPORTACION / 1 X 40´DC / YMM-OE-013 // MBL: MEXA48367800 XXXX-XXXX-O0…" at bounding box center [465, 297] width 524 height 29
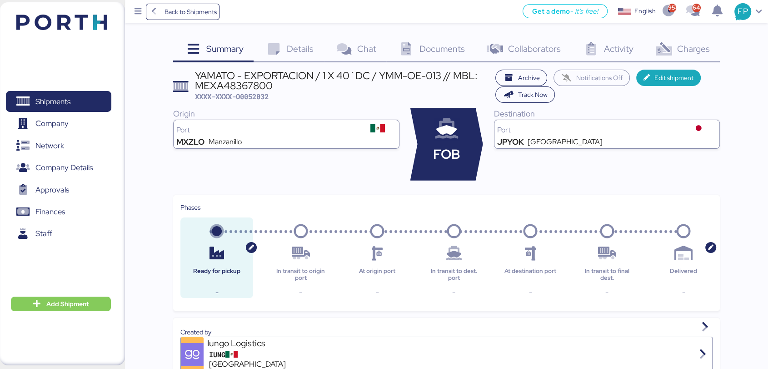
click at [687, 50] on span "Charges" at bounding box center [693, 49] width 33 height 12
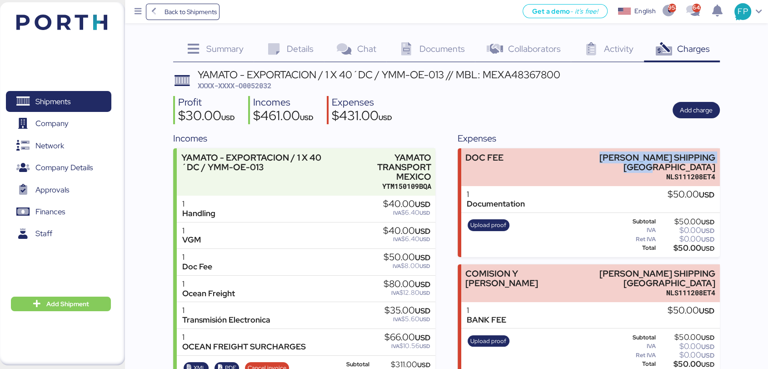
drag, startPoint x: 573, startPoint y: 152, endPoint x: 724, endPoint y: 151, distance: 151.3
click at [727, 154] on div "Summary 0 Details 0 Chat 0 Documents 0 Collaborators 0 Activity 0 Charges 0 YAM…" at bounding box center [384, 355] width 768 height 711
click at [263, 87] on span "XXXX-XXXX-O0052032" at bounding box center [235, 85] width 74 height 9
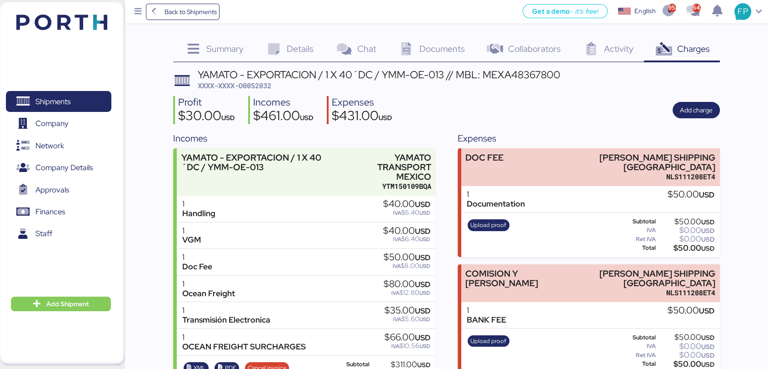
click at [688, 245] on div "$50.00 USD" at bounding box center [685, 248] width 57 height 7
click at [687, 245] on div "$50.00 USD" at bounding box center [685, 248] width 57 height 7
click at [685, 245] on div "$50.00 USD" at bounding box center [685, 248] width 57 height 7
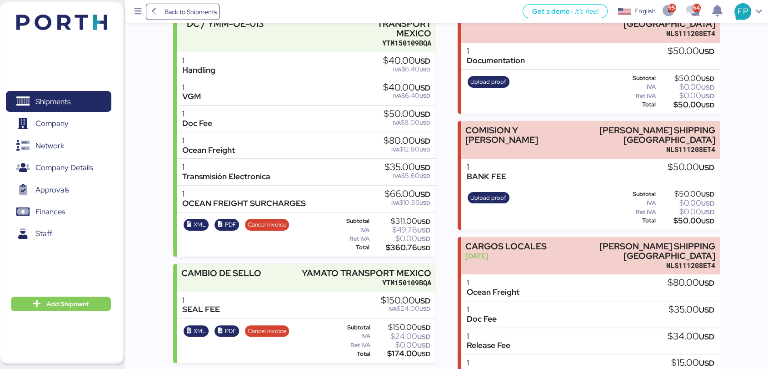
scroll to position [63, 0]
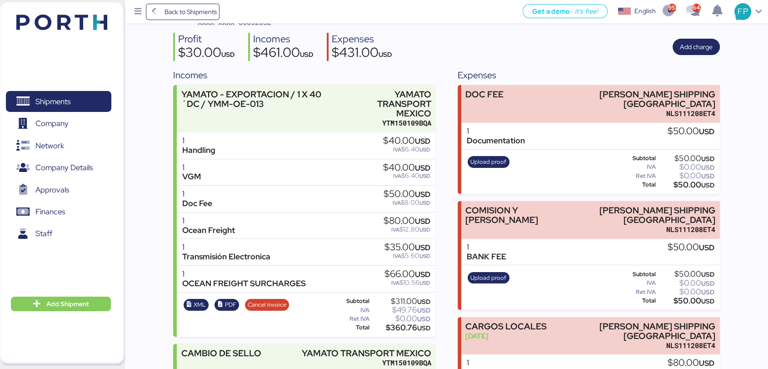
drag, startPoint x: 759, startPoint y: 0, endPoint x: 524, endPoint y: 18, distance: 236.1
click at [524, 18] on div "Get a demo - it’s free! Get a demo" at bounding box center [564, 11] width 83 height 17
drag, startPoint x: 769, startPoint y: 0, endPoint x: 433, endPoint y: 35, distance: 337.6
click at [433, 35] on div "Profit $30.00 USD Incomes $461.00 USD Expenses $431.00 USD Add charge" at bounding box center [446, 47] width 547 height 29
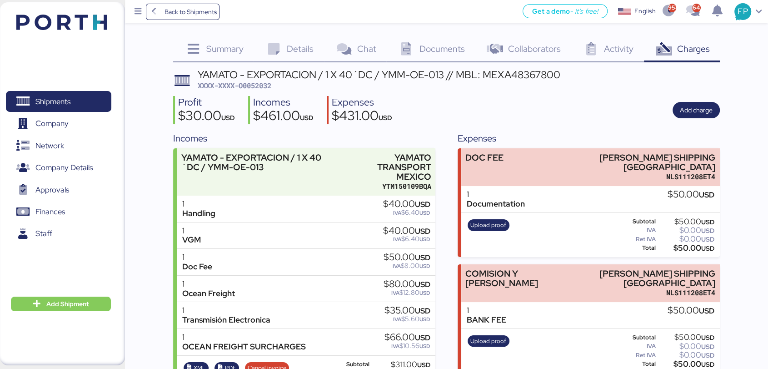
click at [525, 70] on div "YAMATO - EXPORTACION / 1 X 40´DC / YMM-OE-013 // MBL: MEXA48367800" at bounding box center [379, 75] width 363 height 10
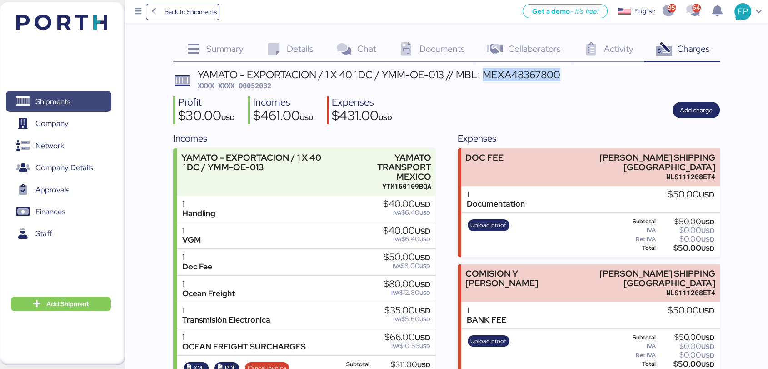
click at [107, 97] on span "Shipments" at bounding box center [59, 101] width 98 height 13
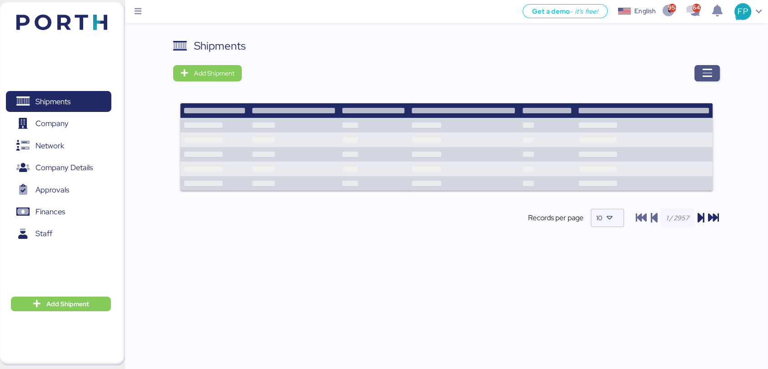
click at [708, 70] on icon "button" at bounding box center [707, 73] width 11 height 11
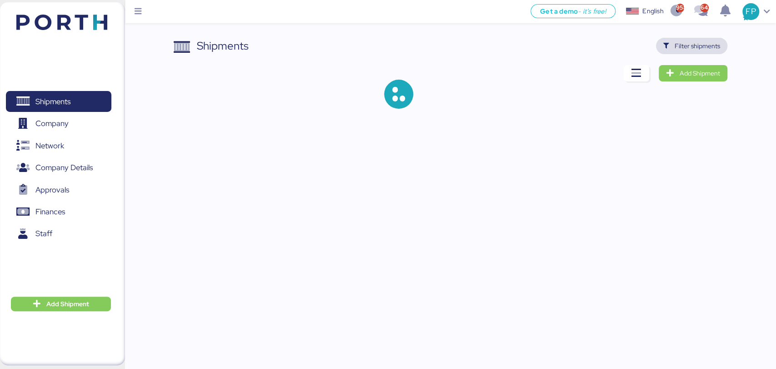
drag, startPoint x: 668, startPoint y: 38, endPoint x: 679, endPoint y: 51, distance: 17.4
click at [668, 38] on span "Filter shipments" at bounding box center [691, 46] width 71 height 16
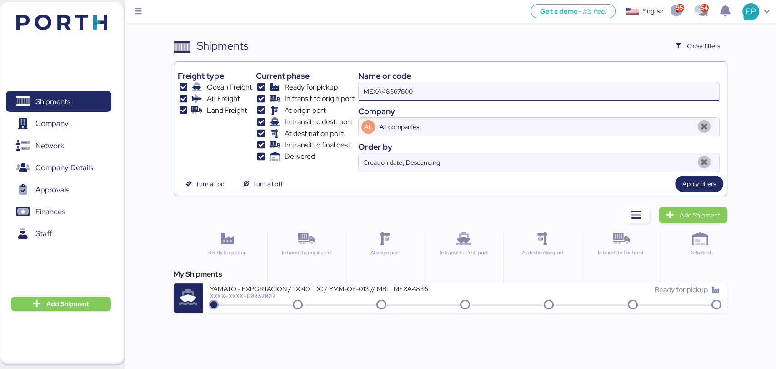
click at [383, 98] on input "MEXA48367800" at bounding box center [539, 91] width 360 height 18
click at [382, 98] on input "MEXA48367800" at bounding box center [539, 91] width 360 height 18
paste input "[DATE]"
drag, startPoint x: 417, startPoint y: 85, endPoint x: 360, endPoint y: 91, distance: 57.6
click at [360, 91] on input "[DATE]" at bounding box center [539, 91] width 360 height 18
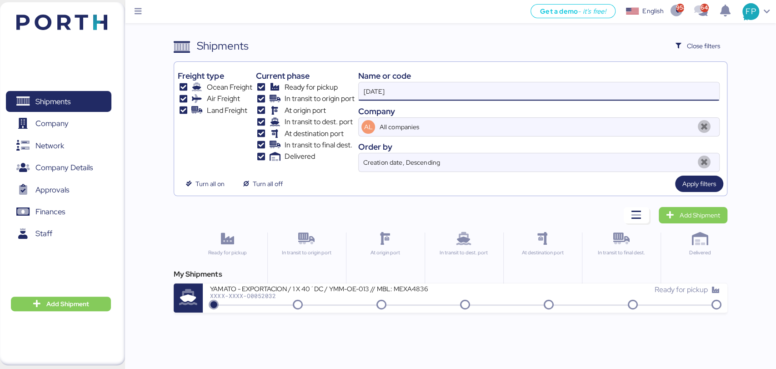
paste input "O0052090"
type input "O0052090"
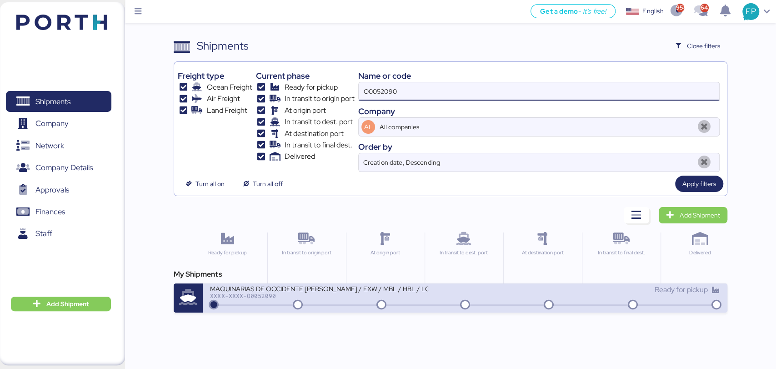
click at [345, 287] on div "MAQUINARIAS DE OCCIDENTE [PERSON_NAME] / EXW / MBL / HBL / LCL" at bounding box center [319, 288] width 218 height 8
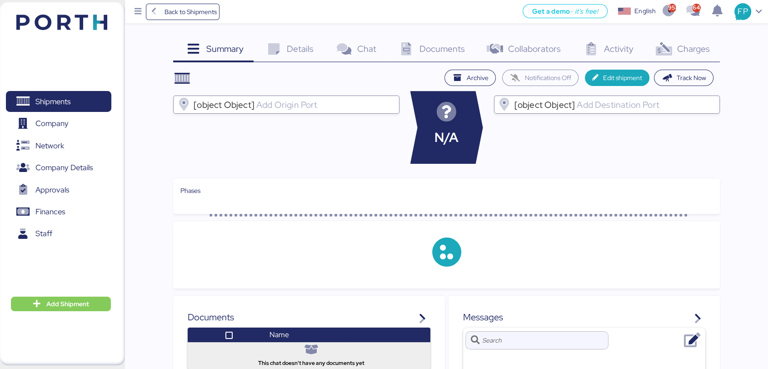
click at [684, 47] on span "Charges" at bounding box center [693, 49] width 33 height 12
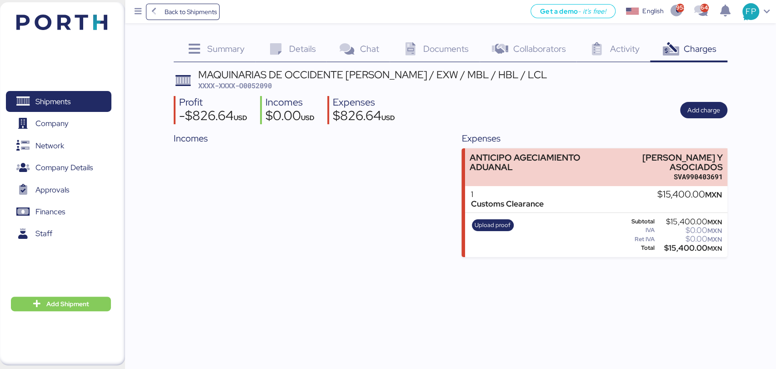
click at [255, 79] on div "MAQUINARIAS DE OCCIDENTE [PERSON_NAME] / EXW / MBL / HBL / LCL XXXX-XXXX-O00520…" at bounding box center [372, 80] width 349 height 21
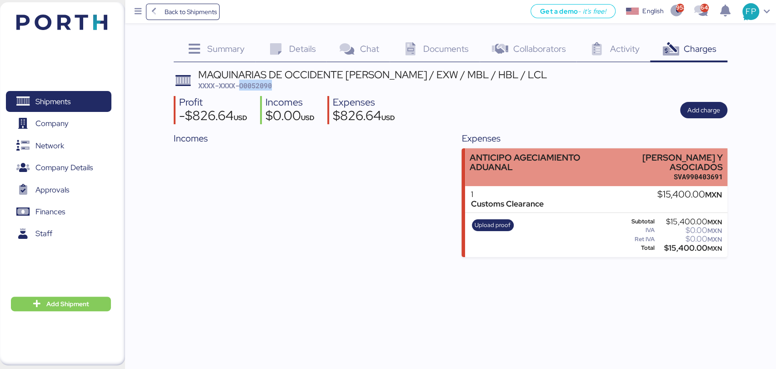
drag, startPoint x: 624, startPoint y: 151, endPoint x: 722, endPoint y: 169, distance: 99.8
click at [722, 169] on div "ANTICIPO AGECIAMIENTO ADUANAL [PERSON_NAME] Y ASOCIADOS SVA990403691" at bounding box center [596, 167] width 262 height 38
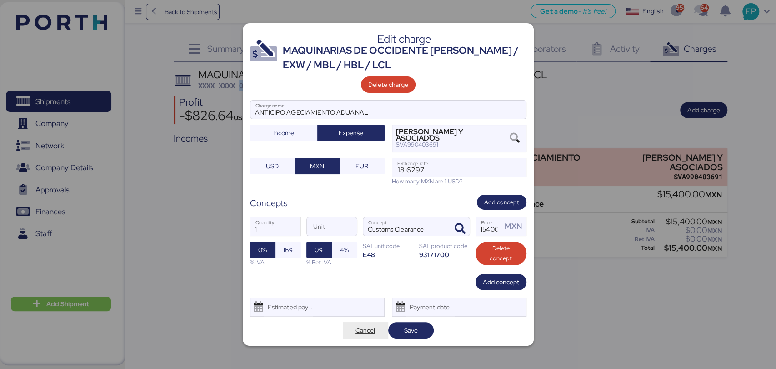
click at [366, 334] on span "Cancel" at bounding box center [365, 329] width 20 height 11
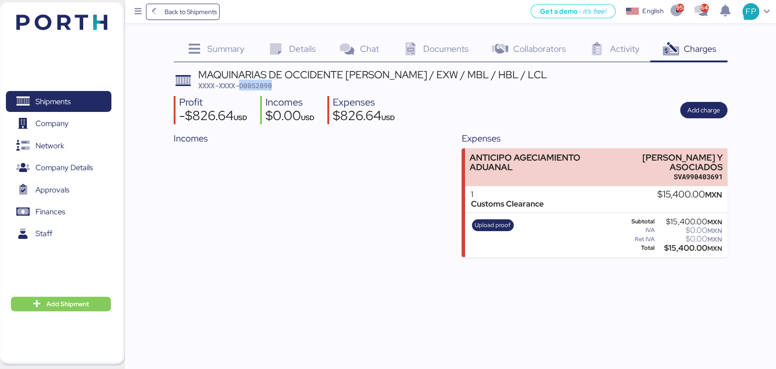
click at [679, 246] on div "$15,400.00 MXN" at bounding box center [688, 248] width 65 height 7
click at [687, 251] on div "$15,400.00 MXN" at bounding box center [688, 248] width 65 height 7
click at [285, 45] on icon at bounding box center [276, 49] width 20 height 13
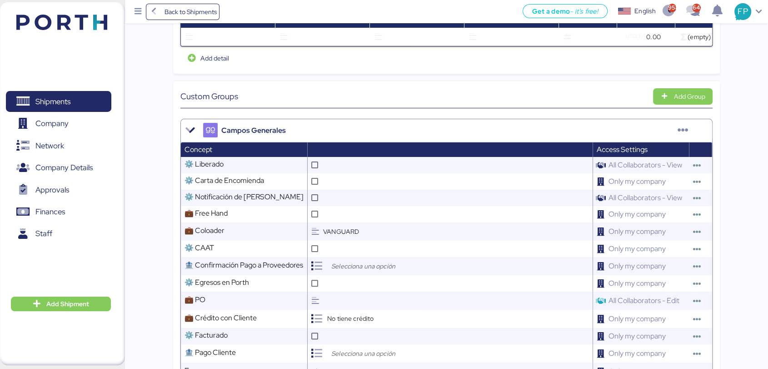
scroll to position [161, 0]
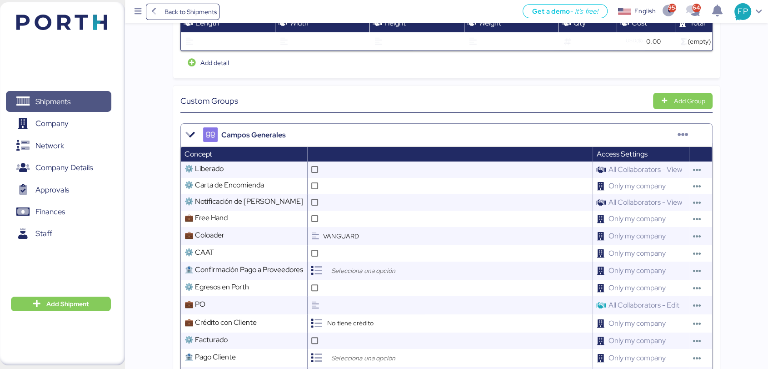
drag, startPoint x: 80, startPoint y: 103, endPoint x: 769, endPoint y: 74, distance: 689.6
click at [80, 103] on span "Shipments" at bounding box center [59, 101] width 98 height 13
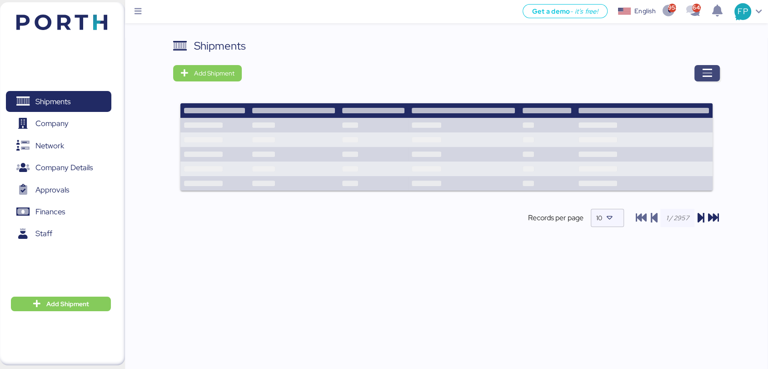
click at [707, 74] on icon "button" at bounding box center [707, 73] width 11 height 11
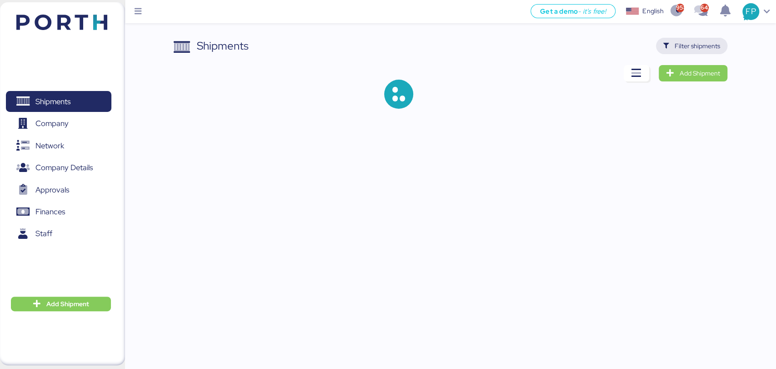
click at [693, 45] on span "Filter shipments" at bounding box center [696, 45] width 45 height 11
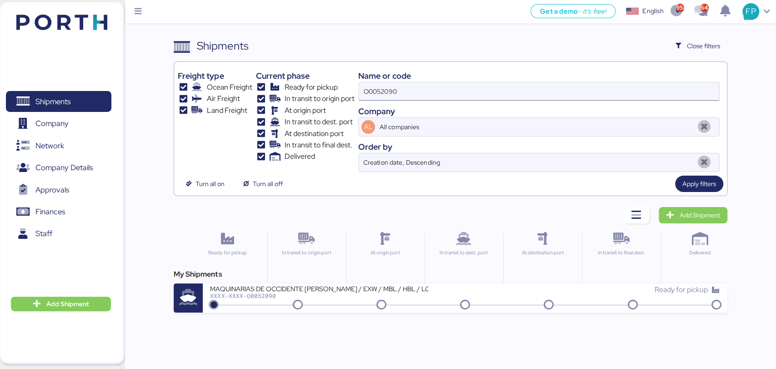
click at [371, 90] on input "O0052090" at bounding box center [539, 91] width 360 height 18
paste input "1912"
type input "O0051912"
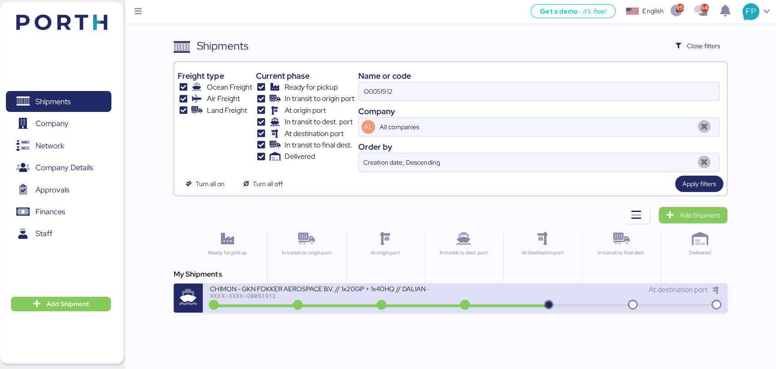
click at [437, 297] on div "CHIMON - GKN FOKKER AEROSPACE B.V. // 1x20GP + 1x40HQ // DALIAN - MANZANILLO //…" at bounding box center [337, 294] width 255 height 20
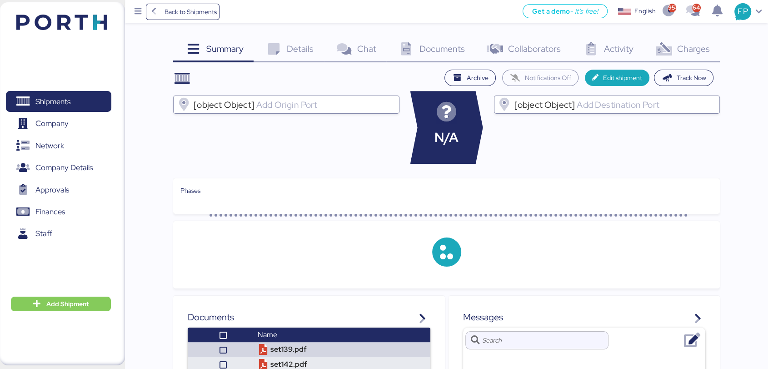
click at [665, 59] on div "Charges 0" at bounding box center [682, 50] width 76 height 25
